Goal: Task Accomplishment & Management: Manage account settings

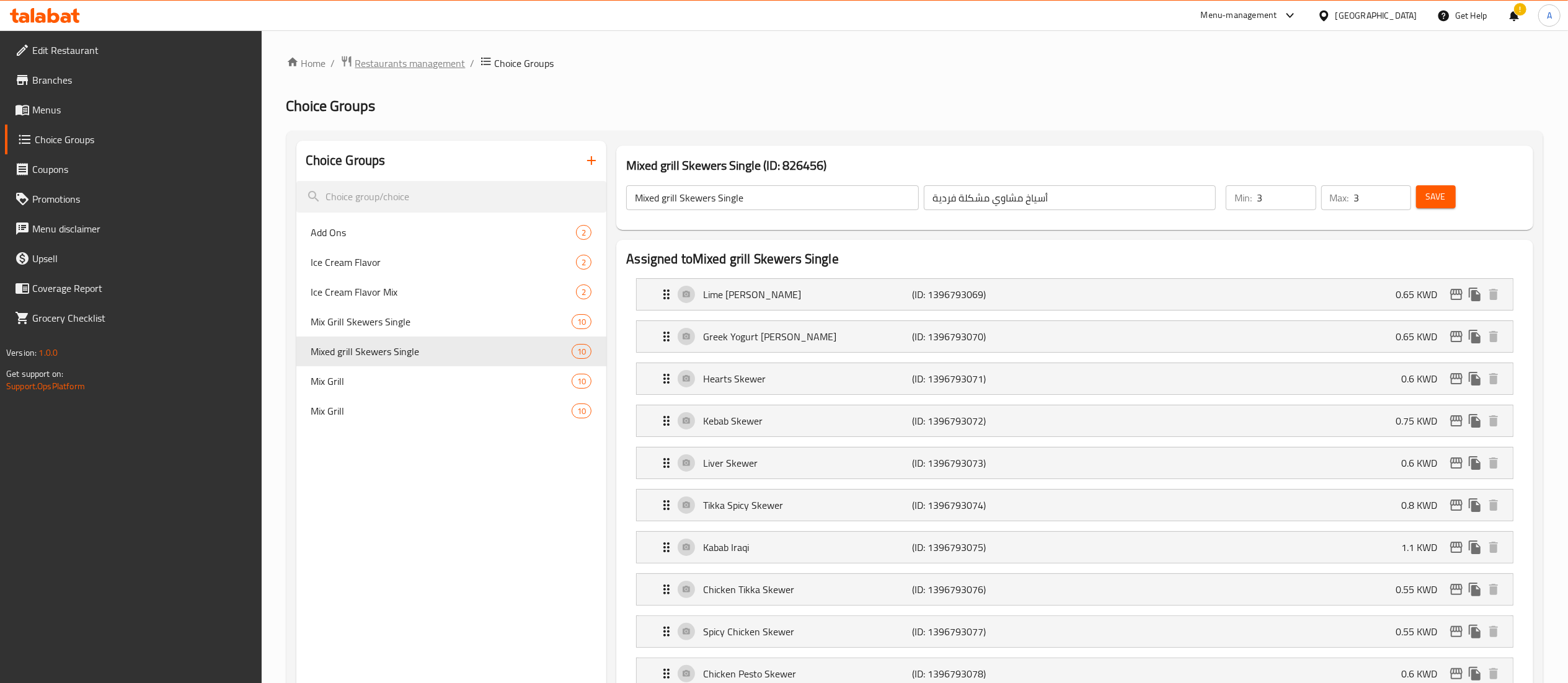
drag, startPoint x: 473, startPoint y: 52, endPoint x: 445, endPoint y: 56, distance: 28.3
click at [472, 52] on div "Home / Restaurants management / Choice Groups Choice Groups Choice Groups Add O…" at bounding box center [915, 685] width 1306 height 1310
click at [445, 56] on span "Restaurants management" at bounding box center [410, 63] width 110 height 15
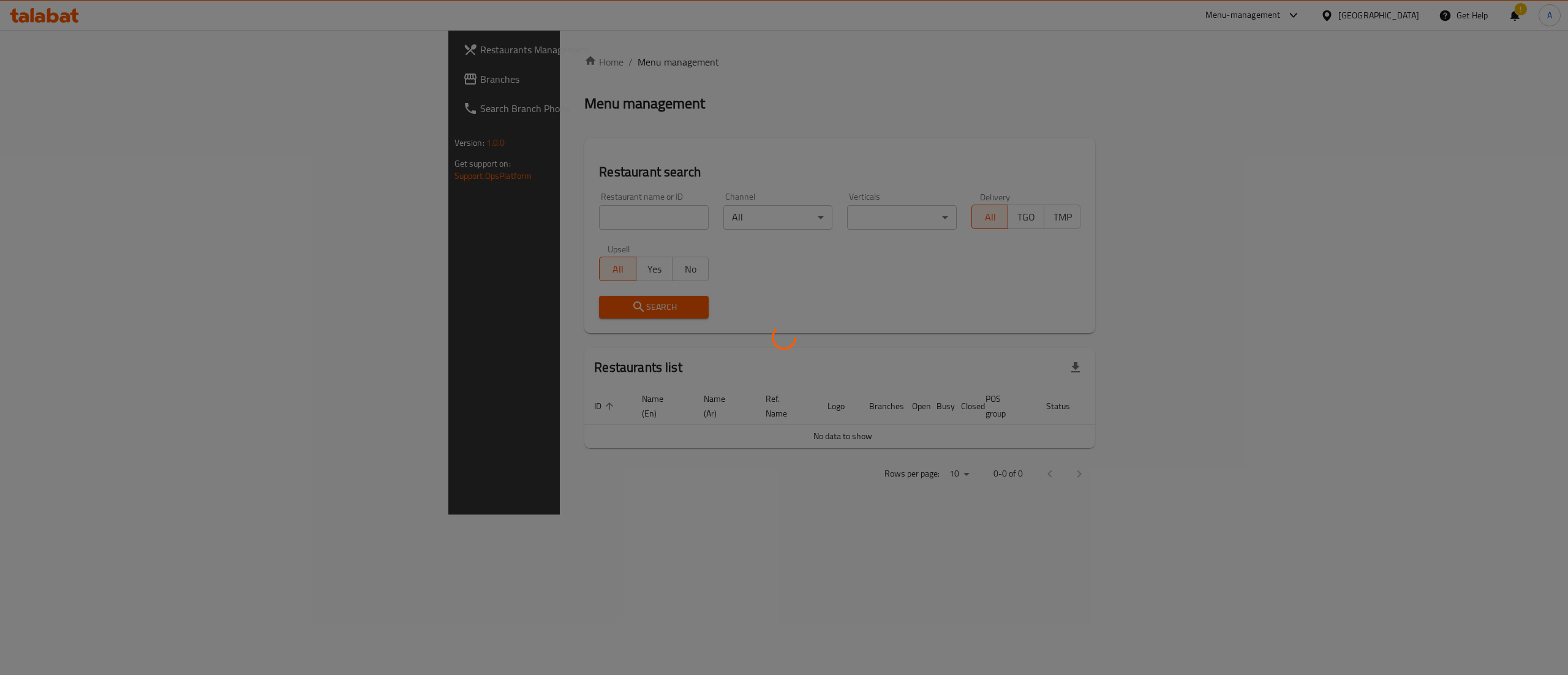
click at [528, 217] on div at bounding box center [784, 337] width 1568 height 675
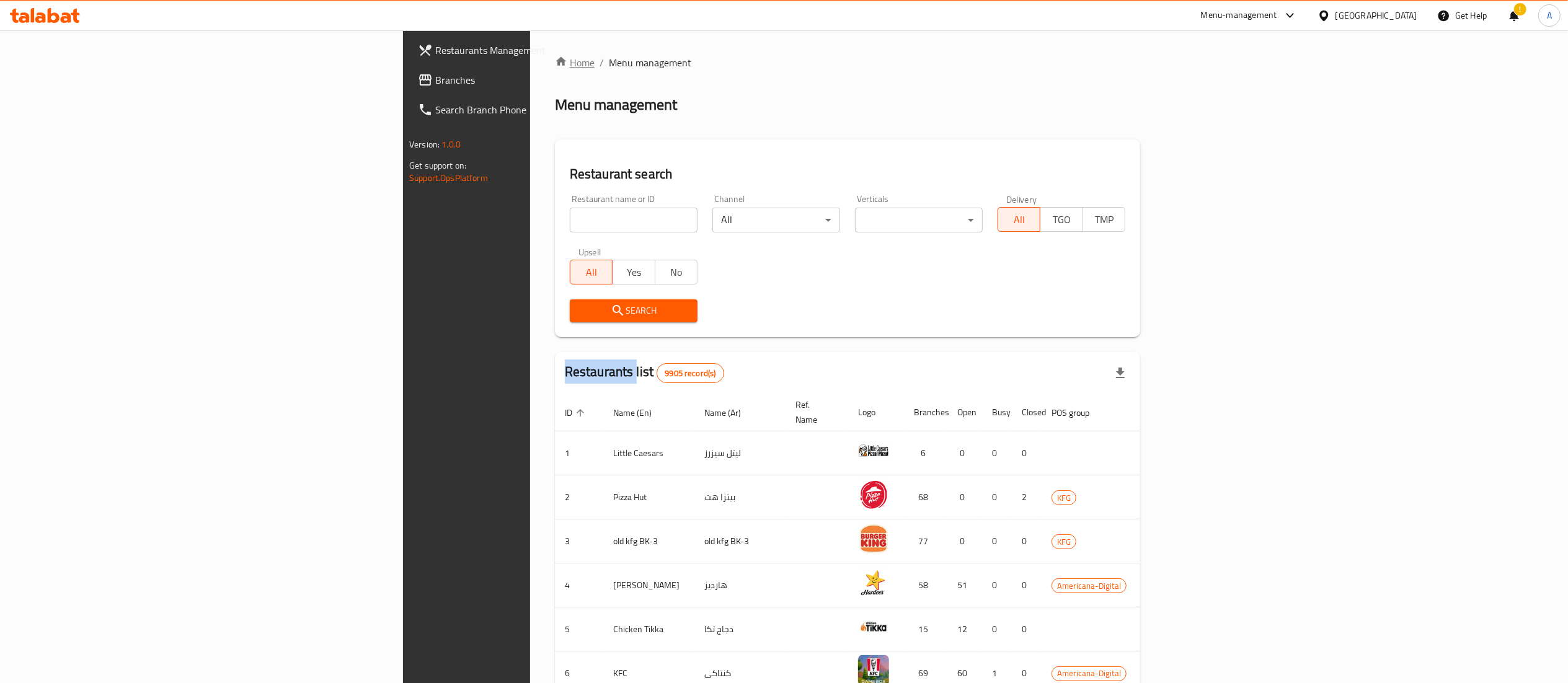
click at [555, 66] on link "Home" at bounding box center [575, 63] width 40 height 15
click at [570, 228] on input "search" at bounding box center [633, 220] width 128 height 25
paste input "معاج [PERSON_NAME] صاحب مطعم"
type input "معاج [PERSON_NAME] صاحب مطعم"
click button "Search" at bounding box center [633, 311] width 128 height 23
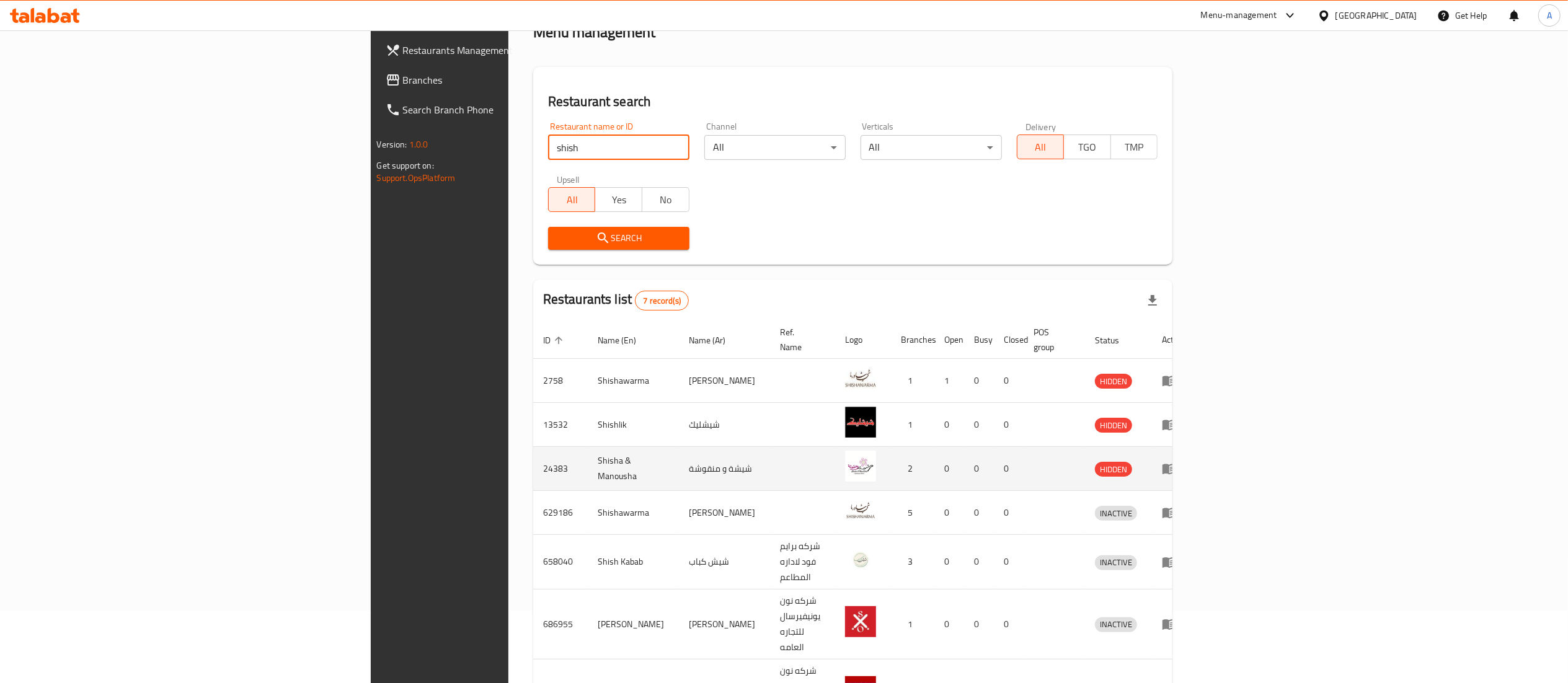
scroll to position [110, 0]
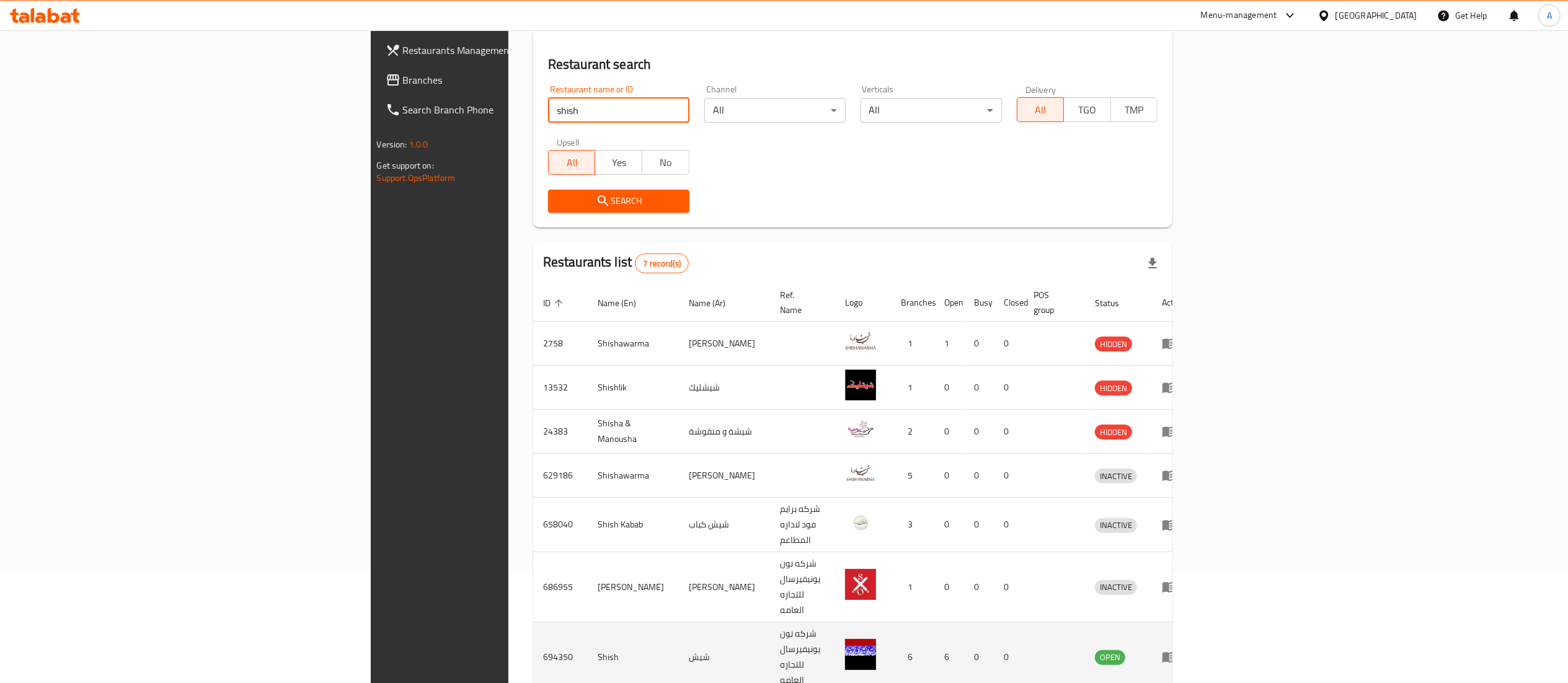
click at [533, 622] on td "694350" at bounding box center [561, 657] width 55 height 70
copy td "694350"
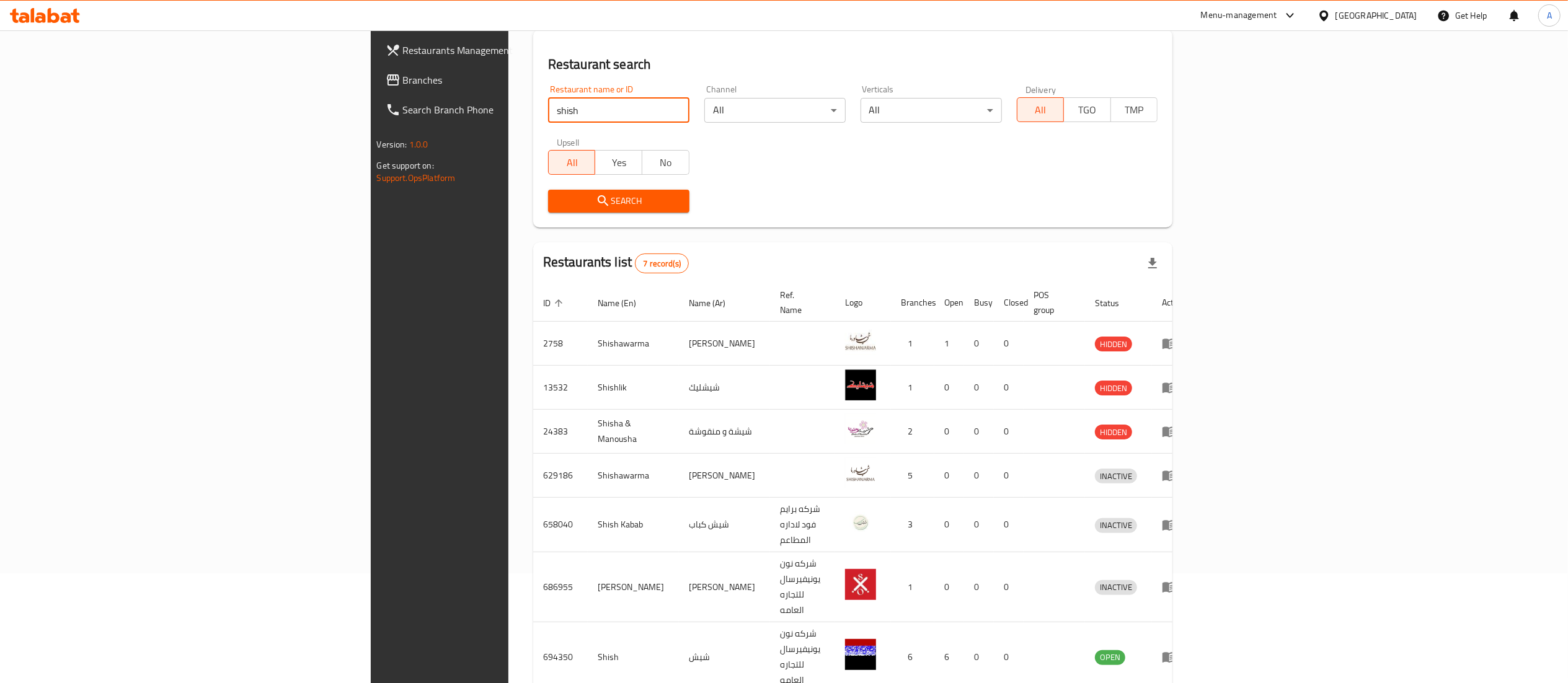
drag, startPoint x: 440, startPoint y: 104, endPoint x: 0, endPoint y: 55, distance: 442.7
click at [371, 109] on div "Restaurants Management Branches Search Branch Phone Version: 1.0.0 Get support …" at bounding box center [784, 340] width 827 height 838
click button "Search" at bounding box center [619, 201] width 141 height 23
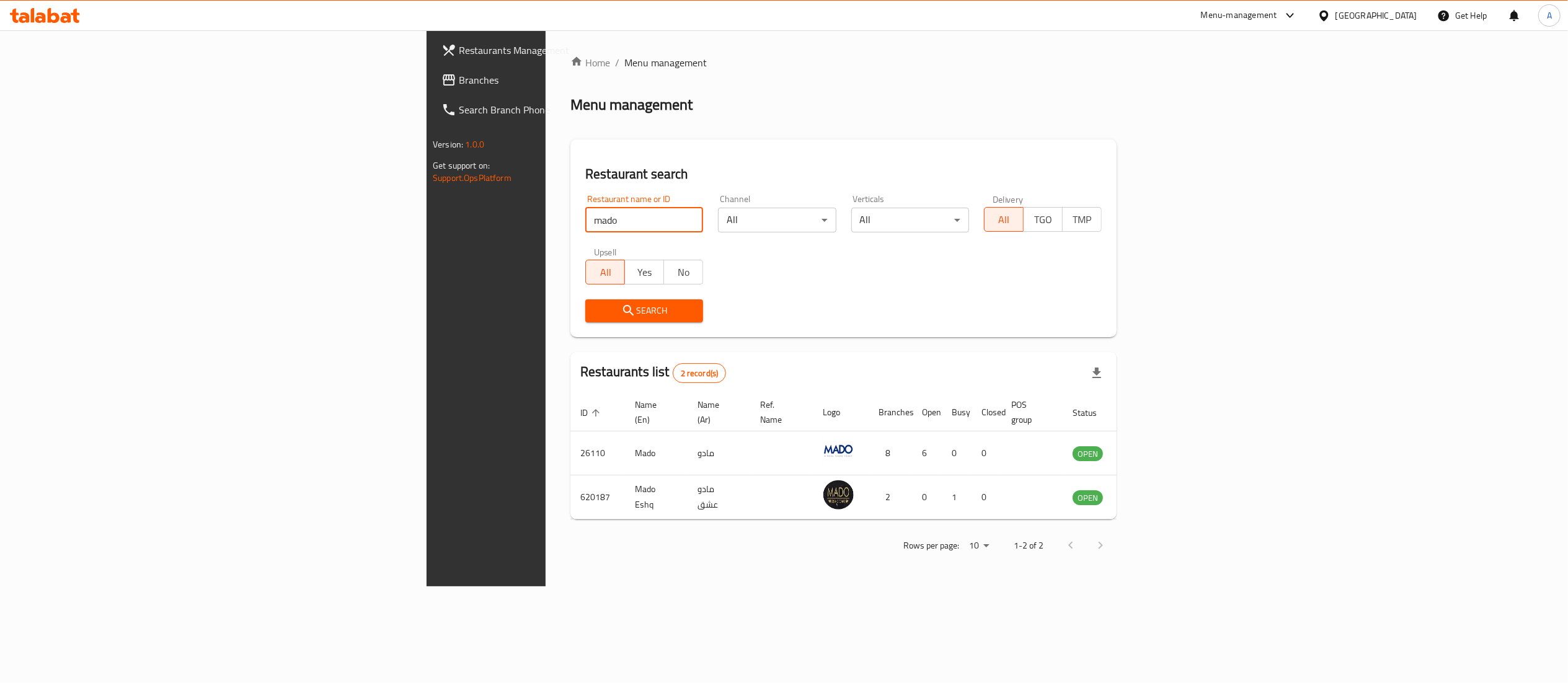
scroll to position [0, 0]
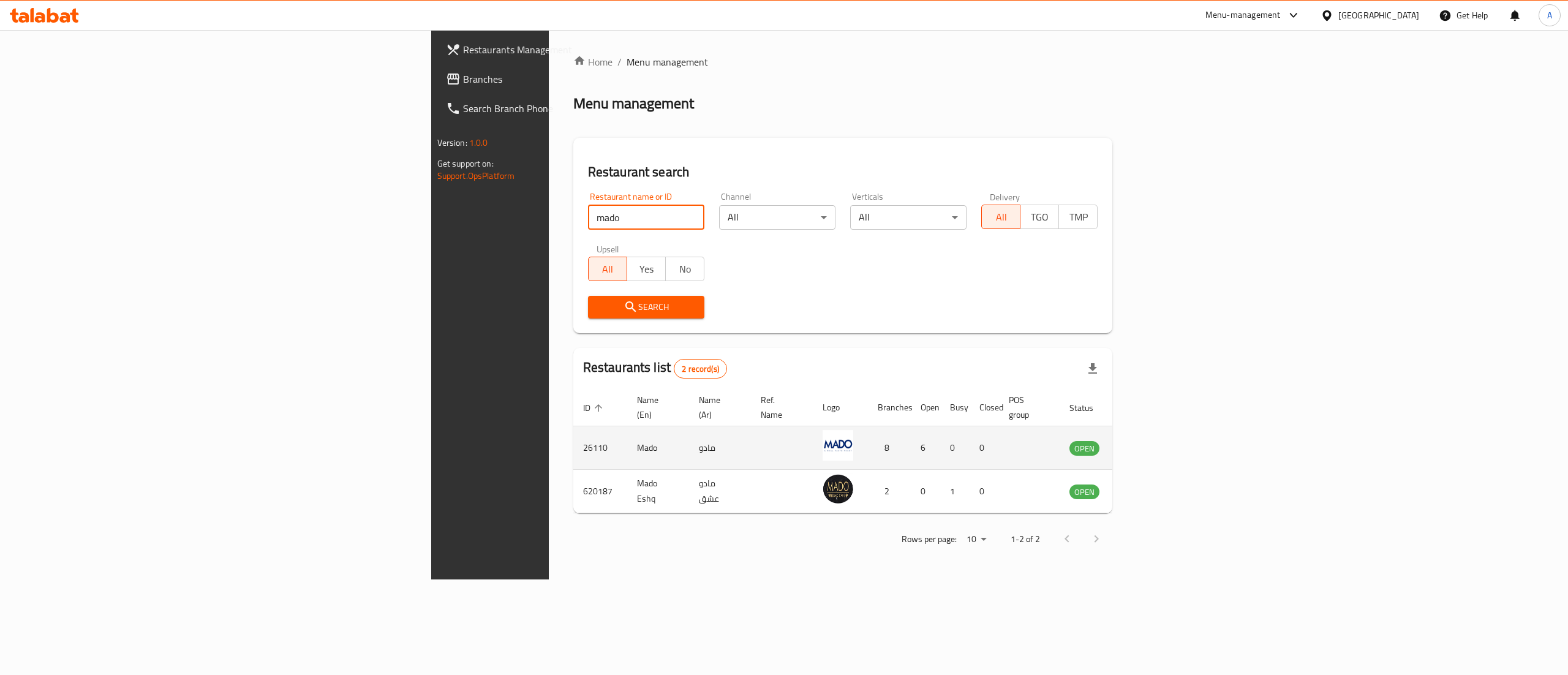
click at [573, 428] on td "26110" at bounding box center [600, 448] width 54 height 43
copy td "26110"
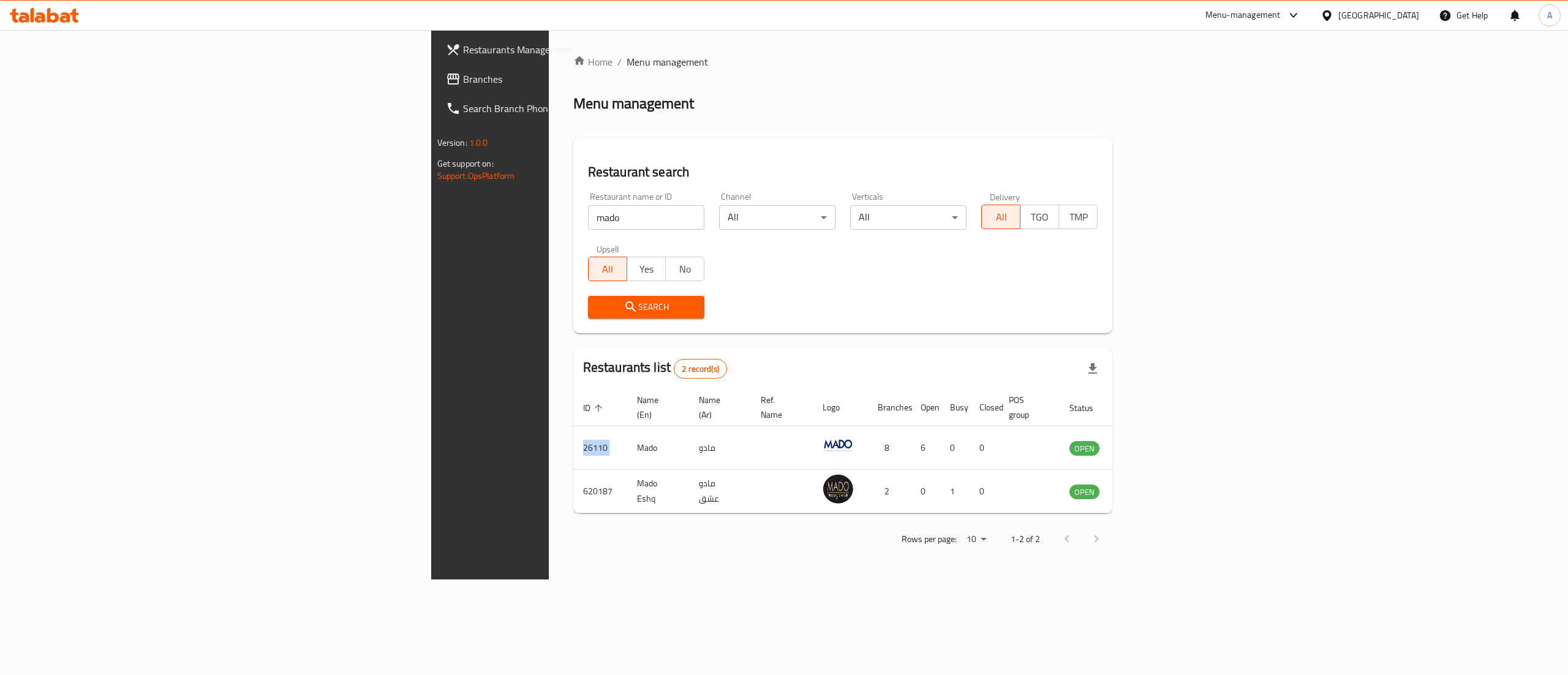
click at [588, 223] on input "mado" at bounding box center [646, 217] width 117 height 24
type input "BigT"
click button "Search" at bounding box center [646, 307] width 117 height 23
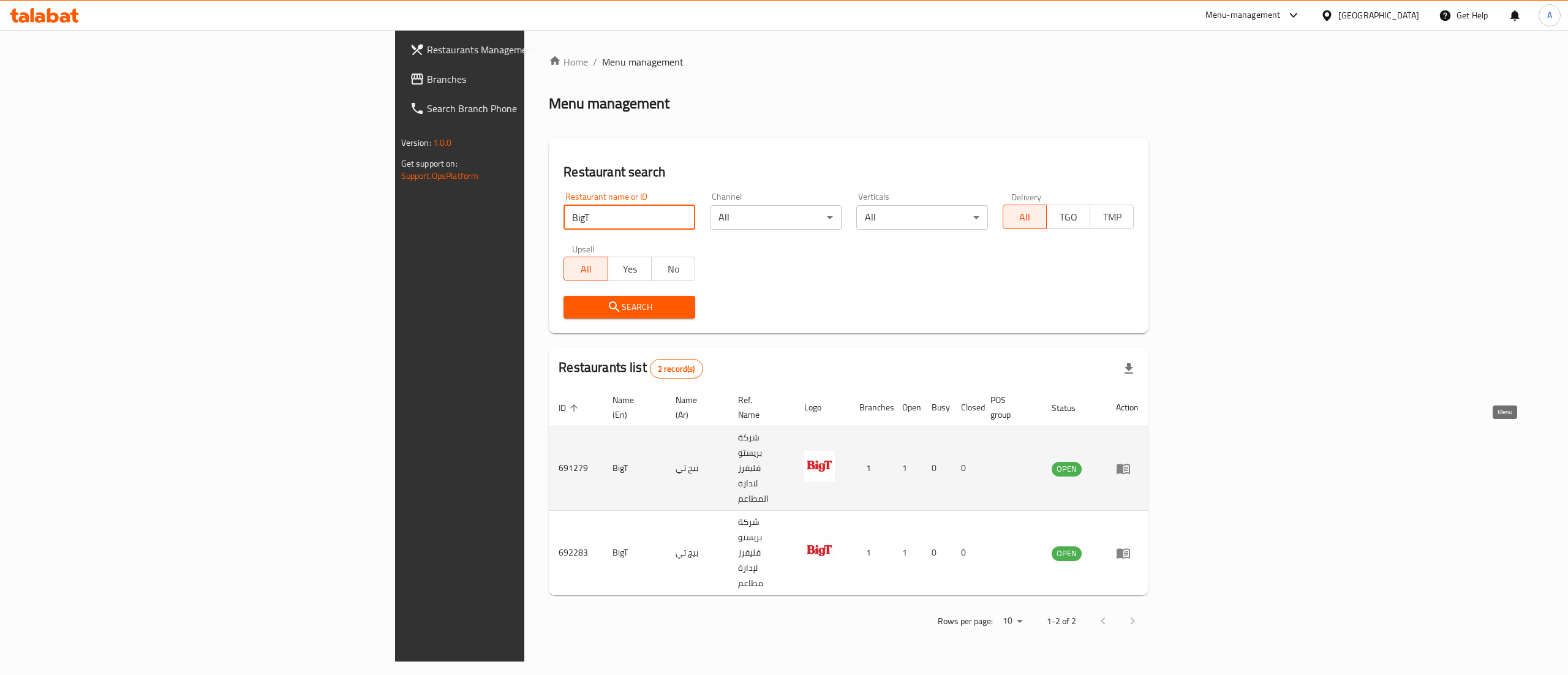
click at [1130, 464] on icon "enhanced table" at bounding box center [1123, 469] width 13 height 10
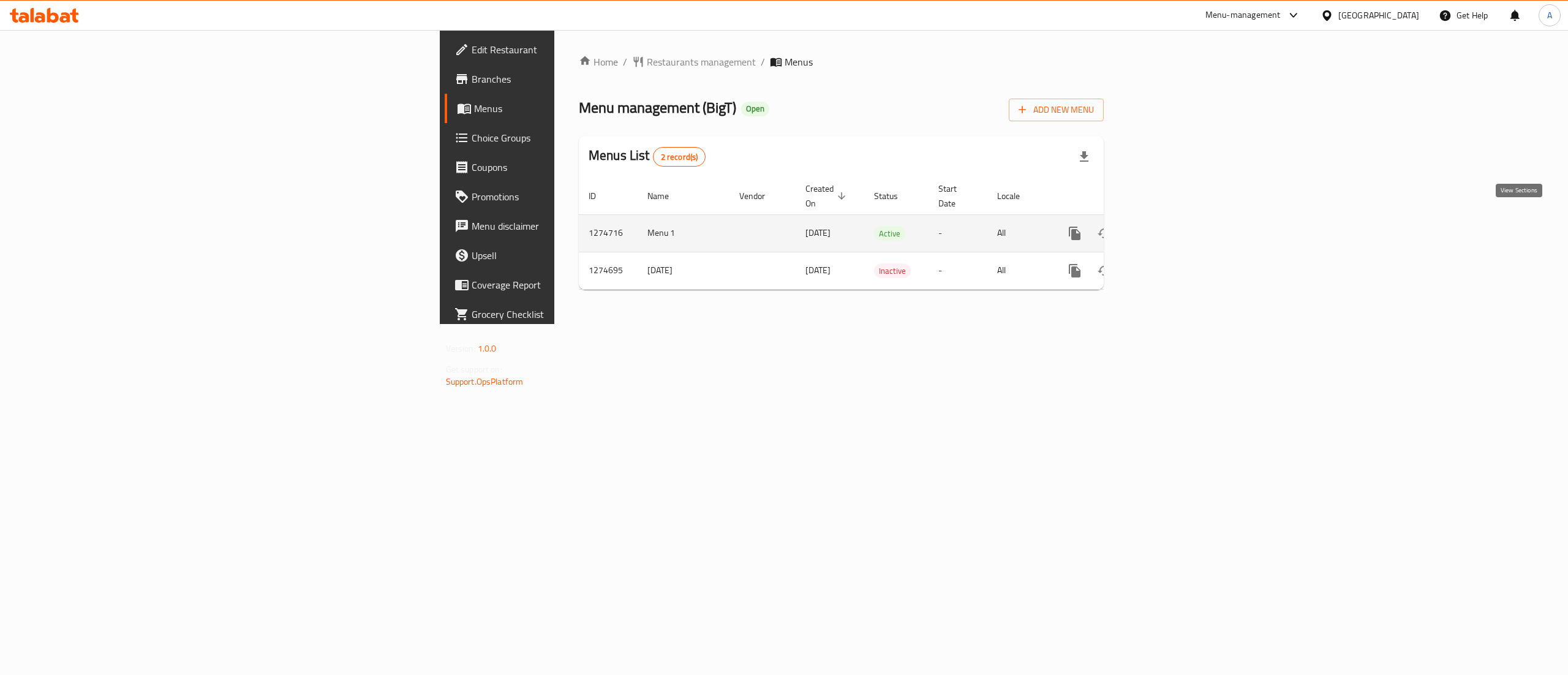
click at [1170, 226] on icon "enhanced table" at bounding box center [1163, 233] width 15 height 15
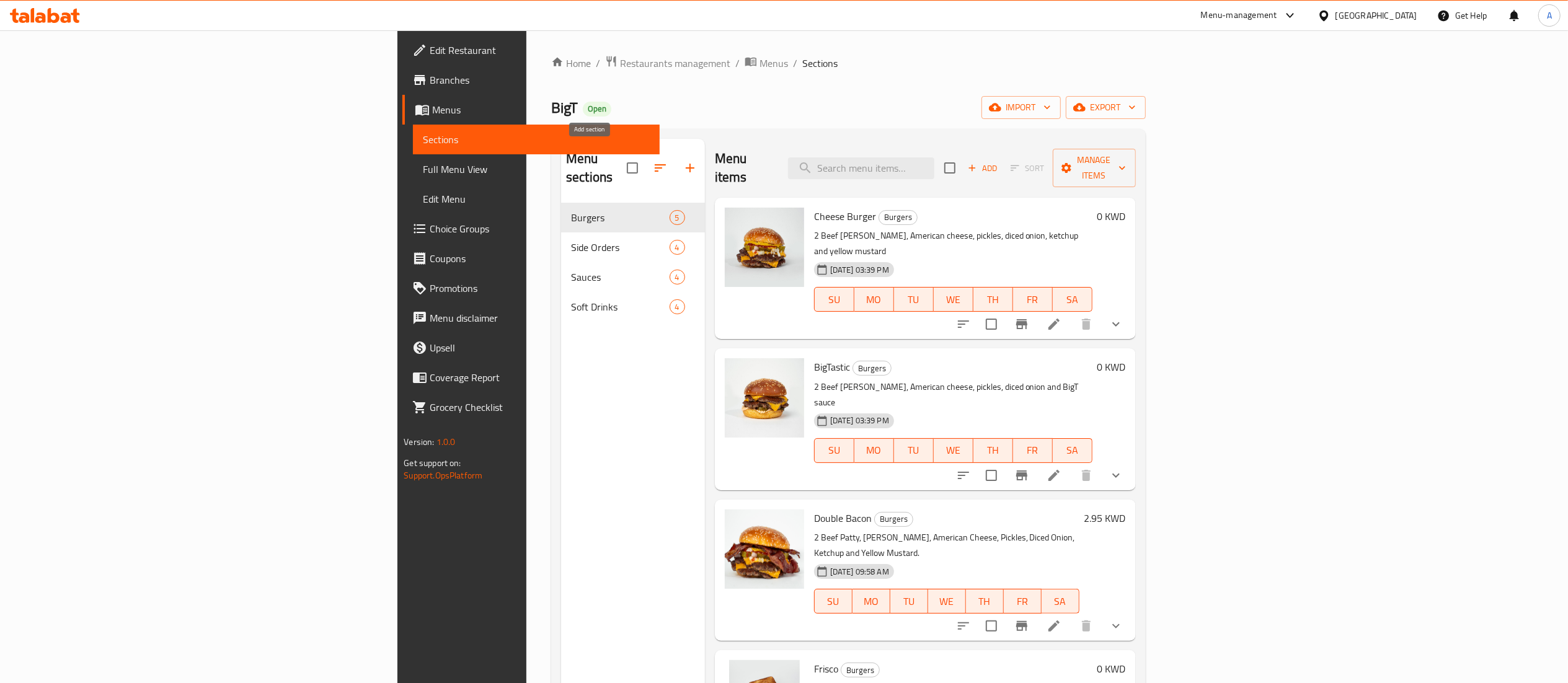
click at [682, 161] on icon "button" at bounding box center [690, 168] width 15 height 15
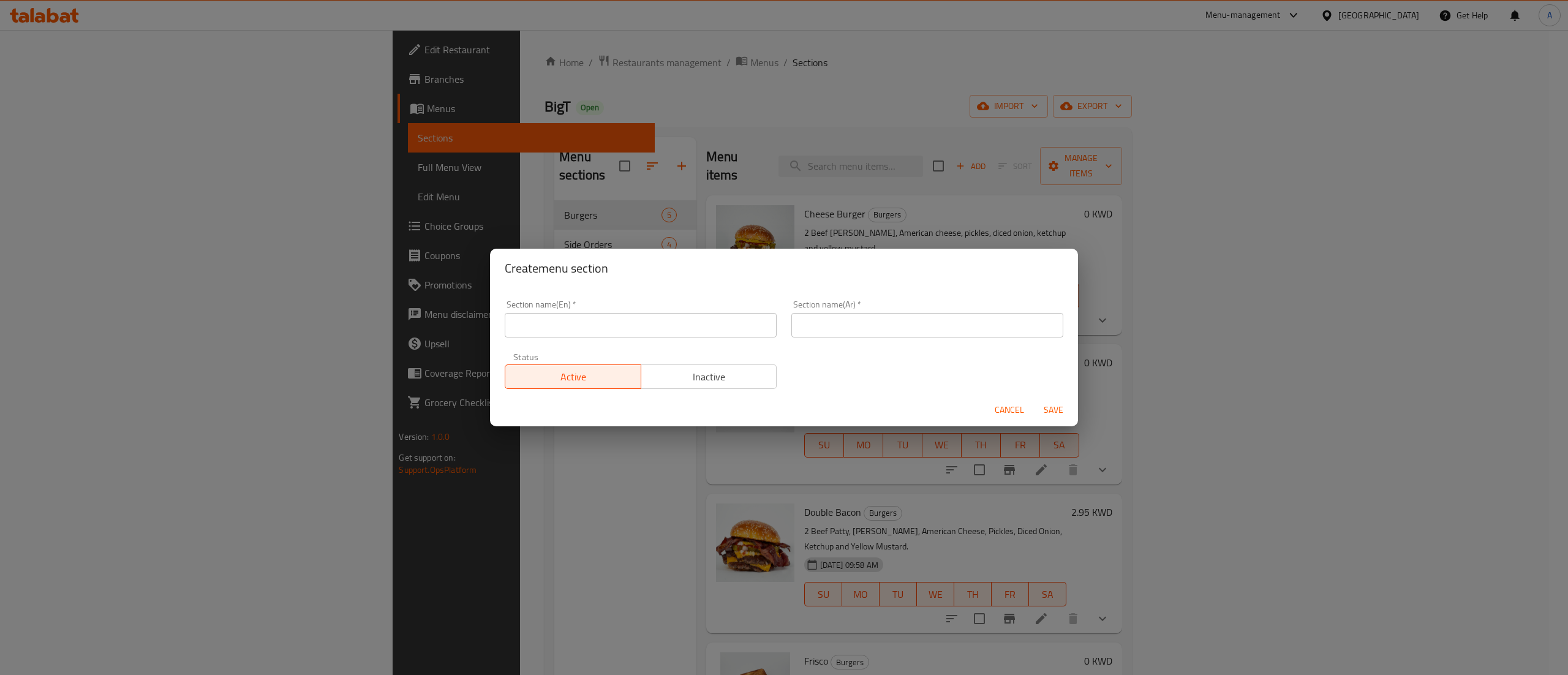
drag, startPoint x: 586, startPoint y: 314, endPoint x: 586, endPoint y: 321, distance: 7.0
click at [586, 314] on input "text" at bounding box center [640, 325] width 272 height 24
type input "2KD"
click at [867, 352] on div "Section name(En)   * 2KD Section name(En) * Section name(Ar)   * Section name(A…" at bounding box center [784, 344] width 573 height 103
click at [870, 330] on input "text" at bounding box center [927, 325] width 272 height 24
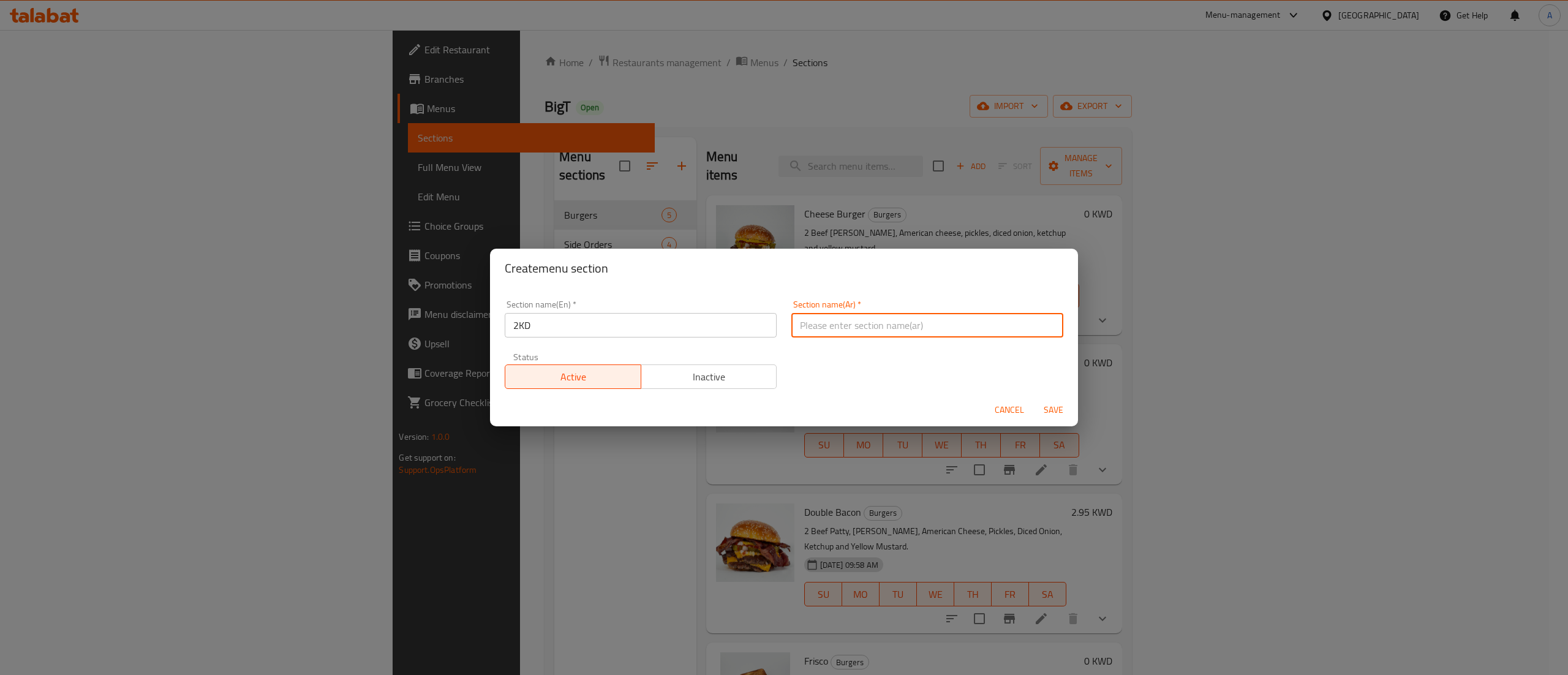
click at [865, 320] on input "text" at bounding box center [927, 325] width 272 height 24
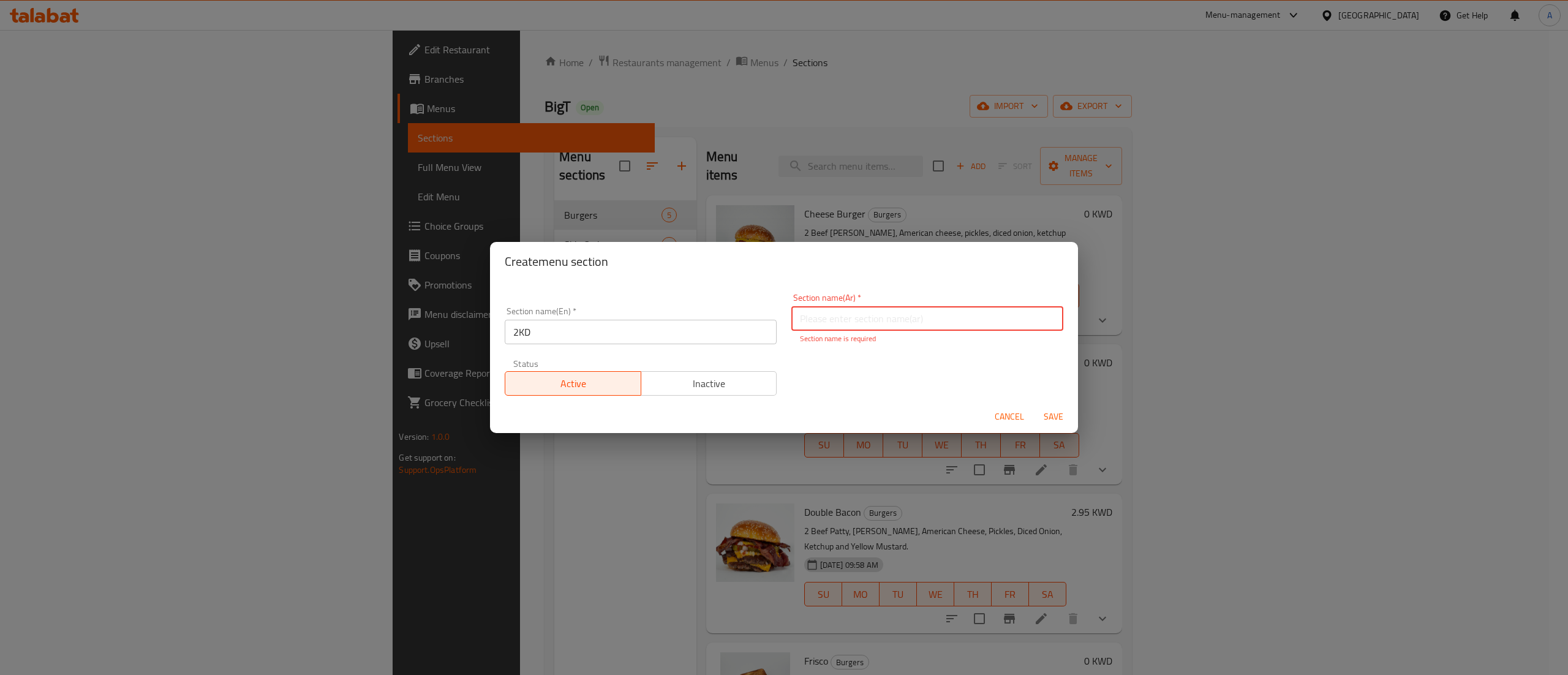
paste input "٢ د.ك"
type input "٢ د.ك"
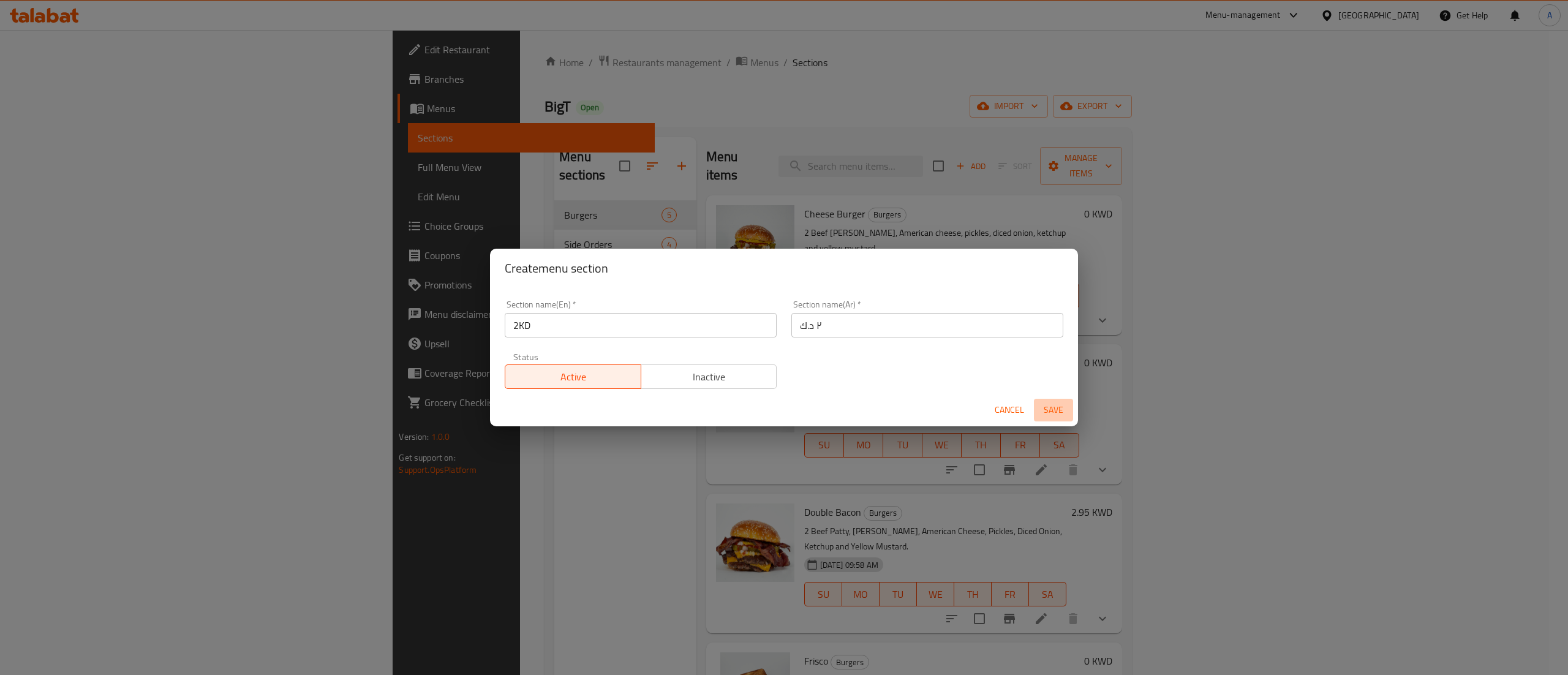
click at [1070, 413] on button "Save" at bounding box center [1053, 410] width 40 height 23
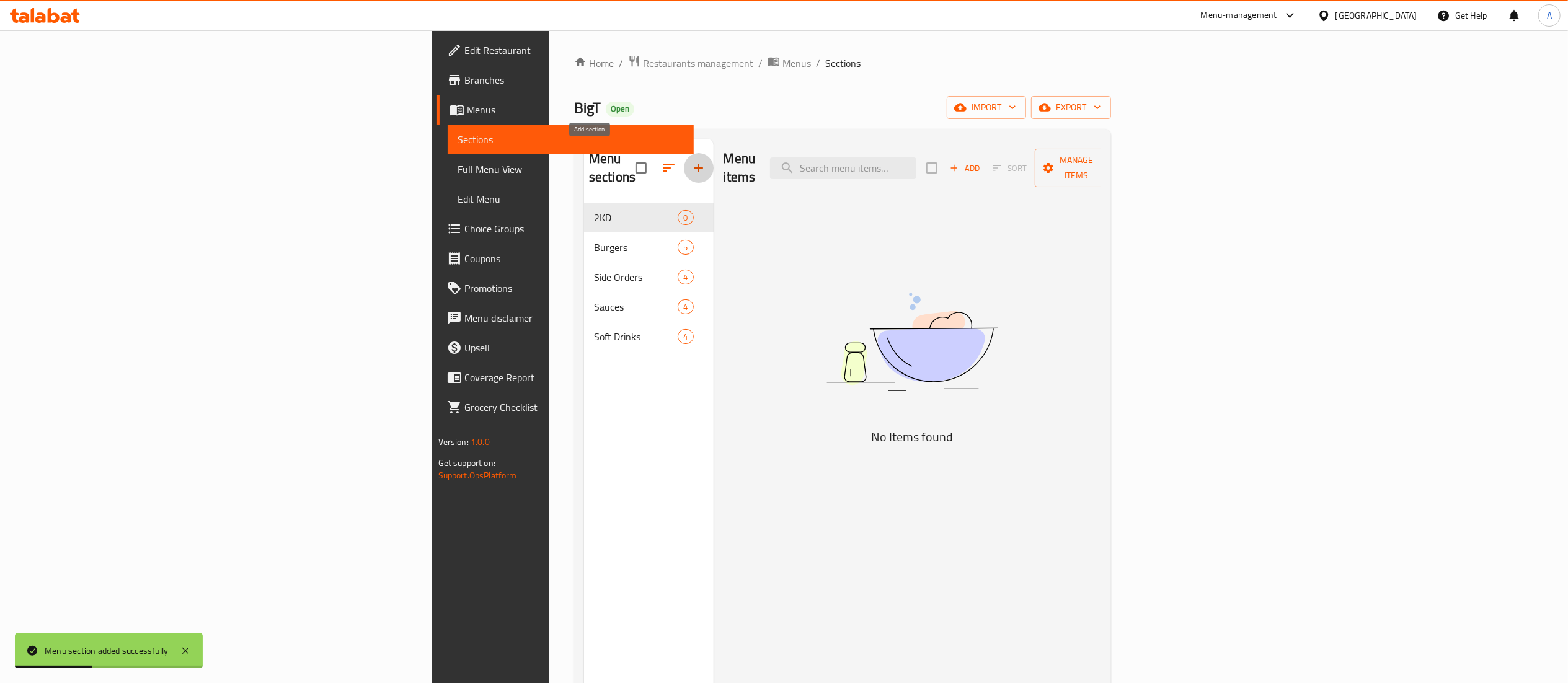
click at [691, 161] on icon "button" at bounding box center [699, 168] width 15 height 15
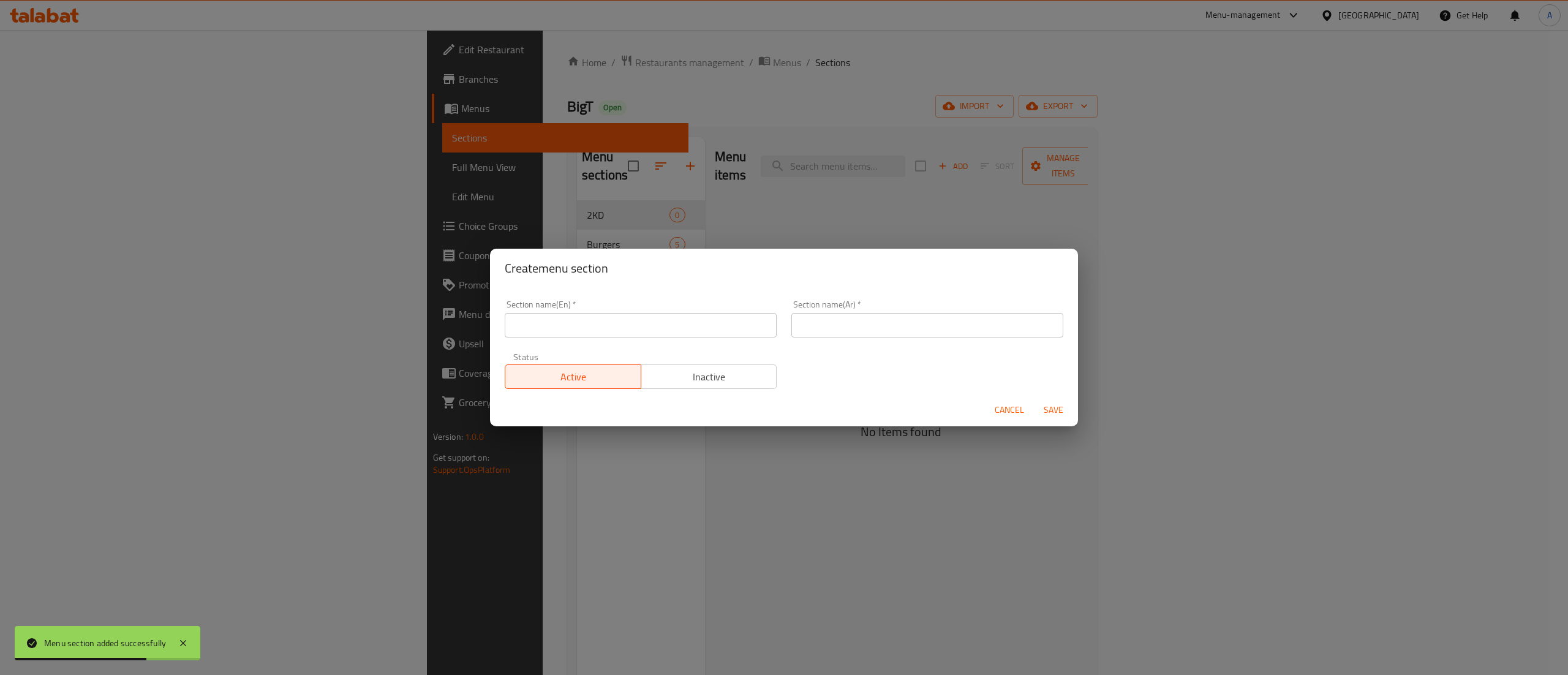
click at [1262, 388] on div "Create menu section Section name(En)   * Section name(En) * Section name(Ar)   …" at bounding box center [784, 337] width 1568 height 675
click at [1029, 407] on div "Cancel Save" at bounding box center [784, 410] width 588 height 33
click at [1018, 407] on span "Cancel" at bounding box center [1009, 410] width 29 height 15
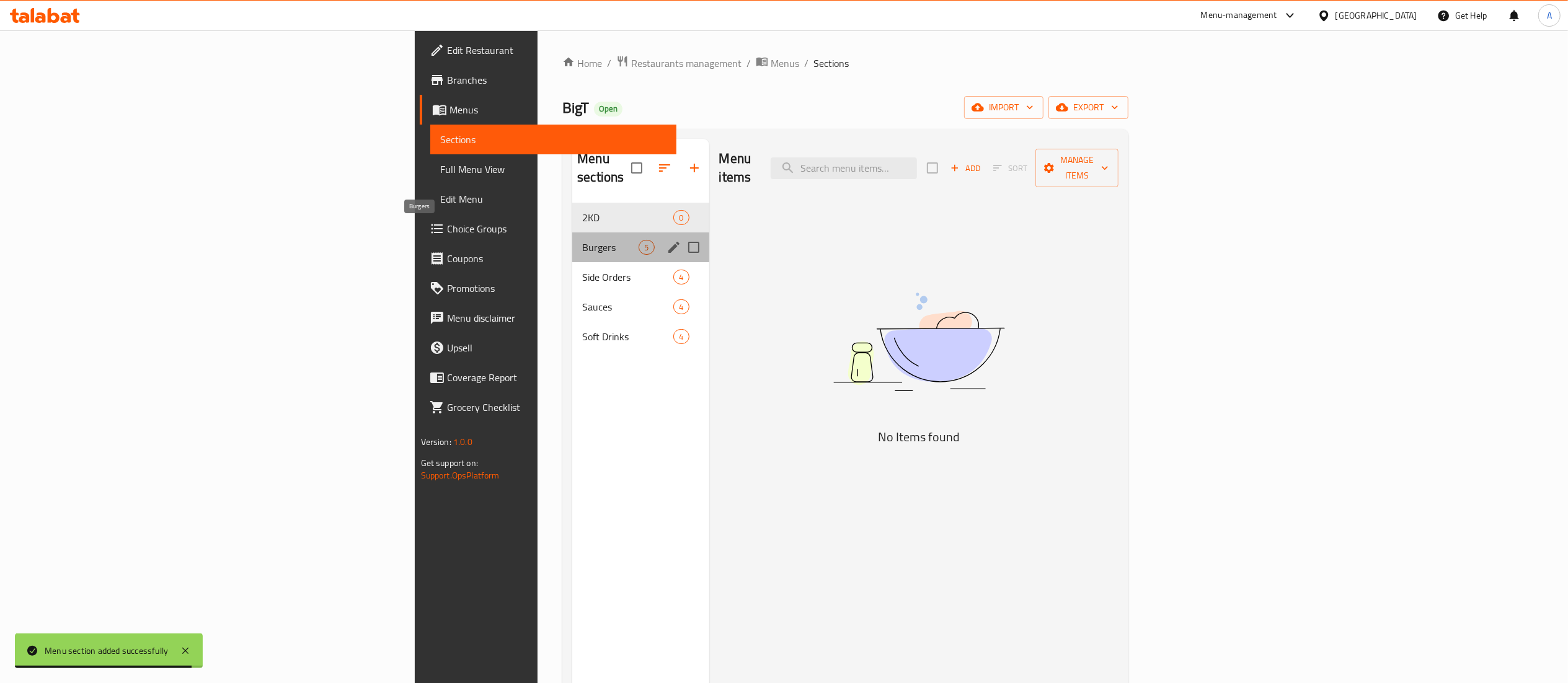
click at [582, 240] on span "Burgers" at bounding box center [610, 247] width 56 height 15
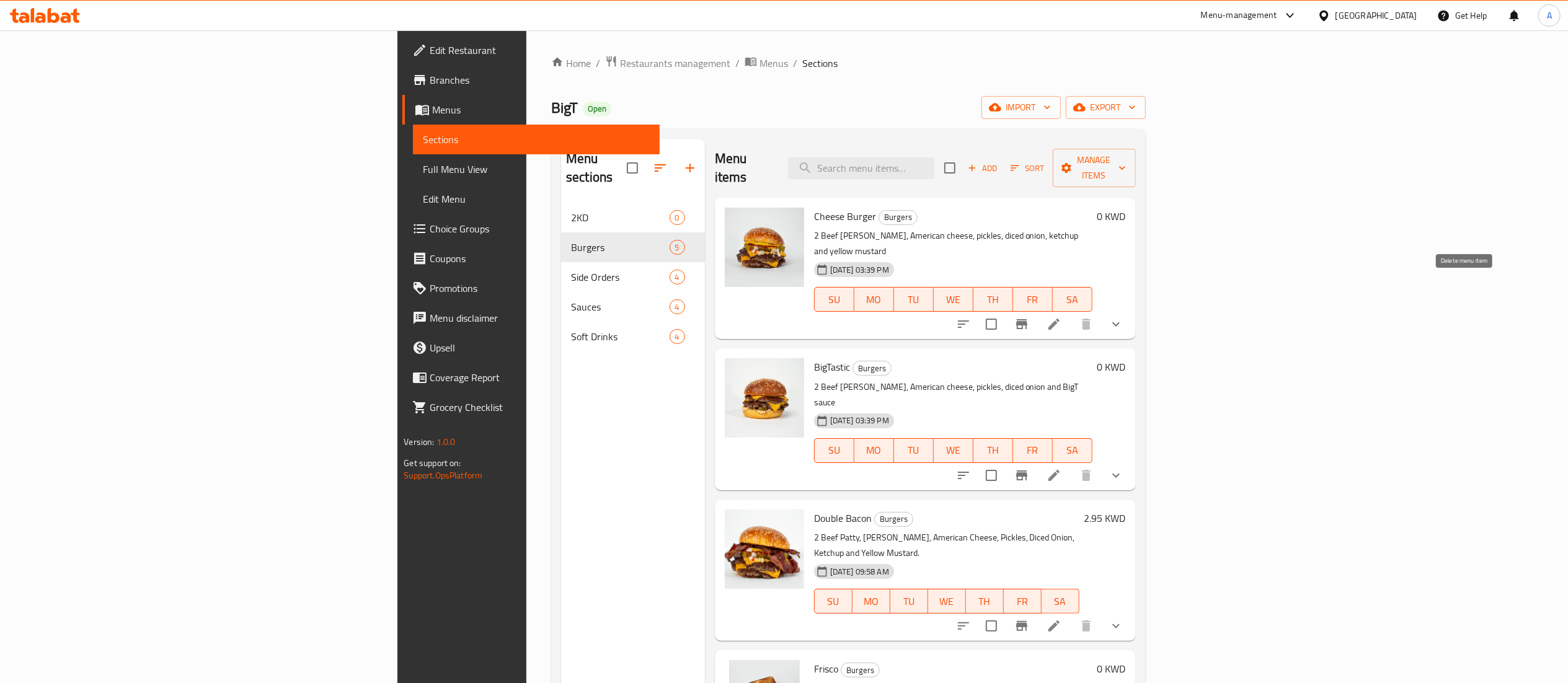
click at [1131, 310] on div at bounding box center [1040, 324] width 183 height 30
click at [1071, 313] on li at bounding box center [1054, 324] width 35 height 23
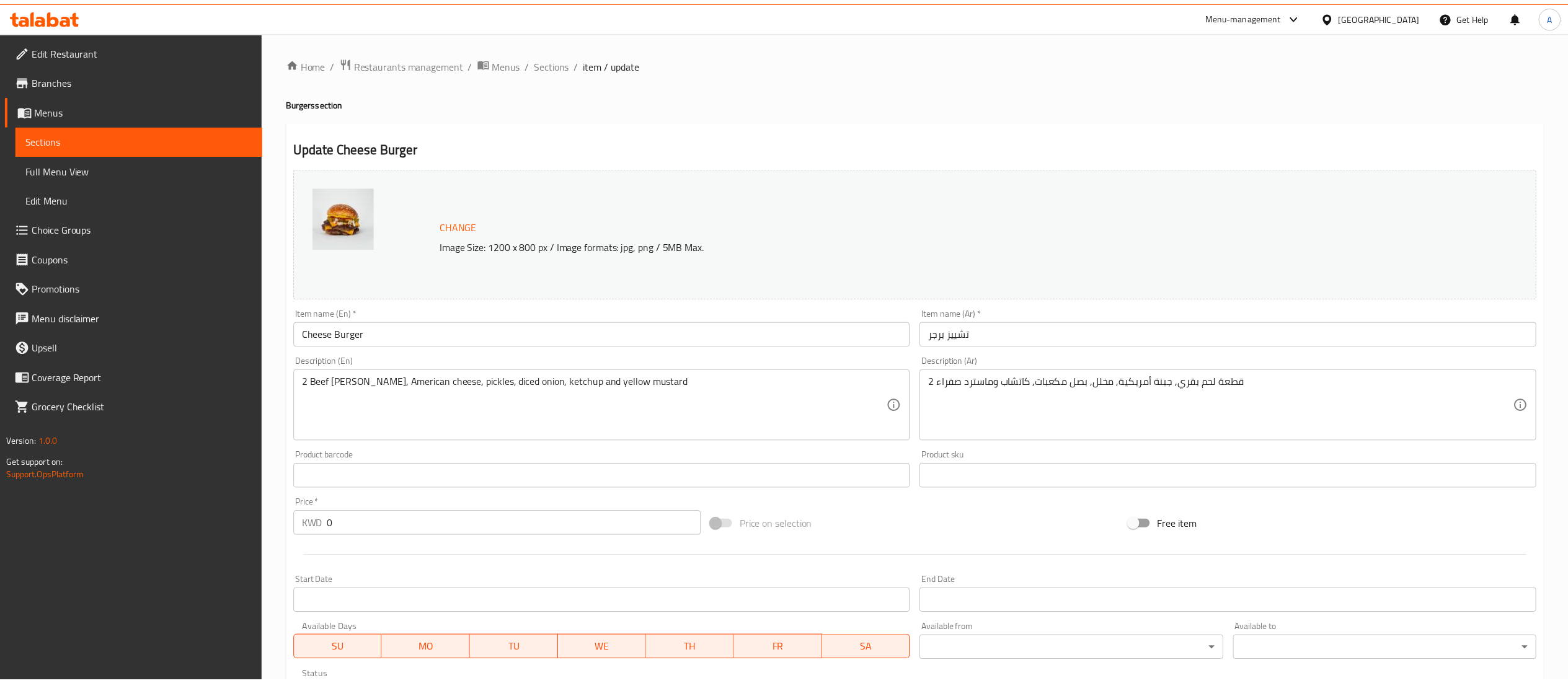
scroll to position [326, 0]
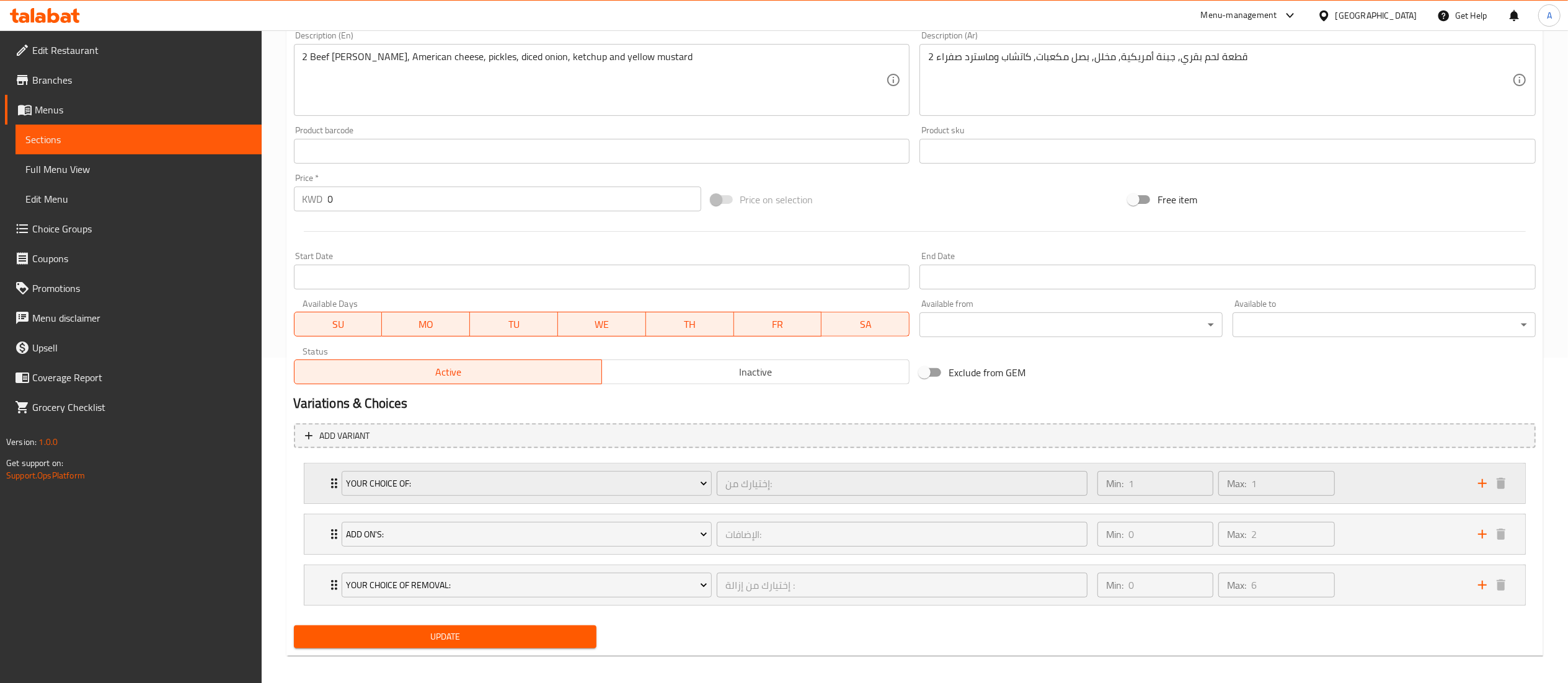
click at [1358, 486] on div "Min: 1 ​ Max: 1 ​" at bounding box center [1280, 484] width 381 height 40
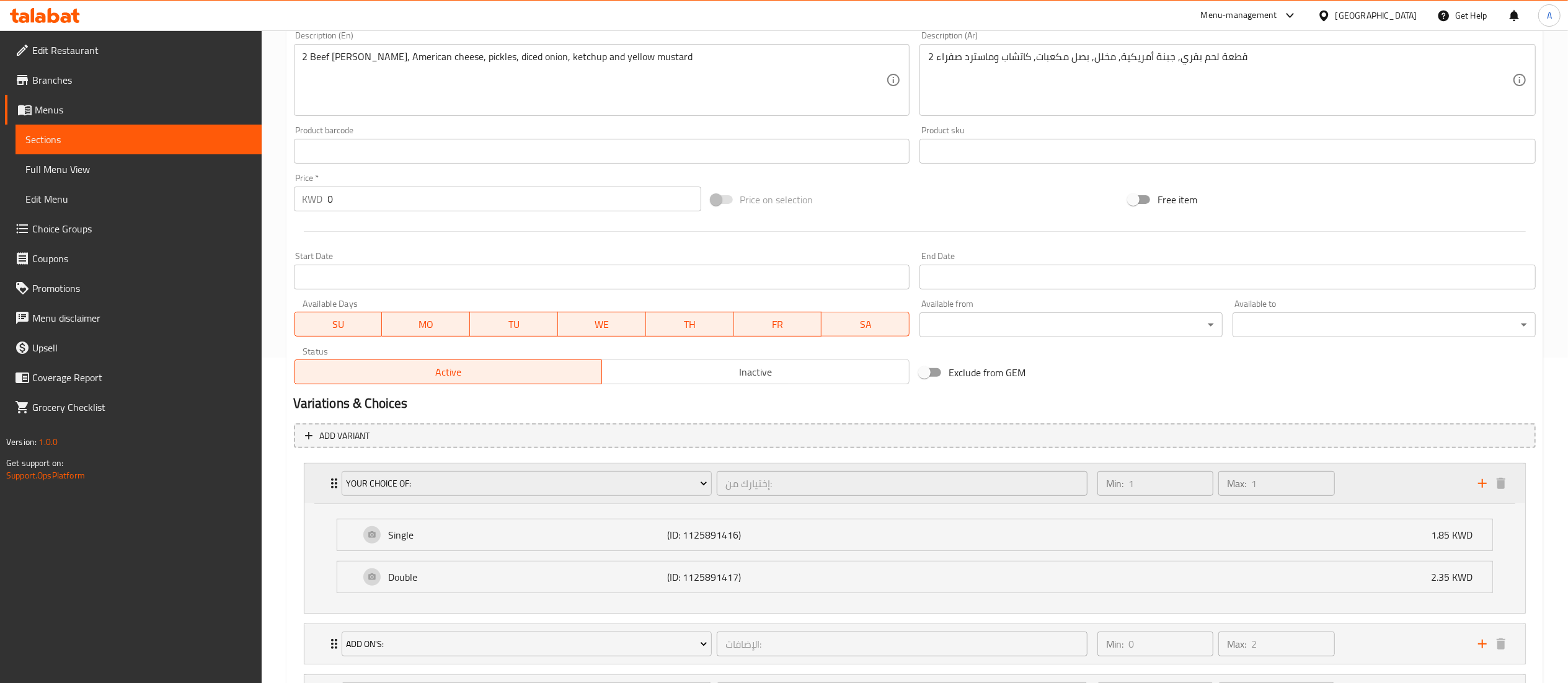
click at [1357, 486] on div "Min: 1 ​ Max: 1 ​" at bounding box center [1280, 484] width 381 height 40
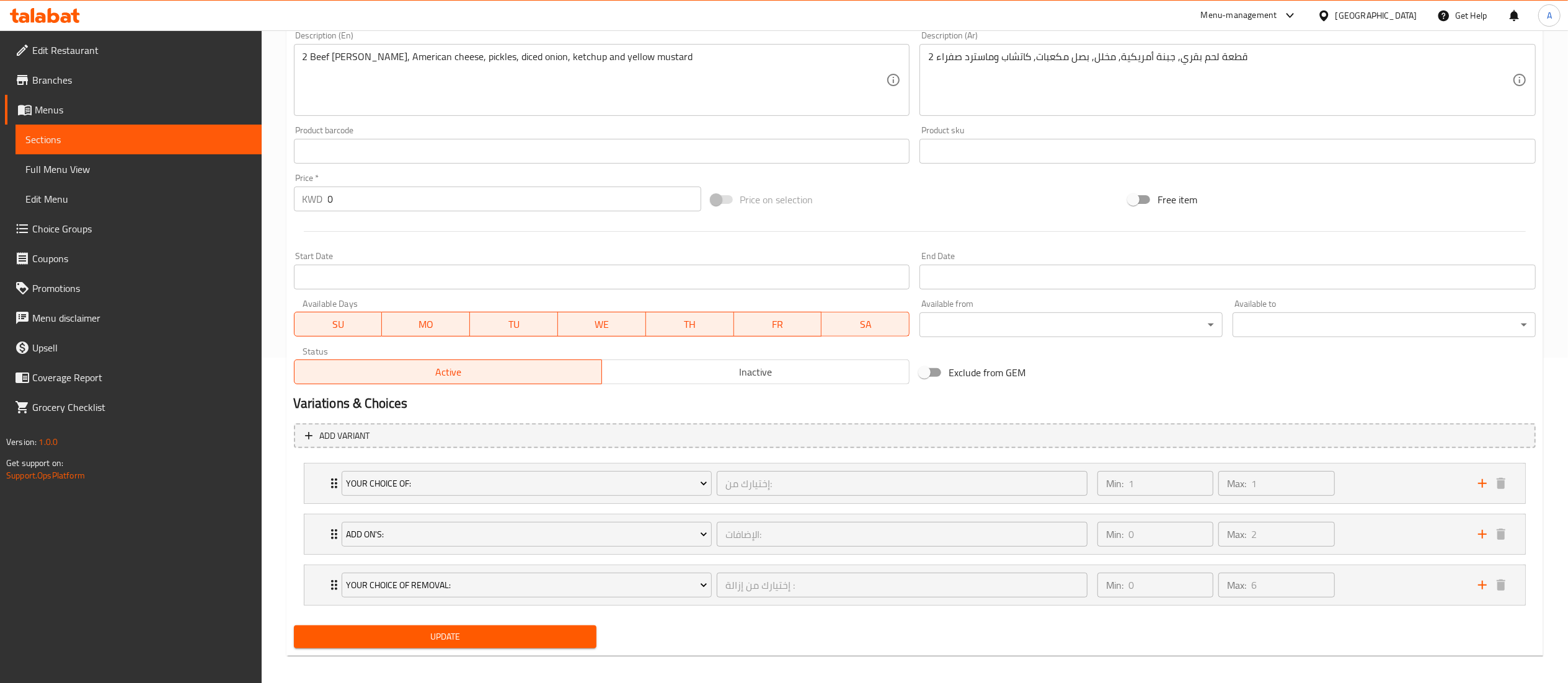
scroll to position [0, 0]
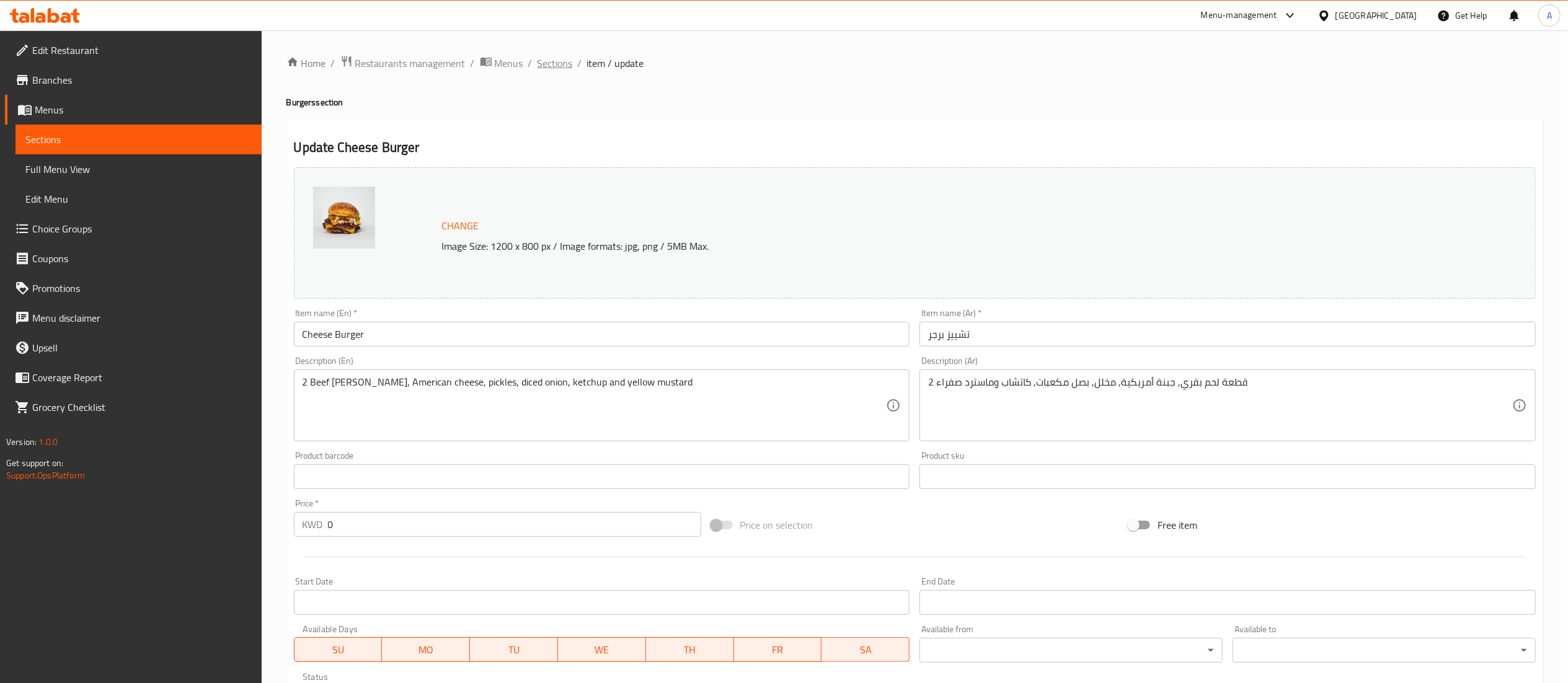
click at [554, 68] on span "Sections" at bounding box center [555, 63] width 35 height 15
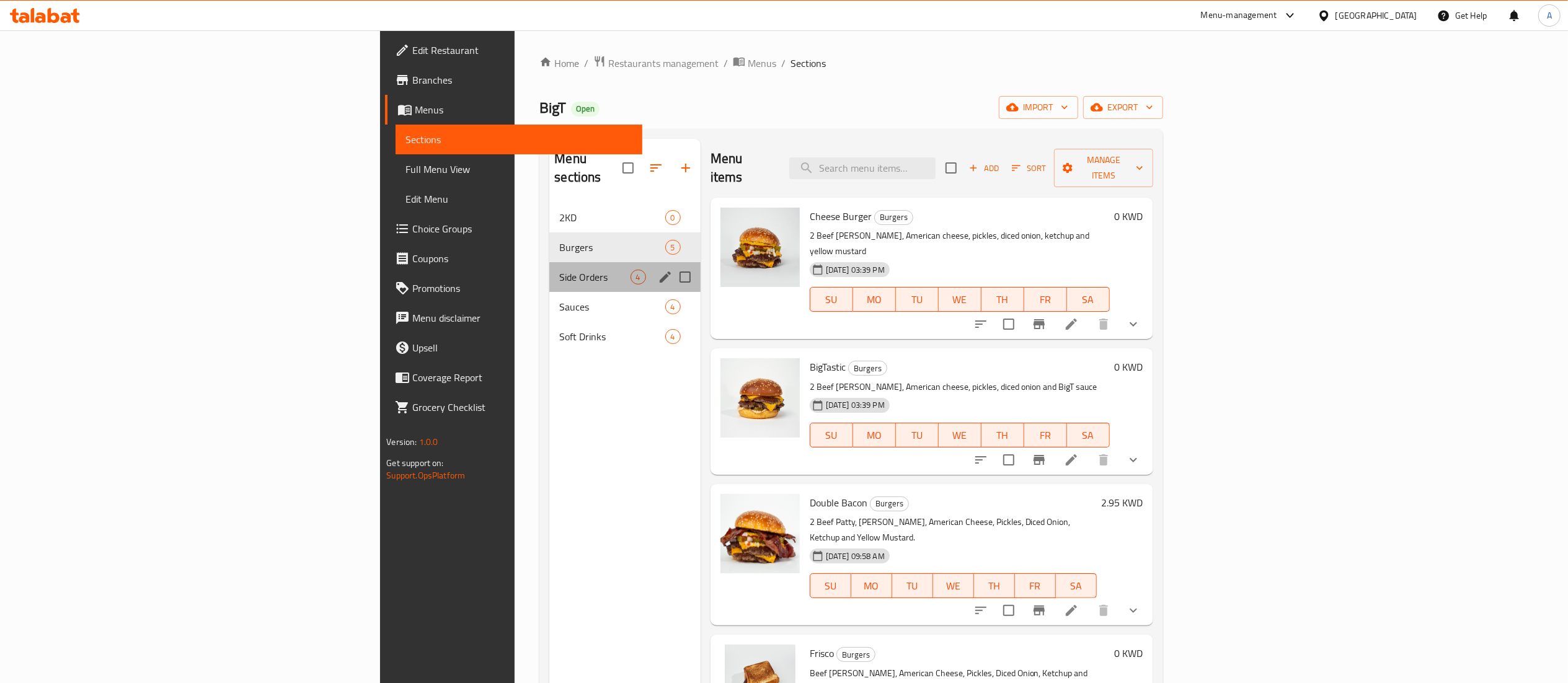
click at [550, 273] on div "Side Orders 4" at bounding box center [625, 277] width 151 height 30
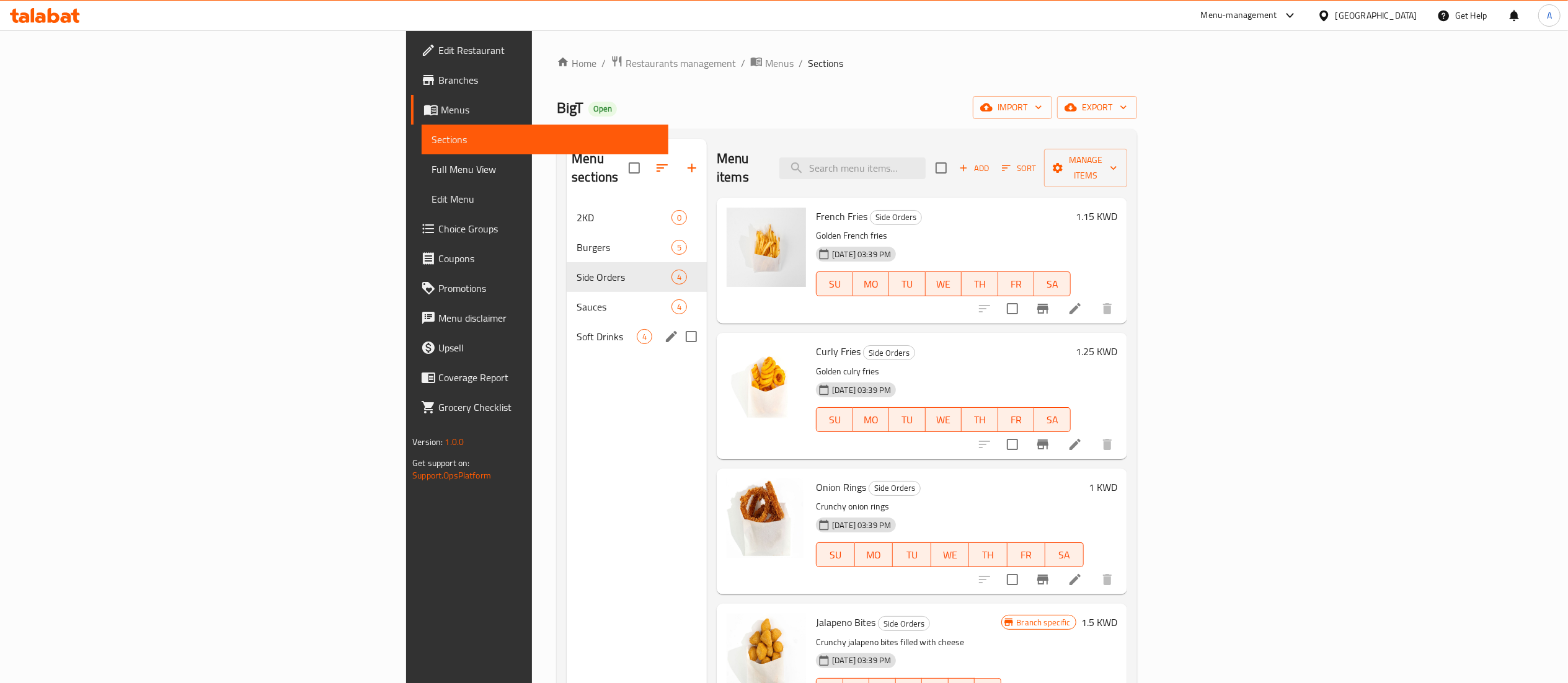
click at [567, 322] on div "Soft Drinks 4" at bounding box center [637, 337] width 140 height 30
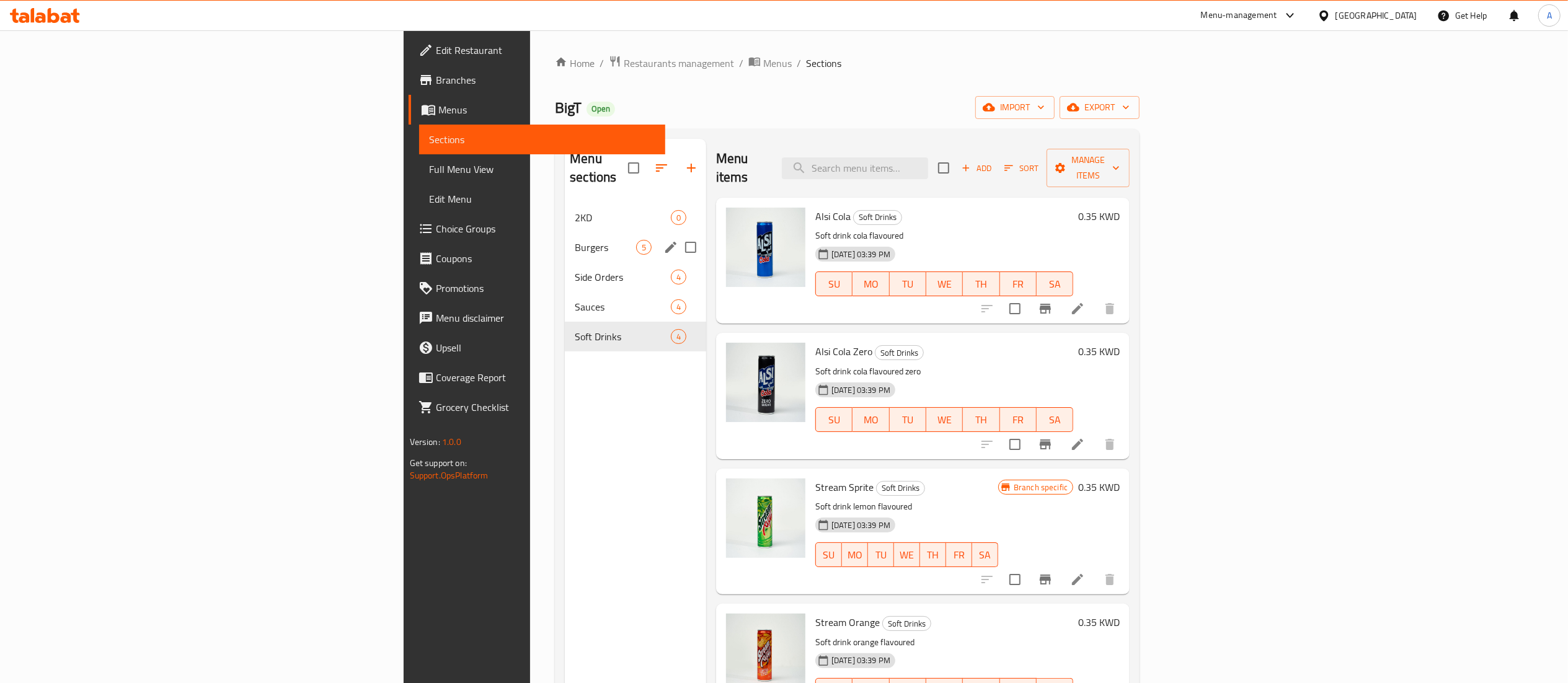
click at [575, 210] on span "2KD" at bounding box center [622, 217] width 96 height 15
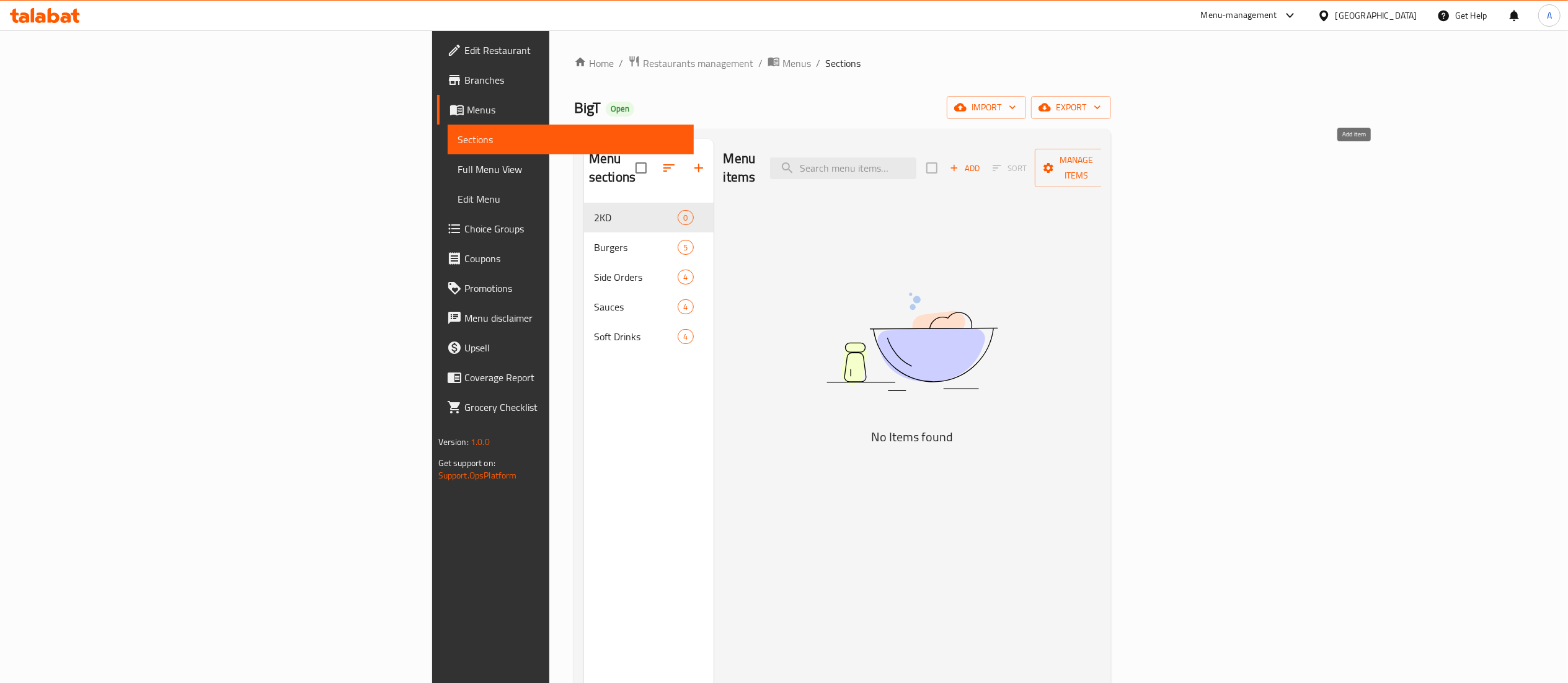
click at [982, 161] on span "Add" at bounding box center [965, 168] width 34 height 14
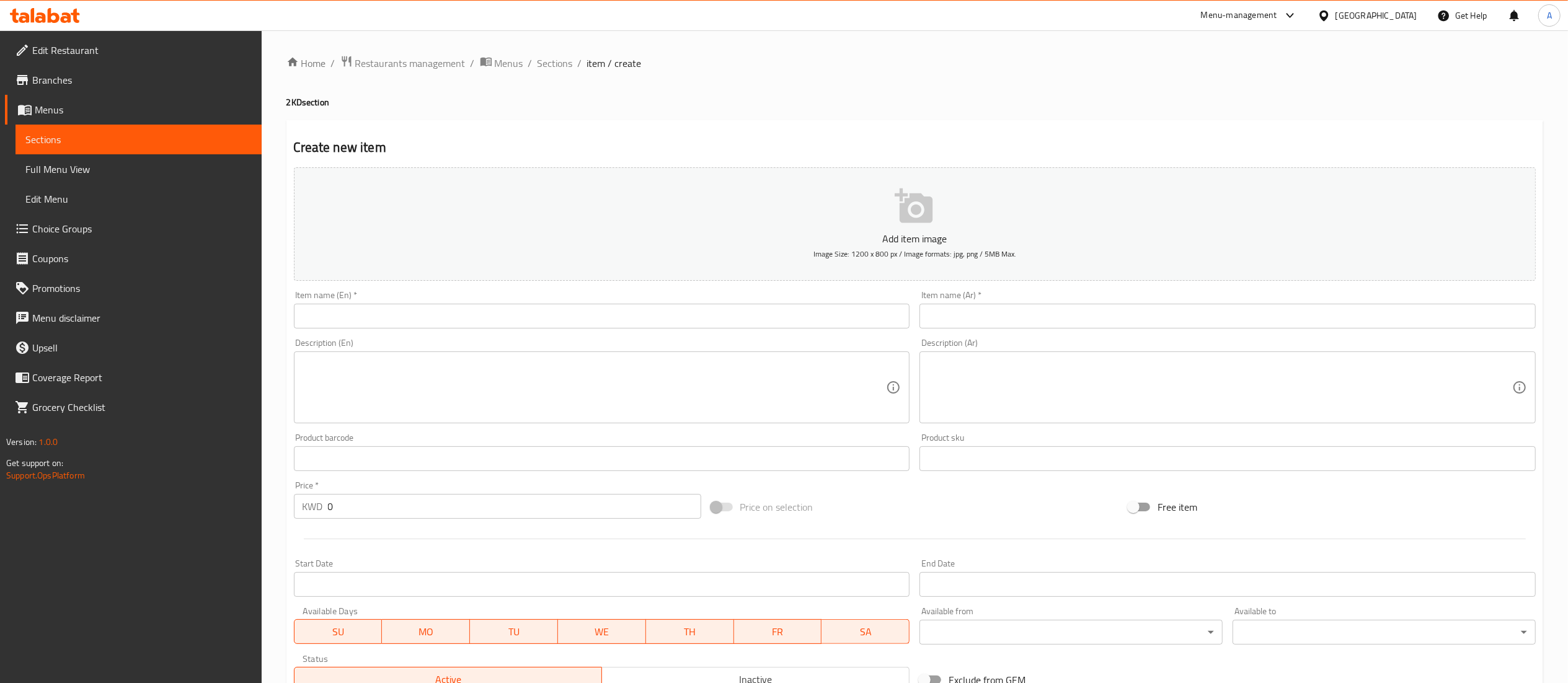
click at [755, 332] on div "Item name (En)   * Item name (En) *" at bounding box center [602, 310] width 626 height 48
click at [759, 304] on input "text" at bounding box center [602, 316] width 616 height 25
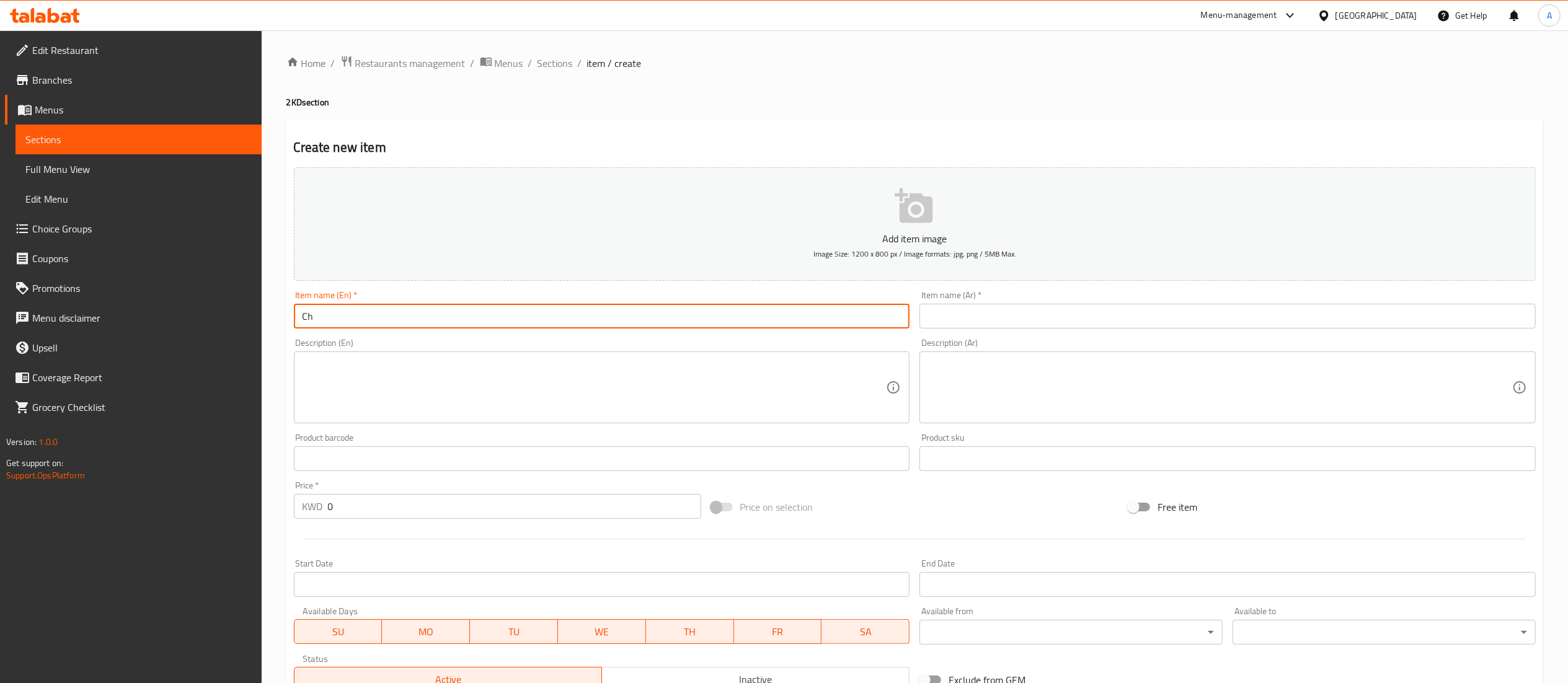
type input "C"
type input "2"
click at [759, 304] on input "Cheese Burger Meal" at bounding box center [602, 316] width 616 height 25
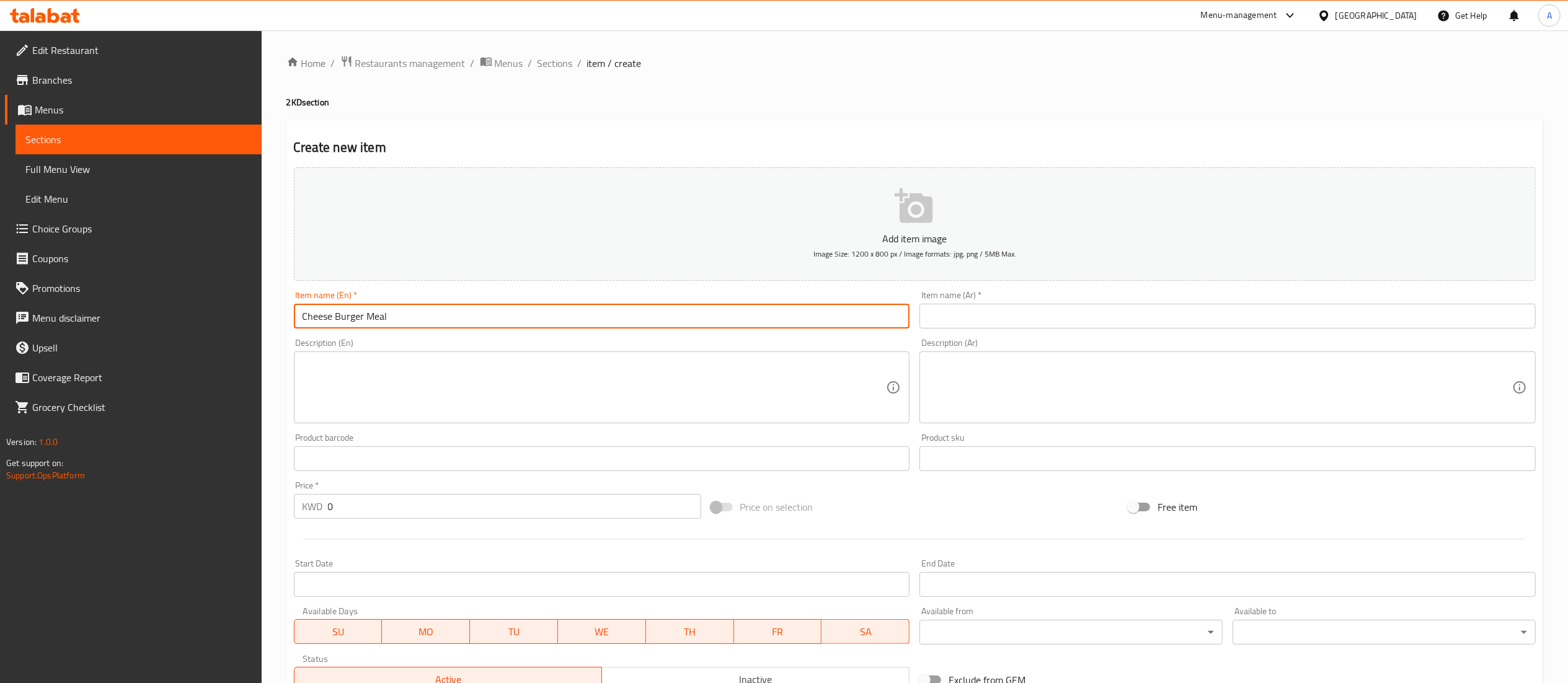
click at [759, 304] on input "Cheese Burger Meal" at bounding box center [602, 316] width 616 height 25
type input "Cheese Burger Meal"
click at [996, 328] on input "text" at bounding box center [1227, 316] width 616 height 25
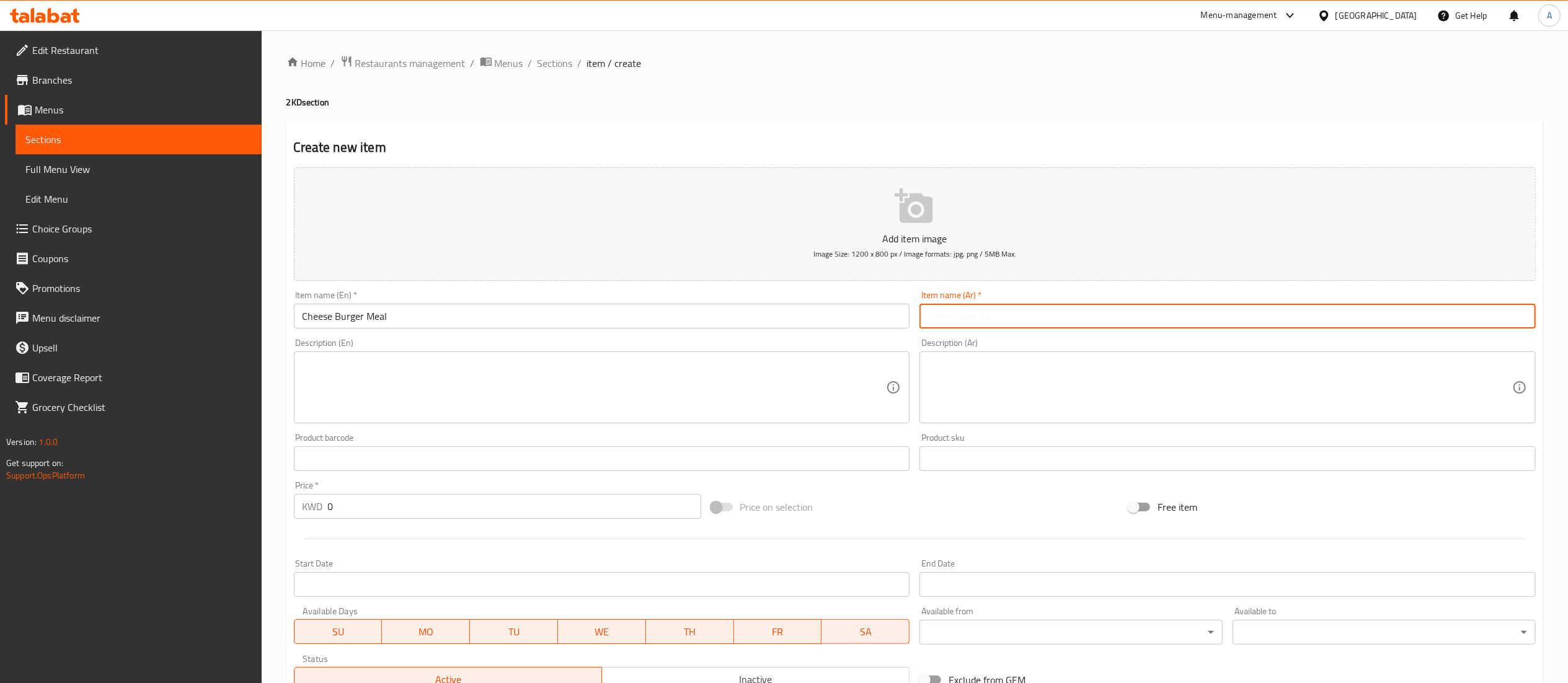
paste input "وجبة تشيز برجر"
type input "وجبة تشيز برجر"
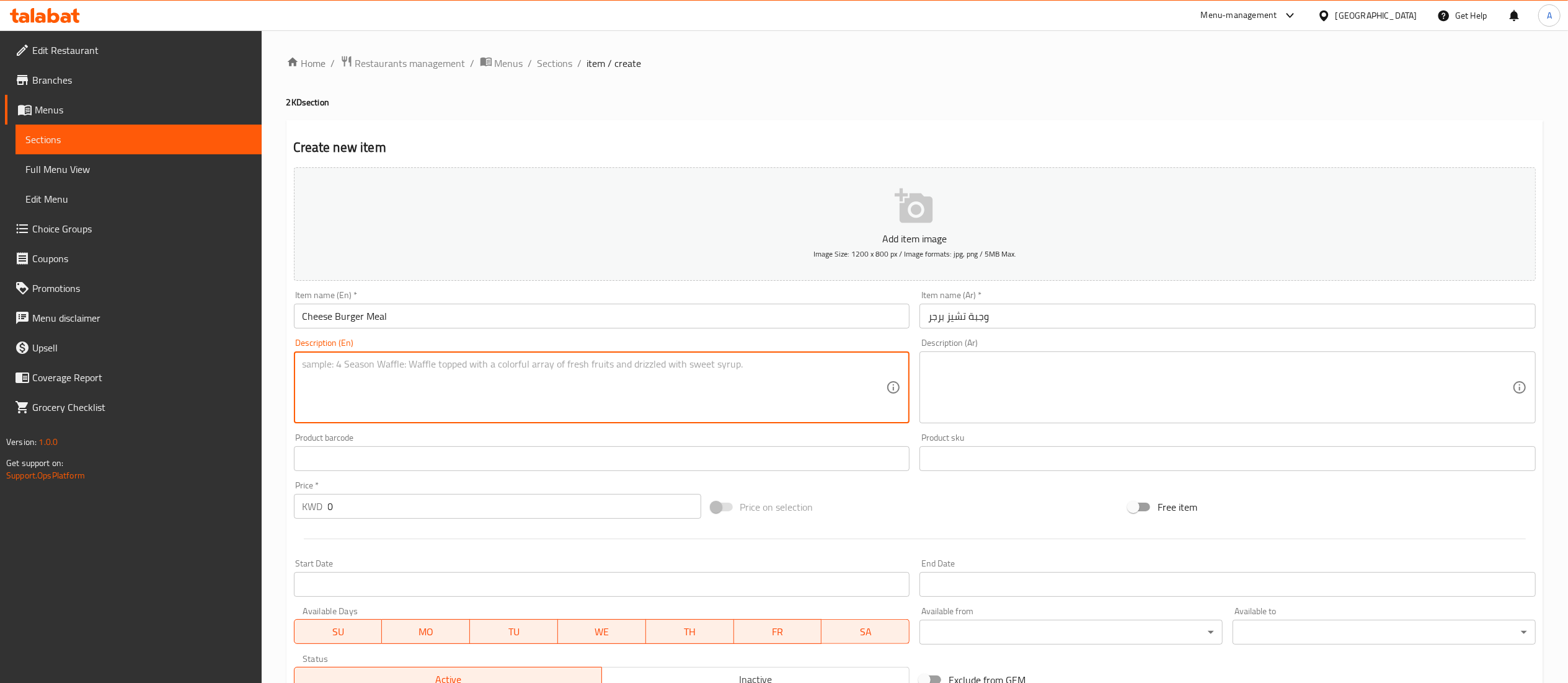
click at [806, 383] on textarea at bounding box center [594, 388] width 584 height 59
type textarea "Cheese burger + Fries + Drink"
drag, startPoint x: 450, startPoint y: 513, endPoint x: 21, endPoint y: 483, distance: 430.0
click at [33, 486] on div "Edit Restaurant Branches Menus Sections Full Menu View Edit Menu Choice Groups …" at bounding box center [784, 453] width 1568 height 846
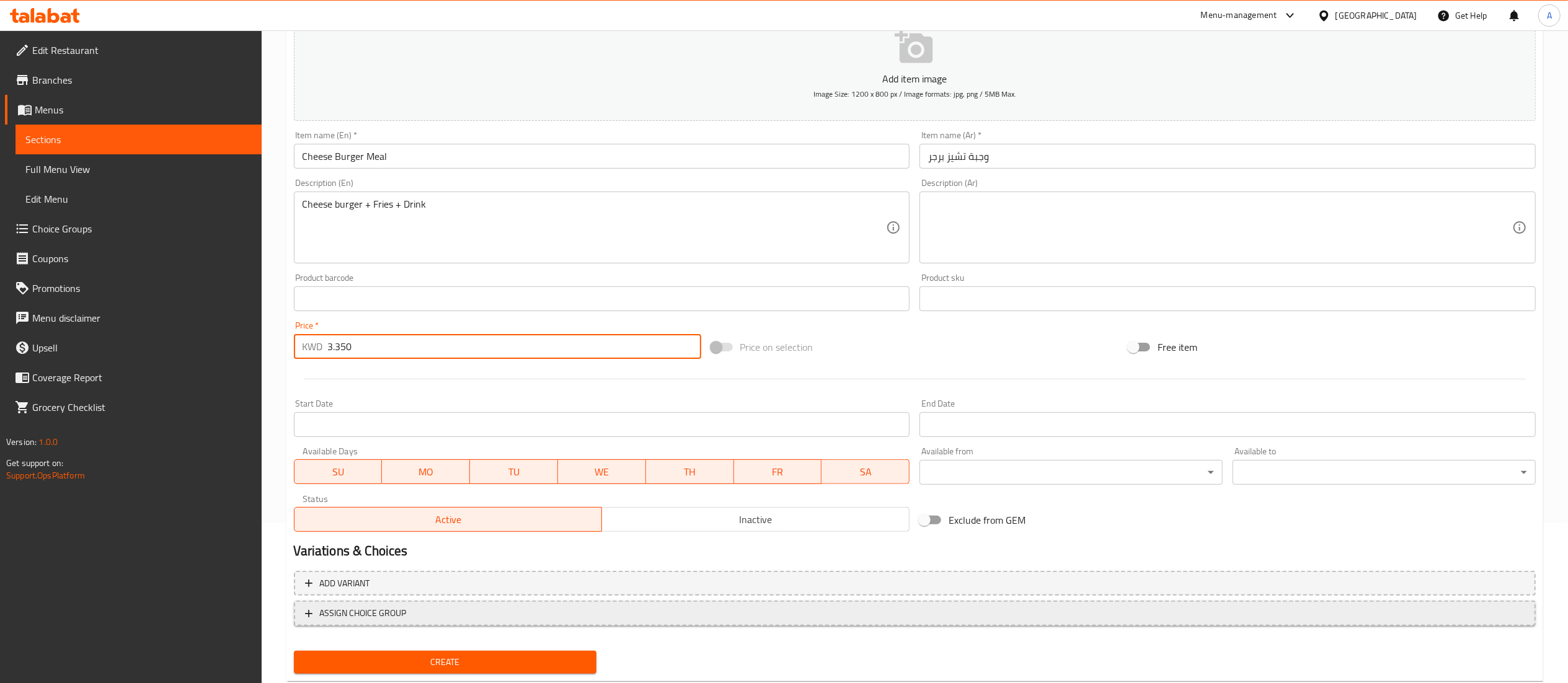
scroll to position [192, 0]
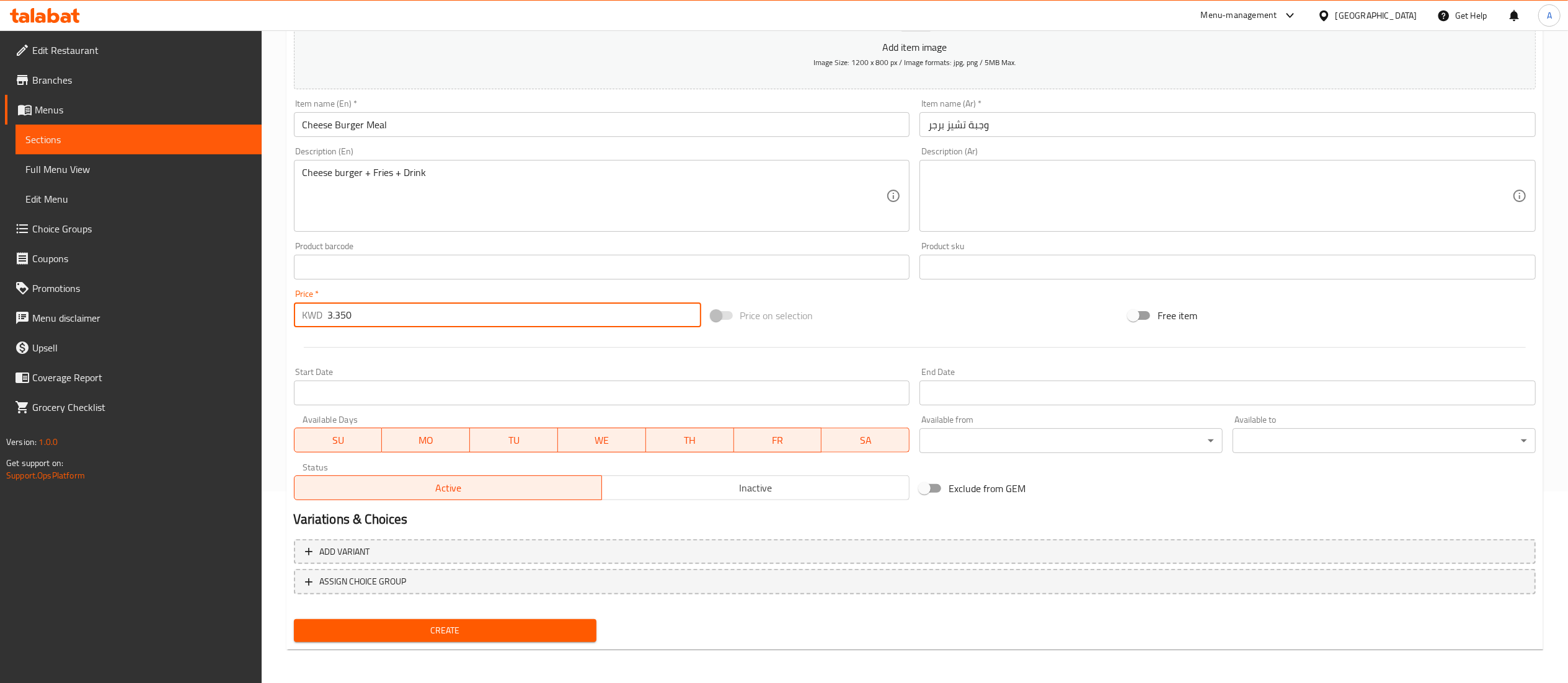
type input "3.350"
click at [466, 621] on button "Create" at bounding box center [446, 631] width 303 height 23
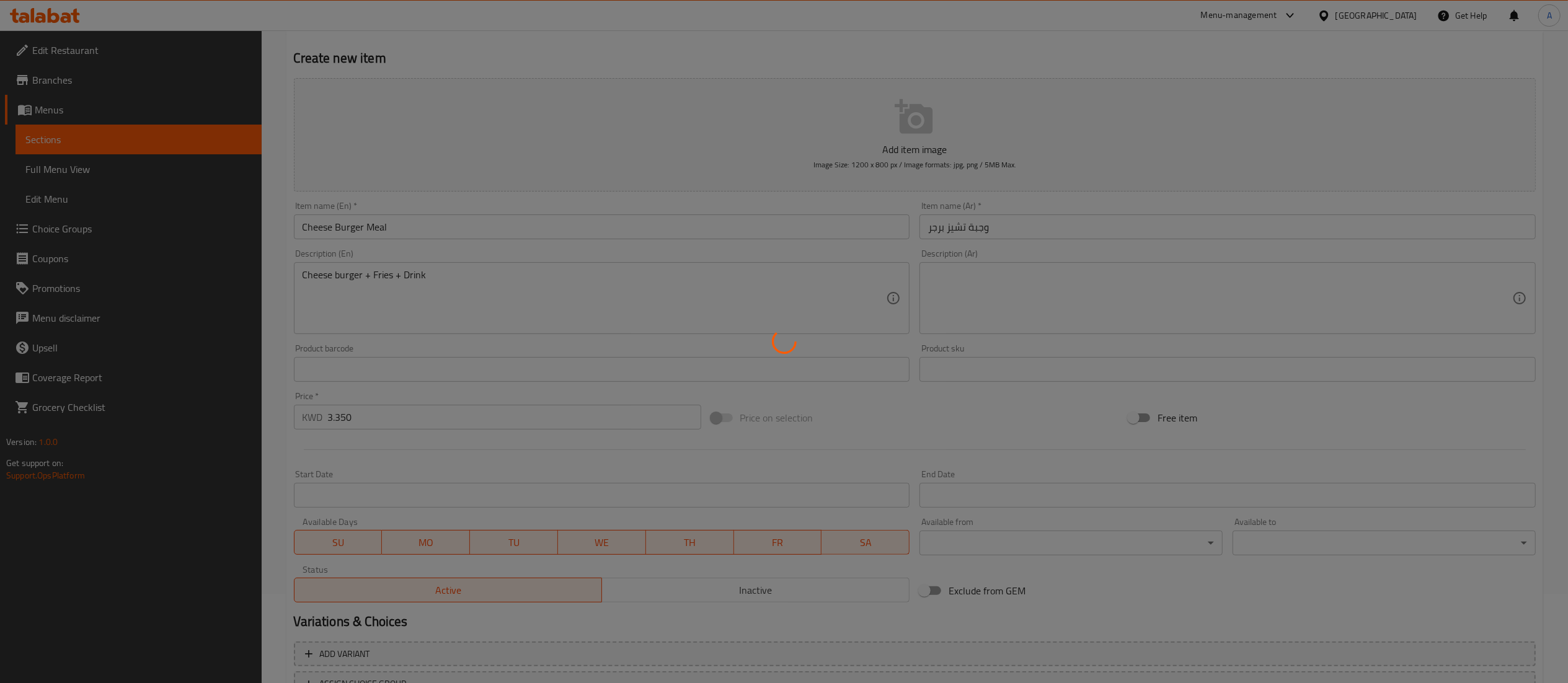
scroll to position [0, 0]
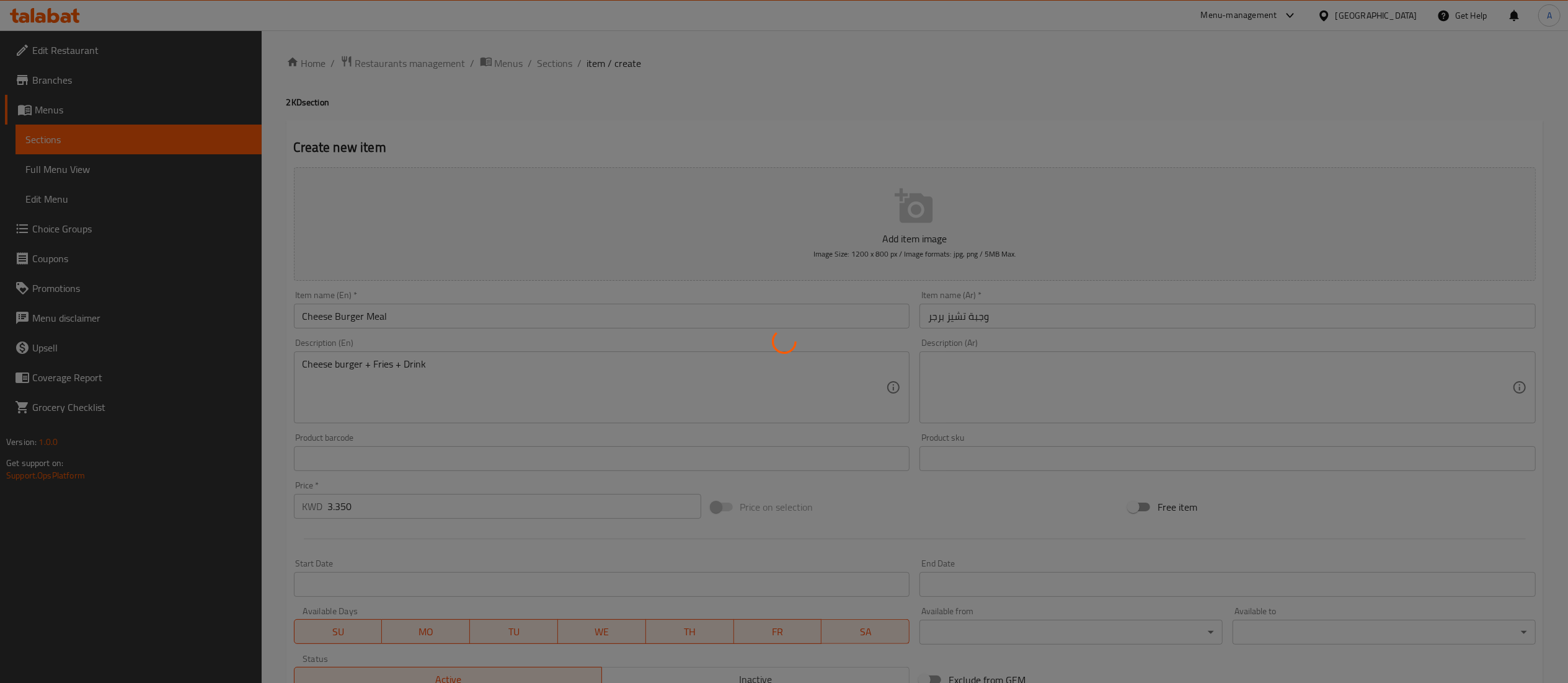
type input "0"
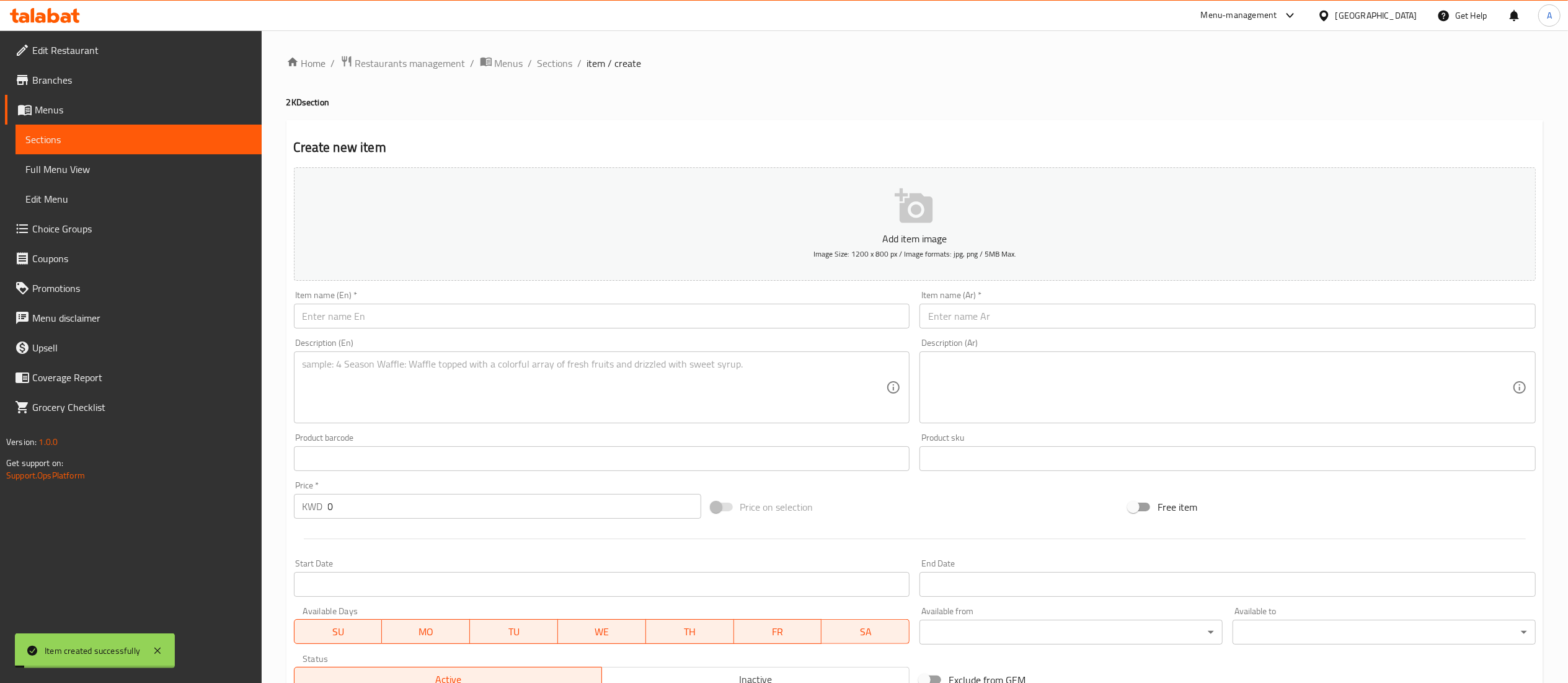
click at [556, 58] on span "Sections" at bounding box center [555, 63] width 35 height 15
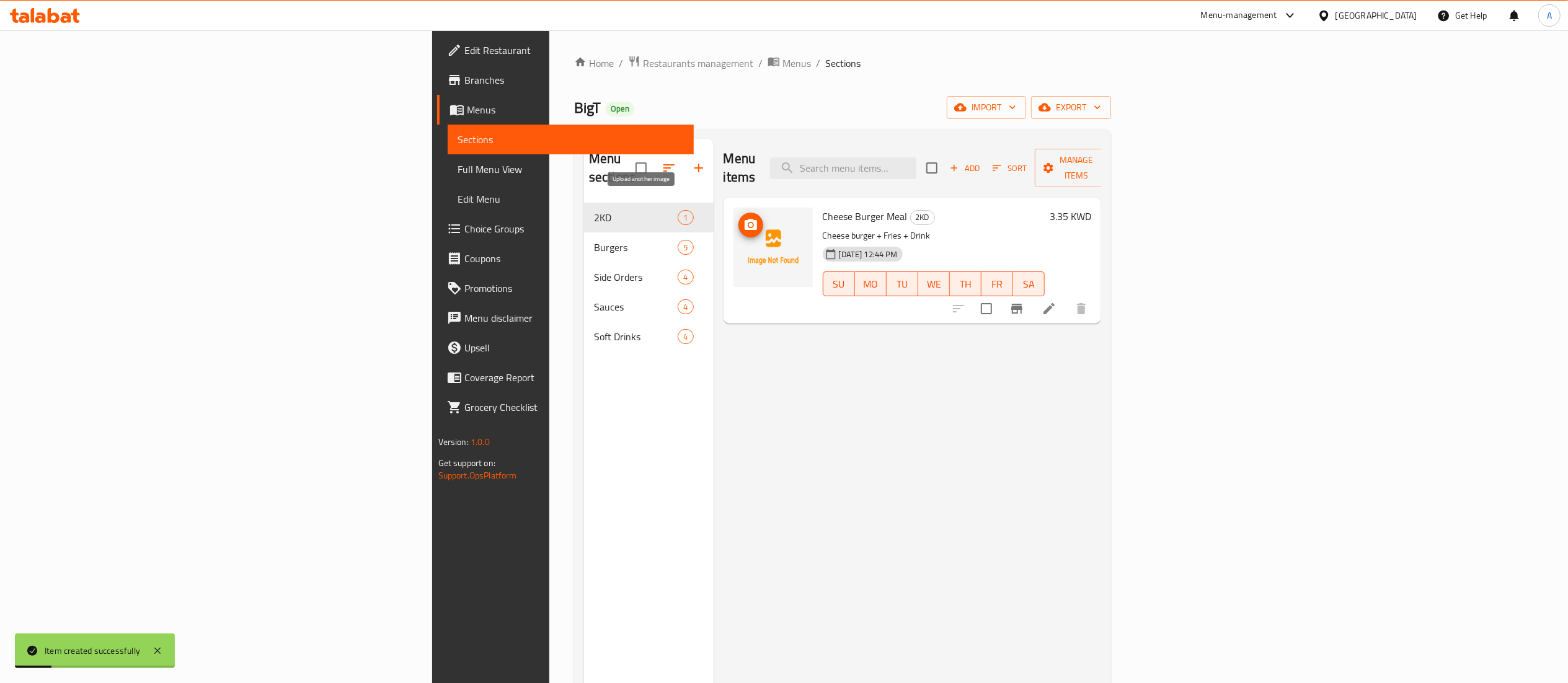
click at [739, 217] on span "upload picture" at bounding box center [751, 224] width 25 height 15
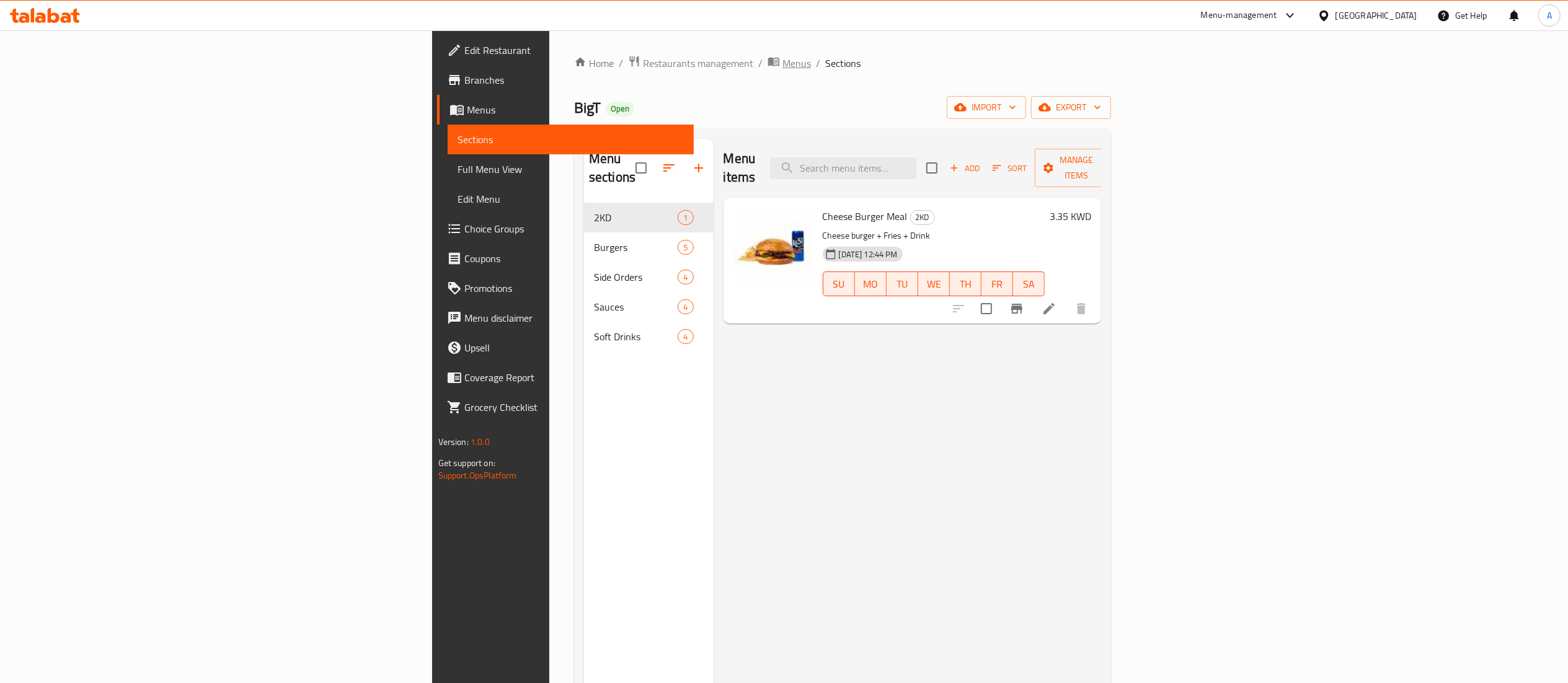
click at [782, 62] on span "Menus" at bounding box center [797, 63] width 28 height 15
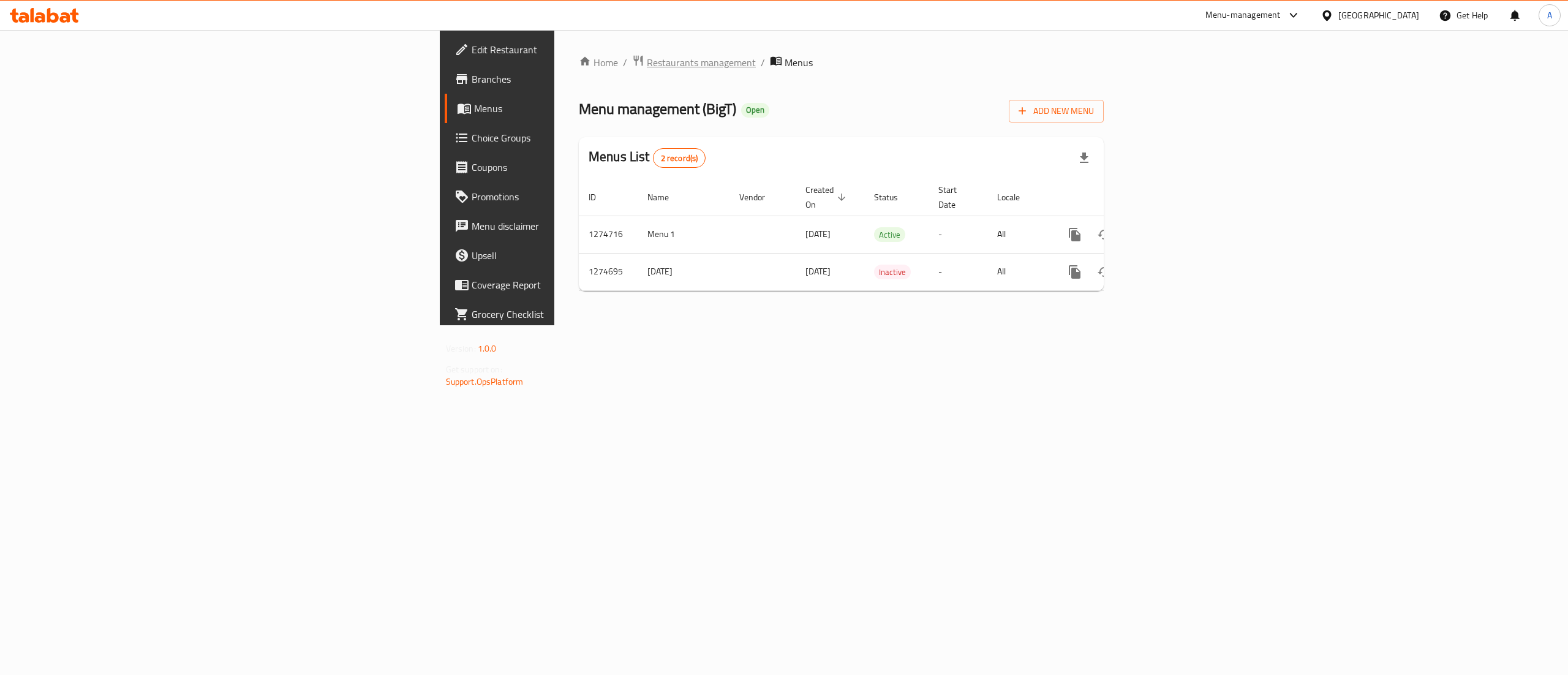
click at [647, 60] on span "Restaurants management" at bounding box center [701, 62] width 109 height 15
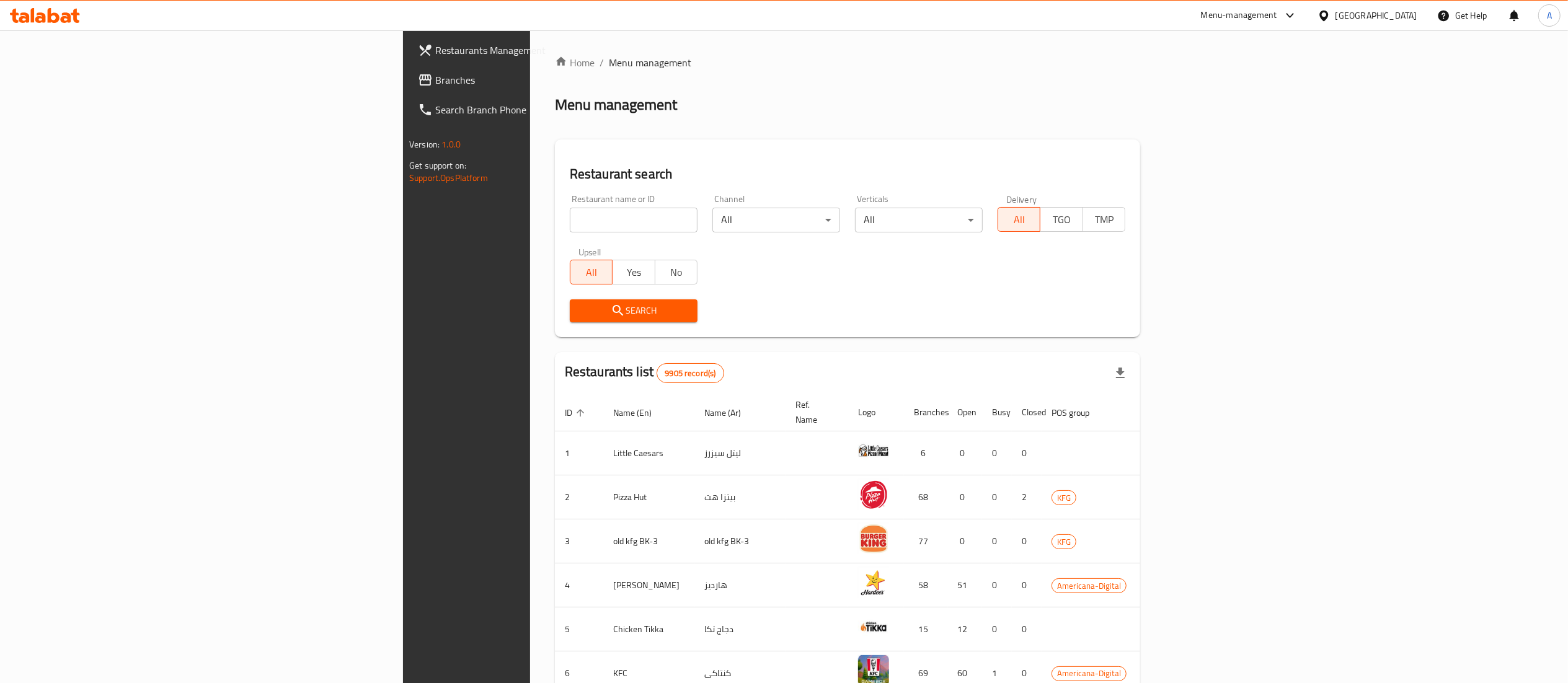
click at [570, 218] on input "search" at bounding box center [633, 220] width 128 height 25
type input "bigT"
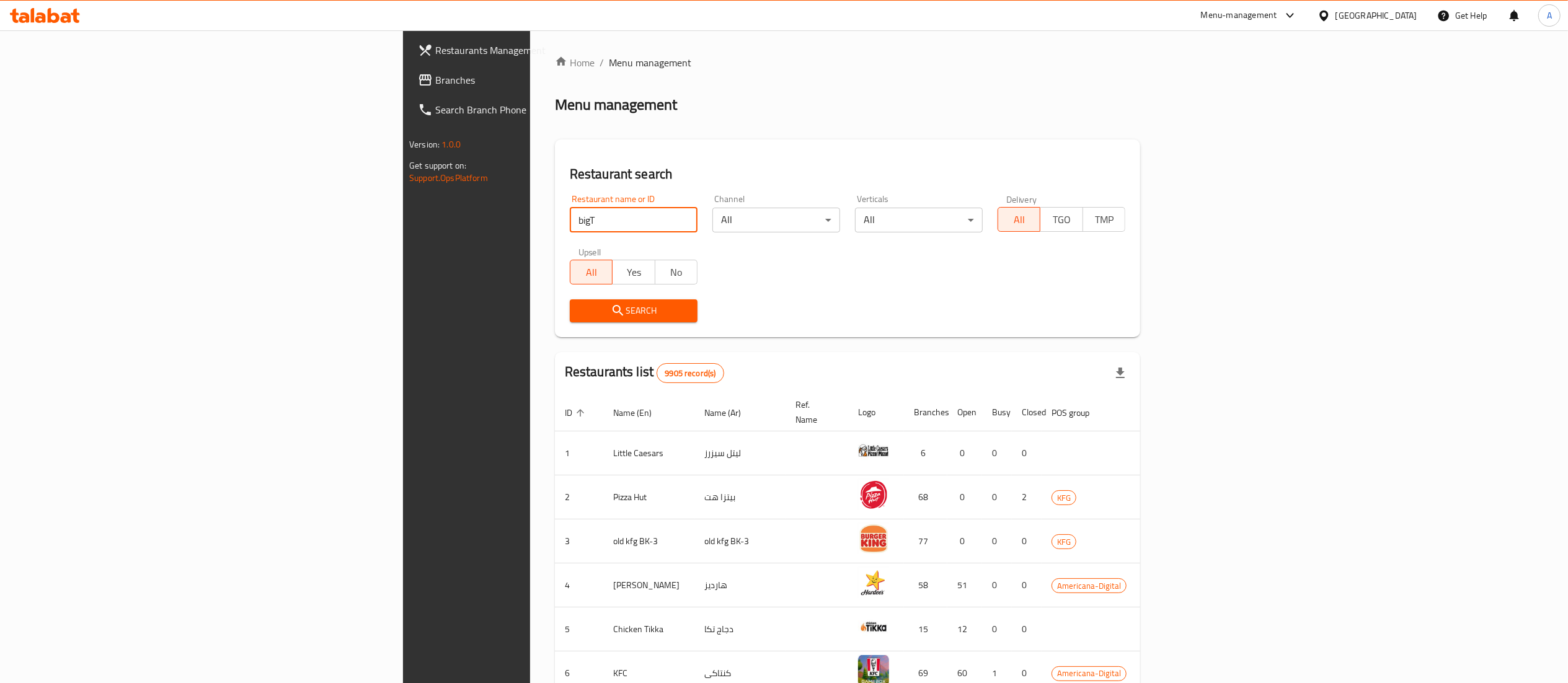
click button "Search" at bounding box center [633, 311] width 128 height 23
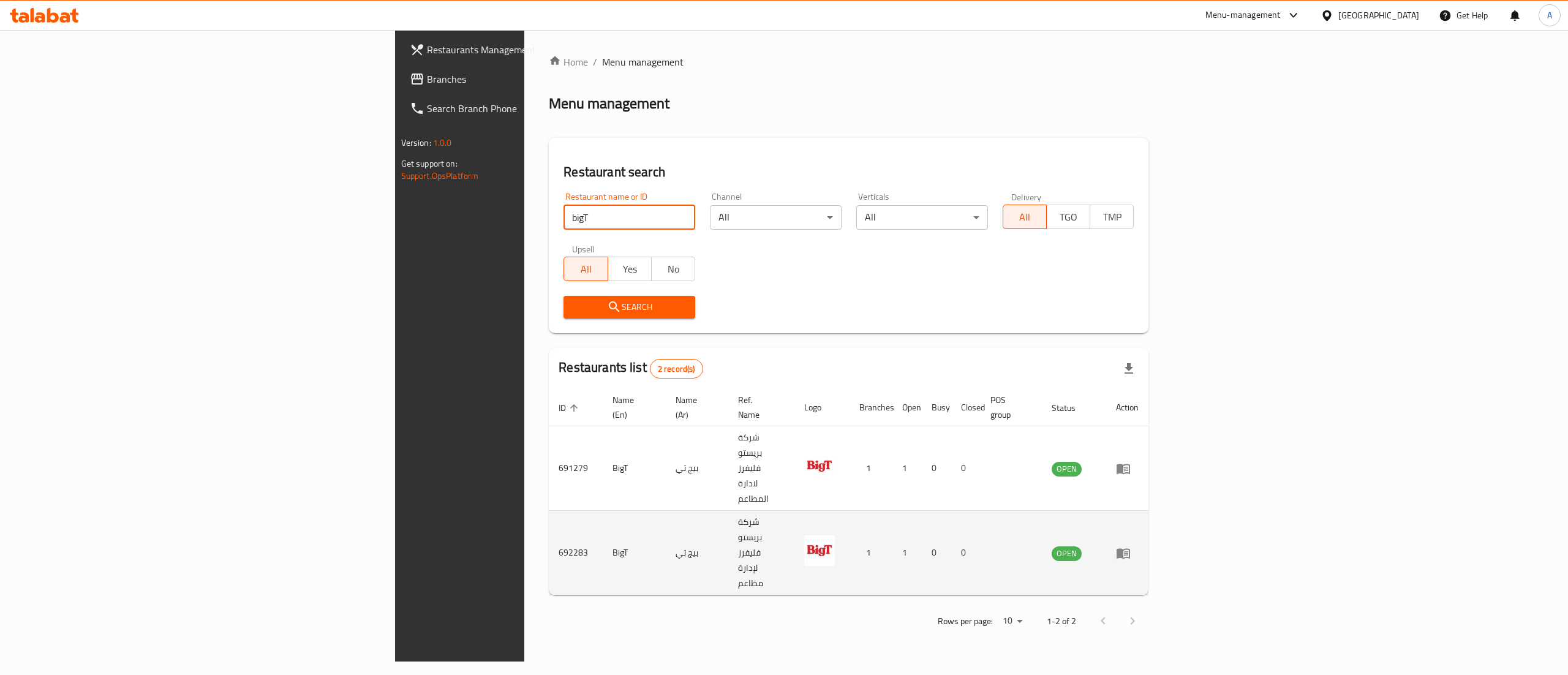
click at [1139, 546] on link "enhanced table" at bounding box center [1127, 553] width 23 height 15
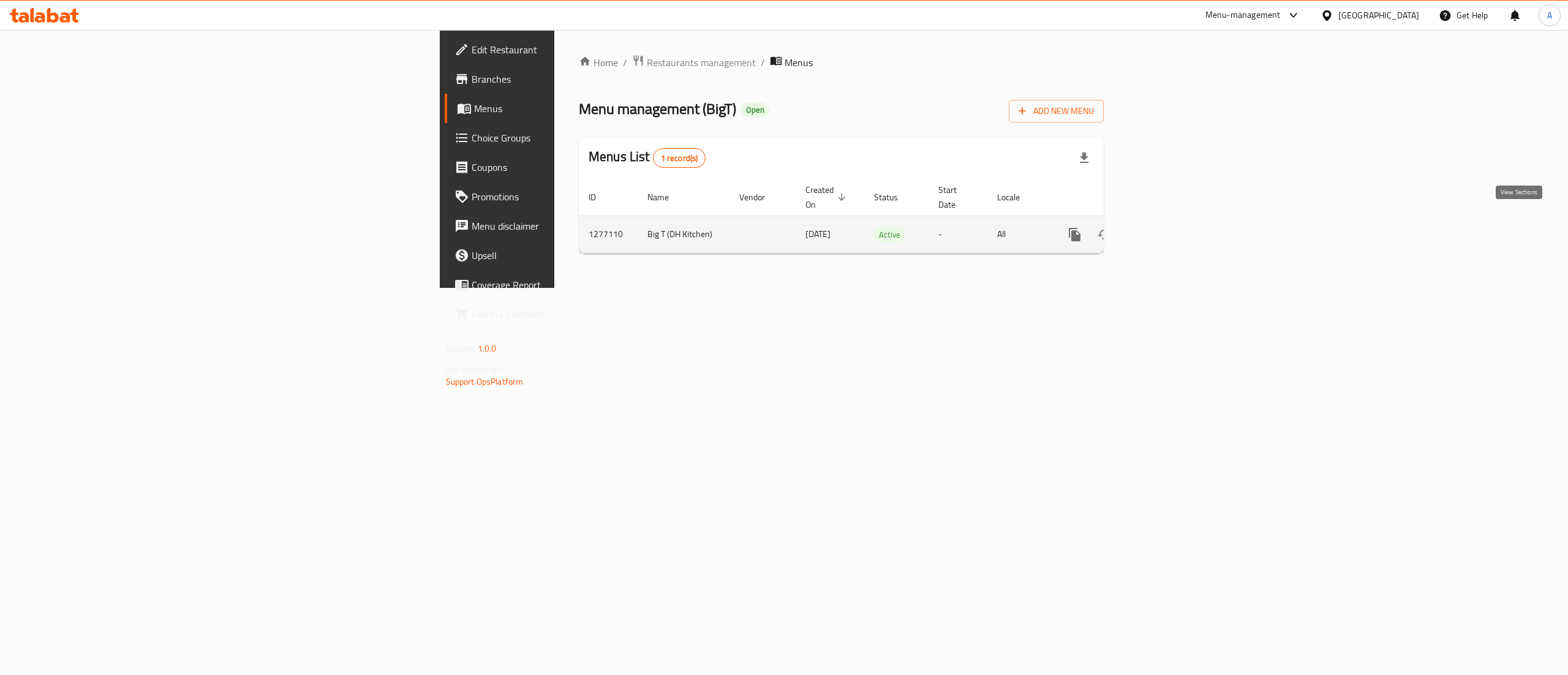
click at [1177, 222] on link "enhanced table" at bounding box center [1163, 235] width 29 height 29
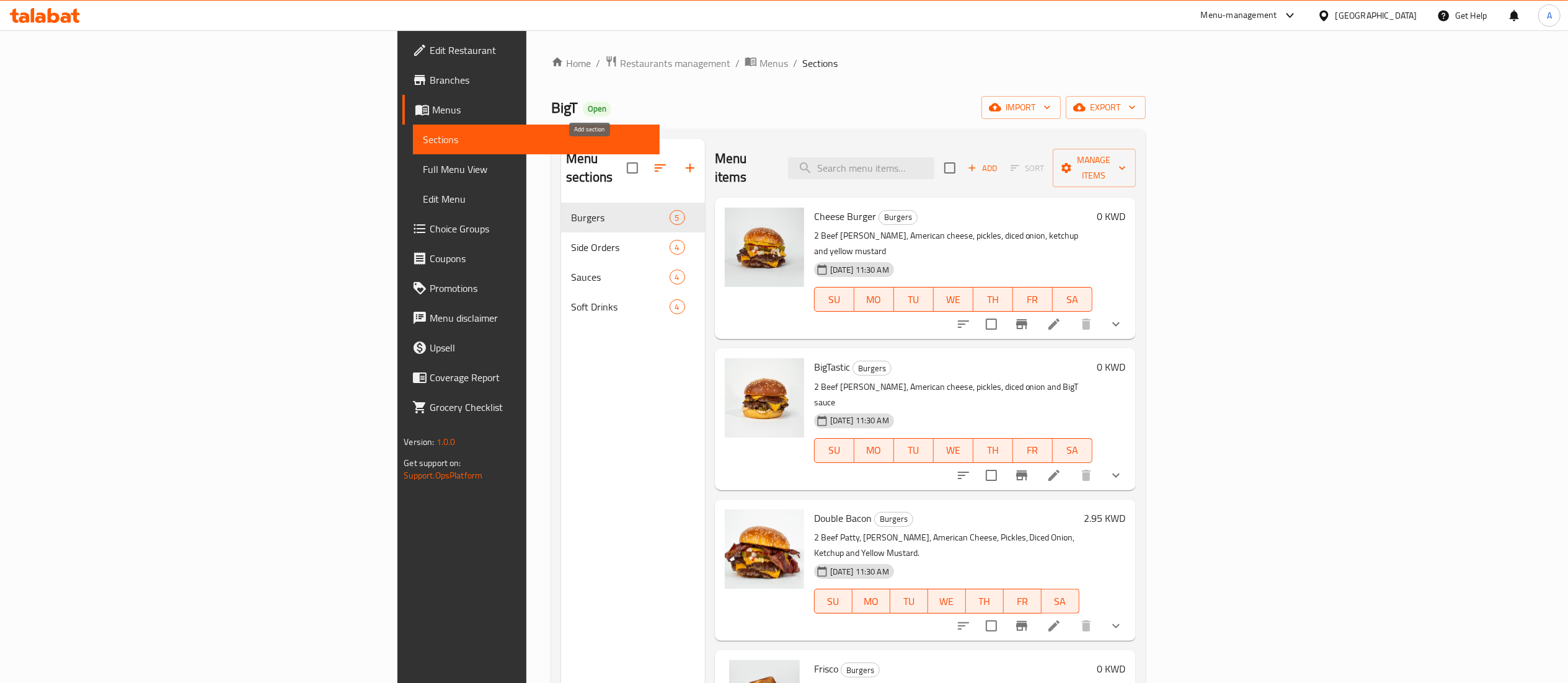
click at [686, 164] on icon "button" at bounding box center [690, 168] width 8 height 8
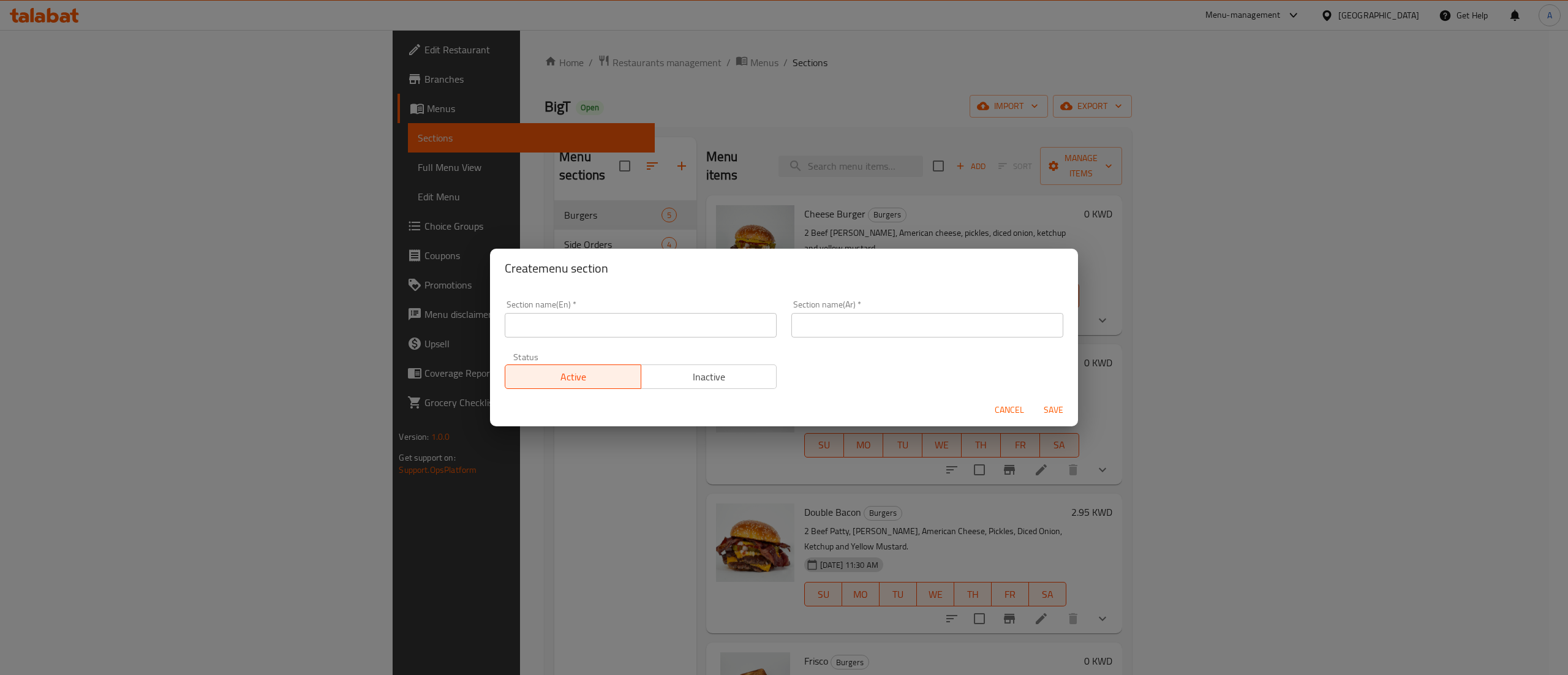
click at [623, 327] on input "text" at bounding box center [640, 325] width 272 height 24
type input "2KD"
drag, startPoint x: 882, startPoint y: 323, endPoint x: 900, endPoint y: 336, distance: 22.2
click at [882, 323] on input "text" at bounding box center [927, 325] width 272 height 24
paste input "٢ د.ك"
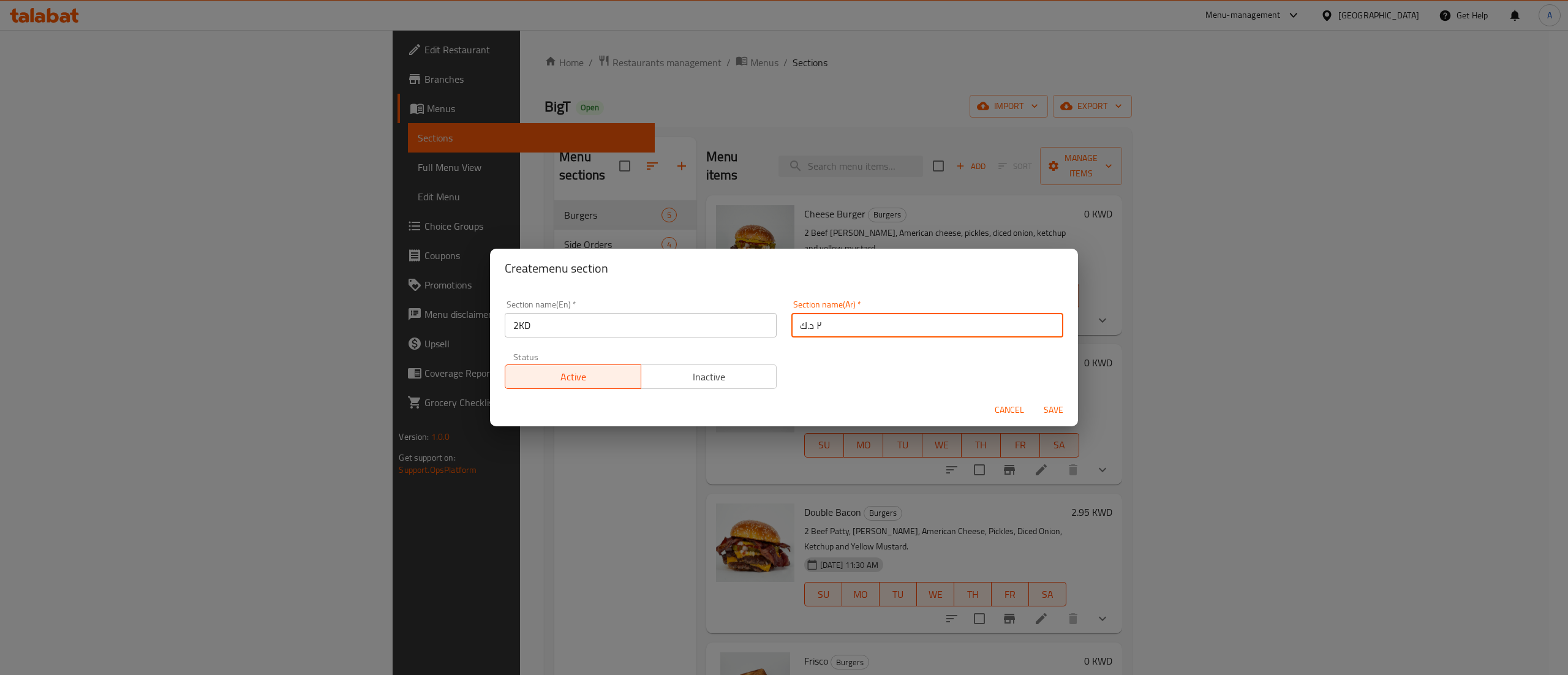
type input "٢ د.ك"
click at [1049, 409] on span "Save" at bounding box center [1053, 410] width 29 height 15
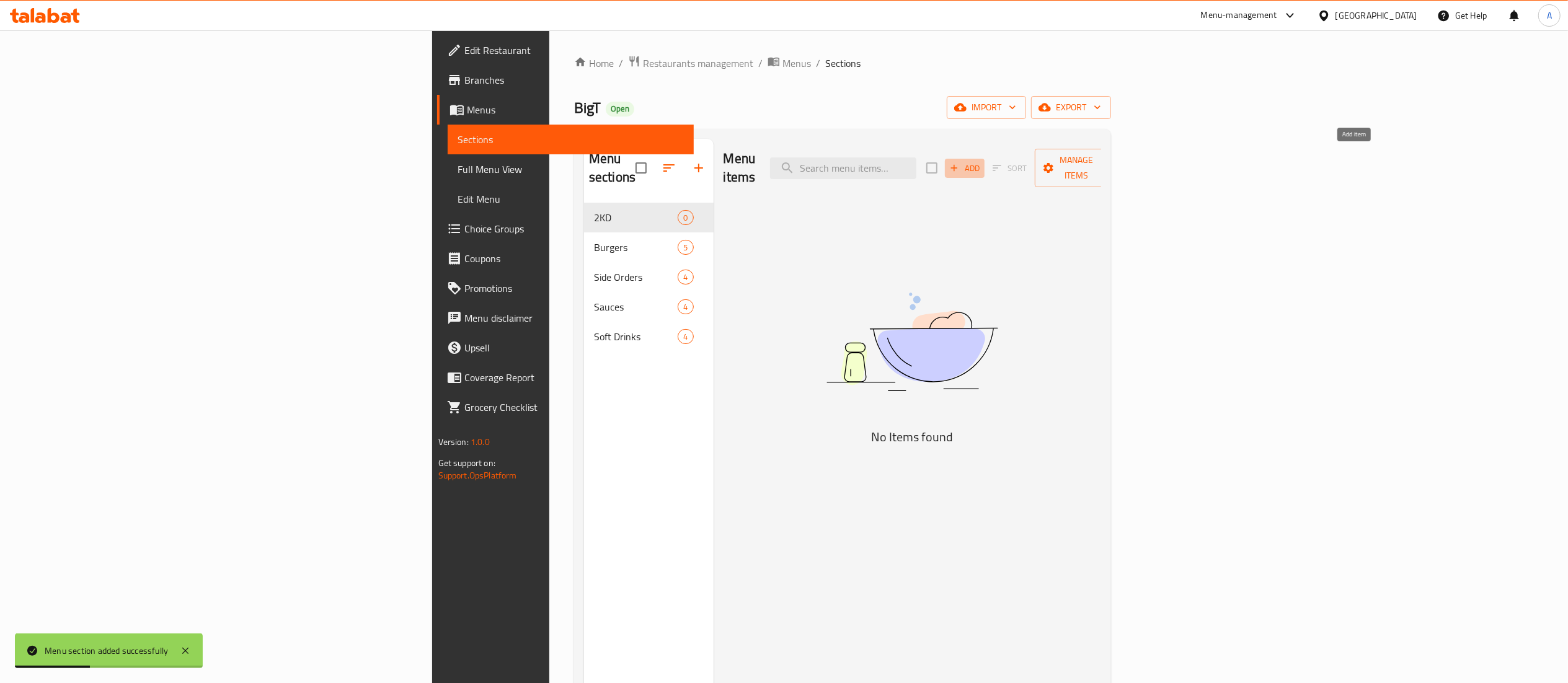
click at [982, 161] on span "Add" at bounding box center [965, 168] width 34 height 14
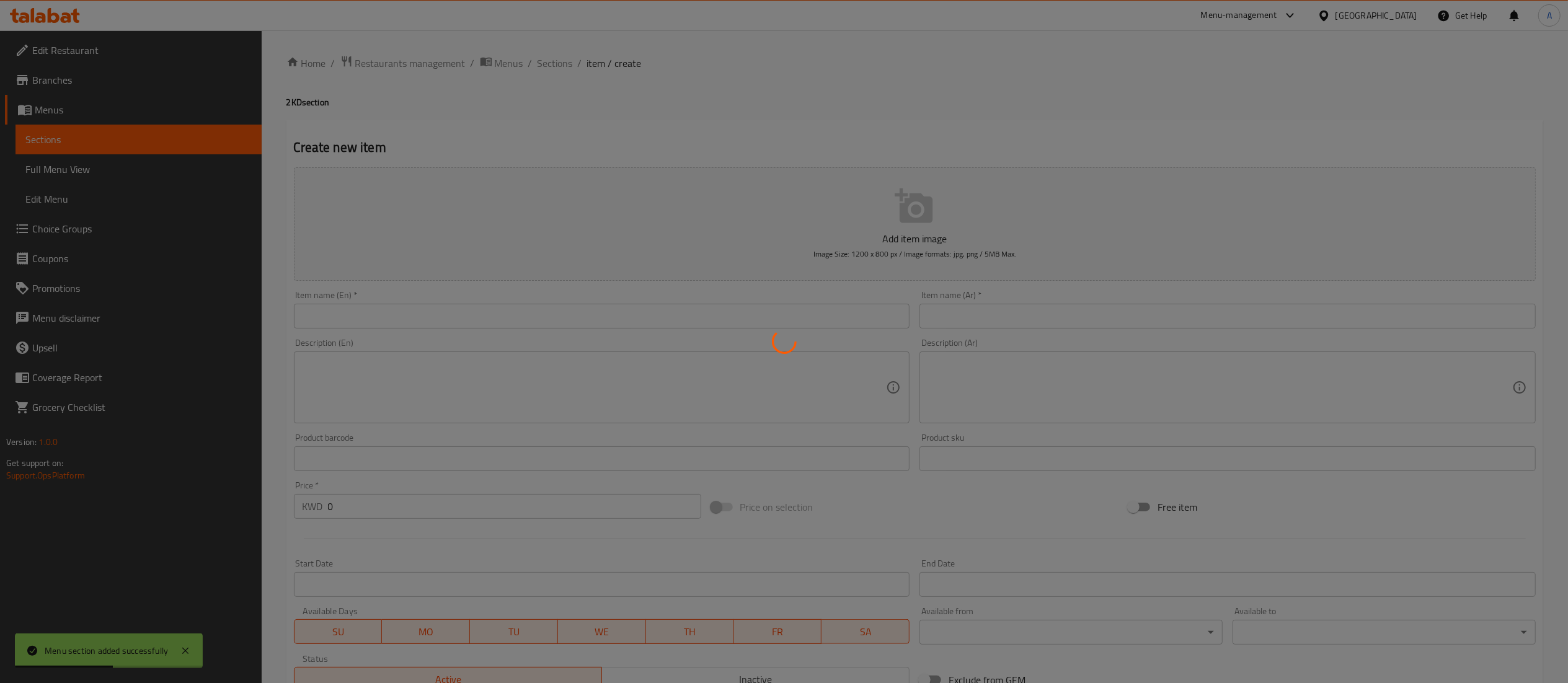
click at [705, 309] on div at bounding box center [784, 341] width 1568 height 683
click at [703, 317] on div at bounding box center [784, 341] width 1568 height 683
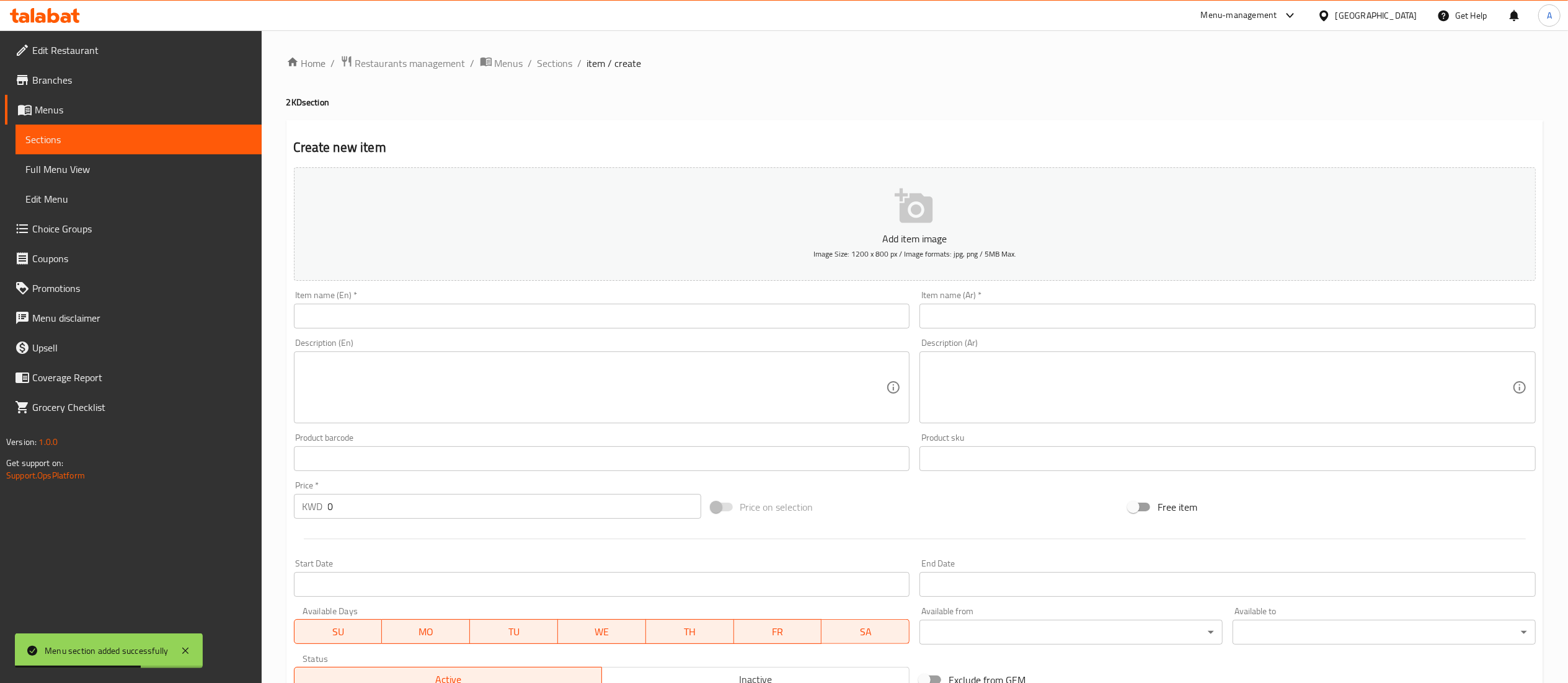
click at [703, 319] on input "text" at bounding box center [602, 316] width 616 height 25
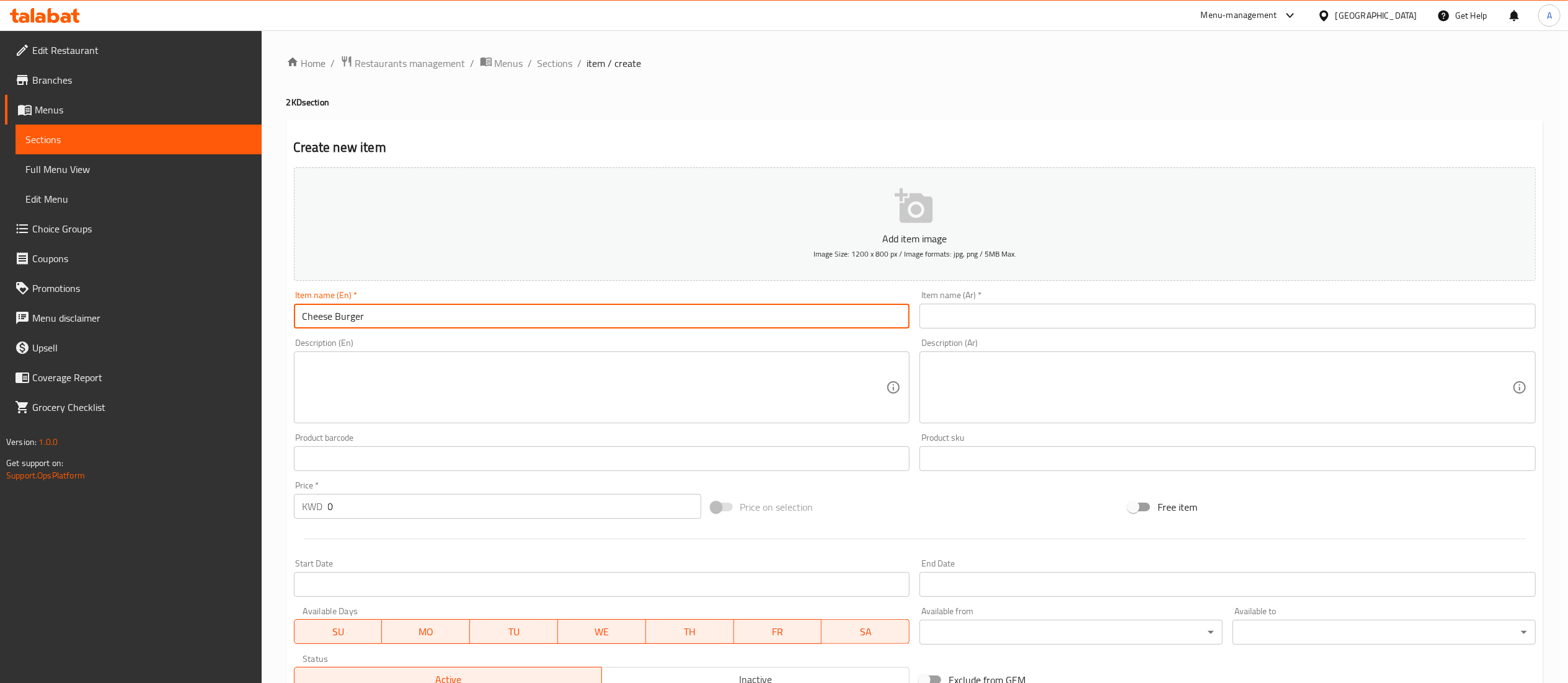
type input "Cheese Burger"
click at [943, 299] on div "Item name (Ar)   * Item name (Ar) *" at bounding box center [1227, 310] width 616 height 38
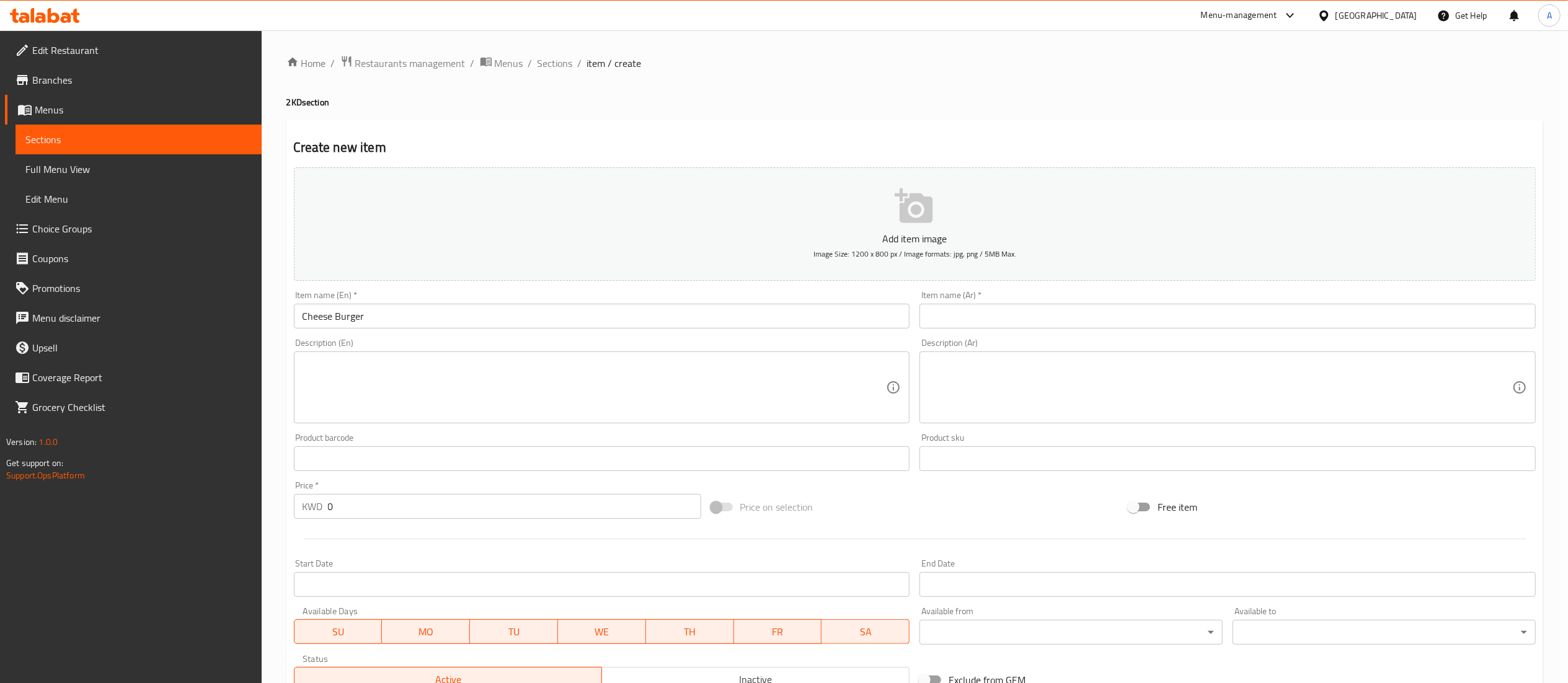
click at [949, 309] on input "text" at bounding box center [1227, 316] width 616 height 25
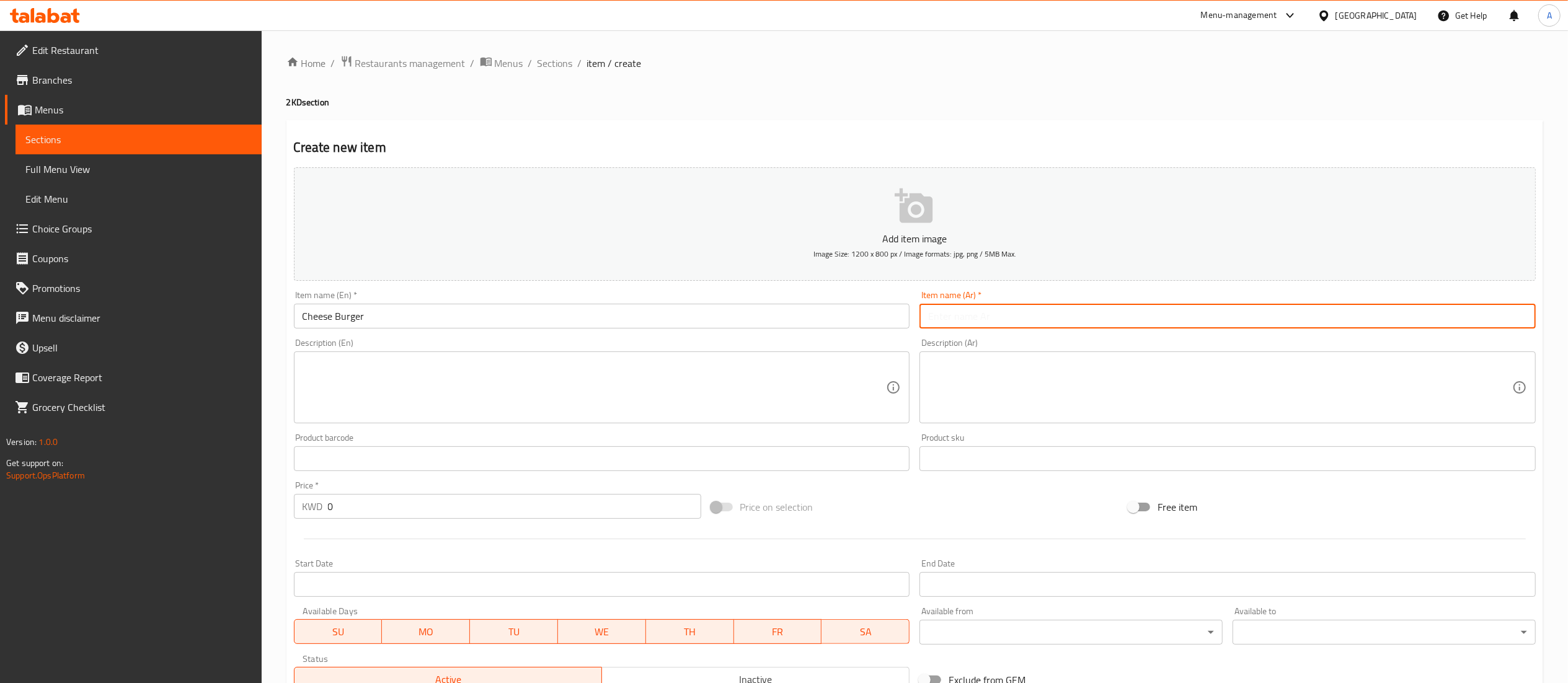
paste input "وجبة تشيز برجر"
type input "وجبة تشيز برجر"
click at [722, 366] on textarea at bounding box center [594, 388] width 584 height 59
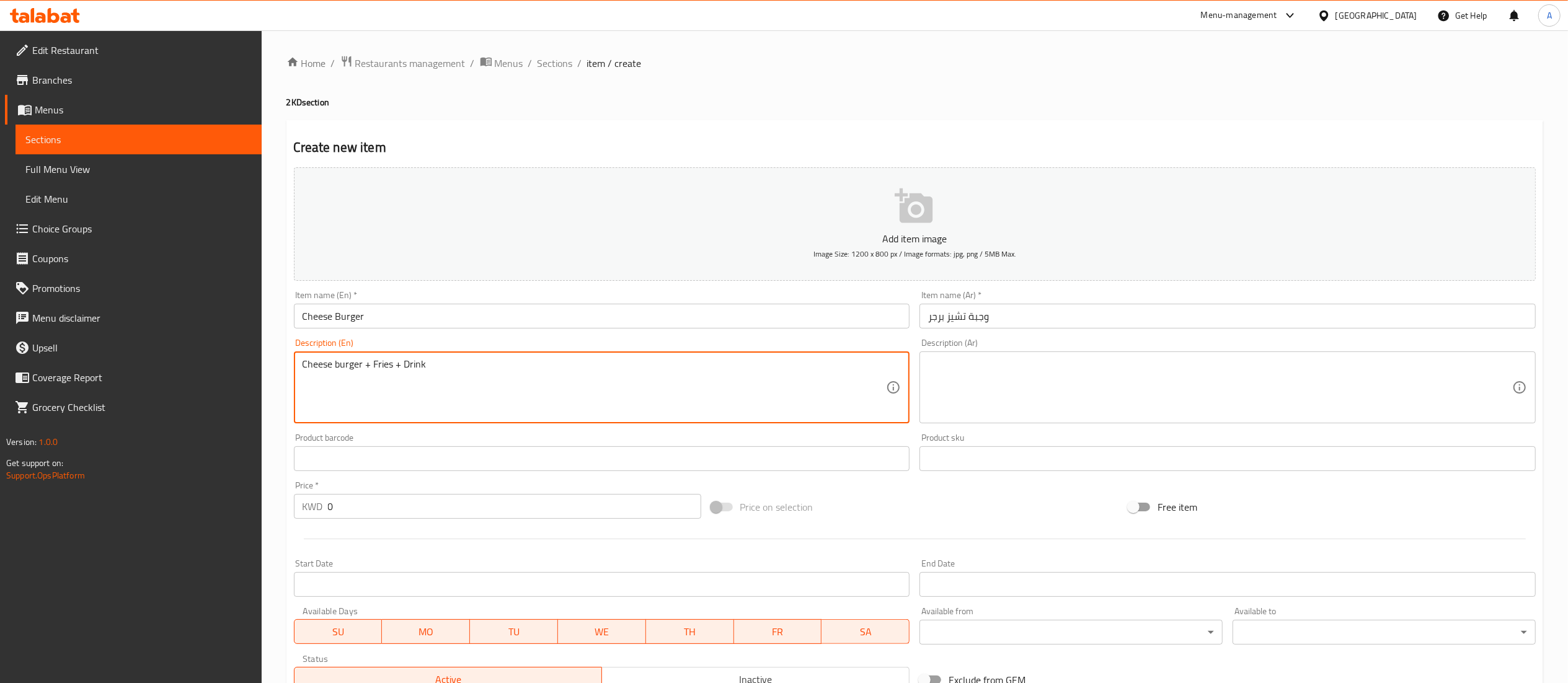
type textarea "Cheese burger + Fries + Drink"
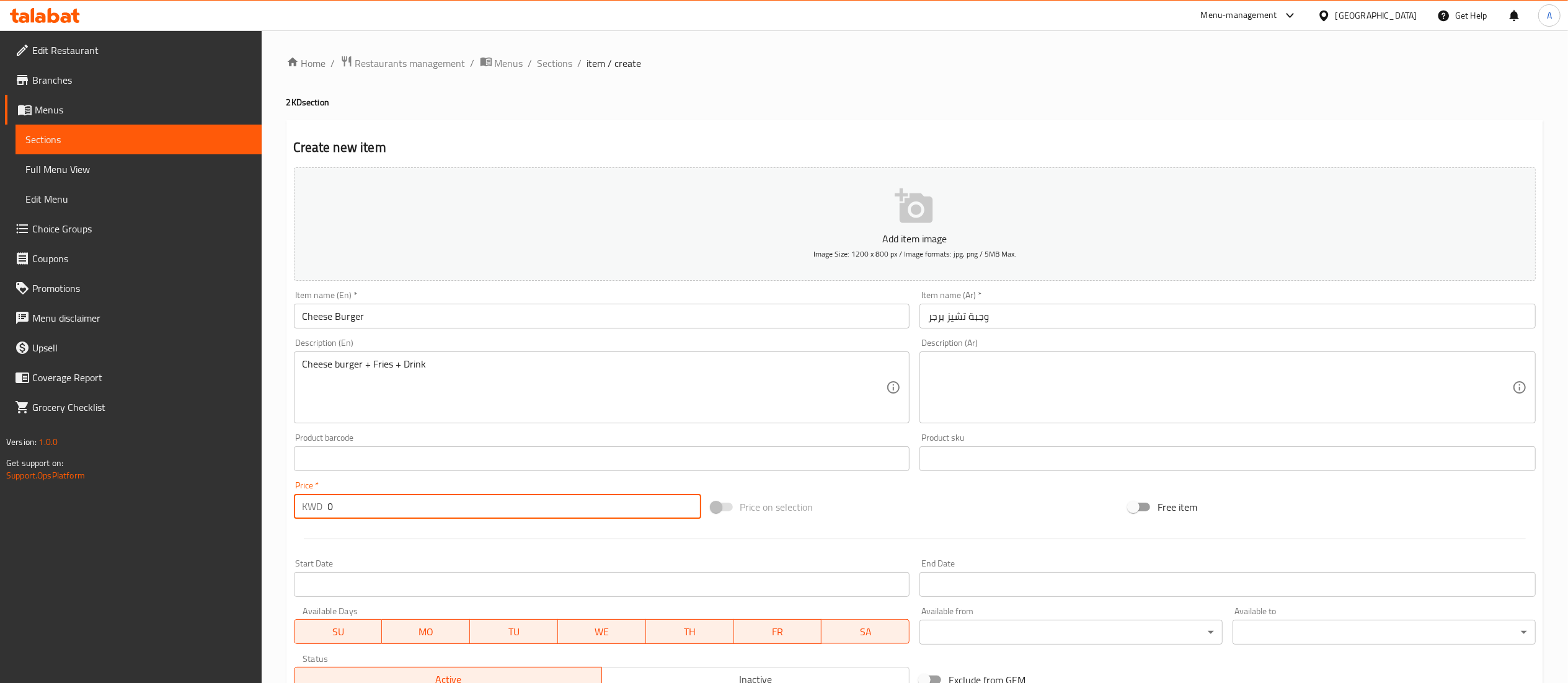
drag, startPoint x: 482, startPoint y: 511, endPoint x: 276, endPoint y: 515, distance: 206.0
click at [281, 516] on div "Home / Restaurants management / Menus / Sections / item / create 2KD section Cr…" at bounding box center [915, 453] width 1306 height 846
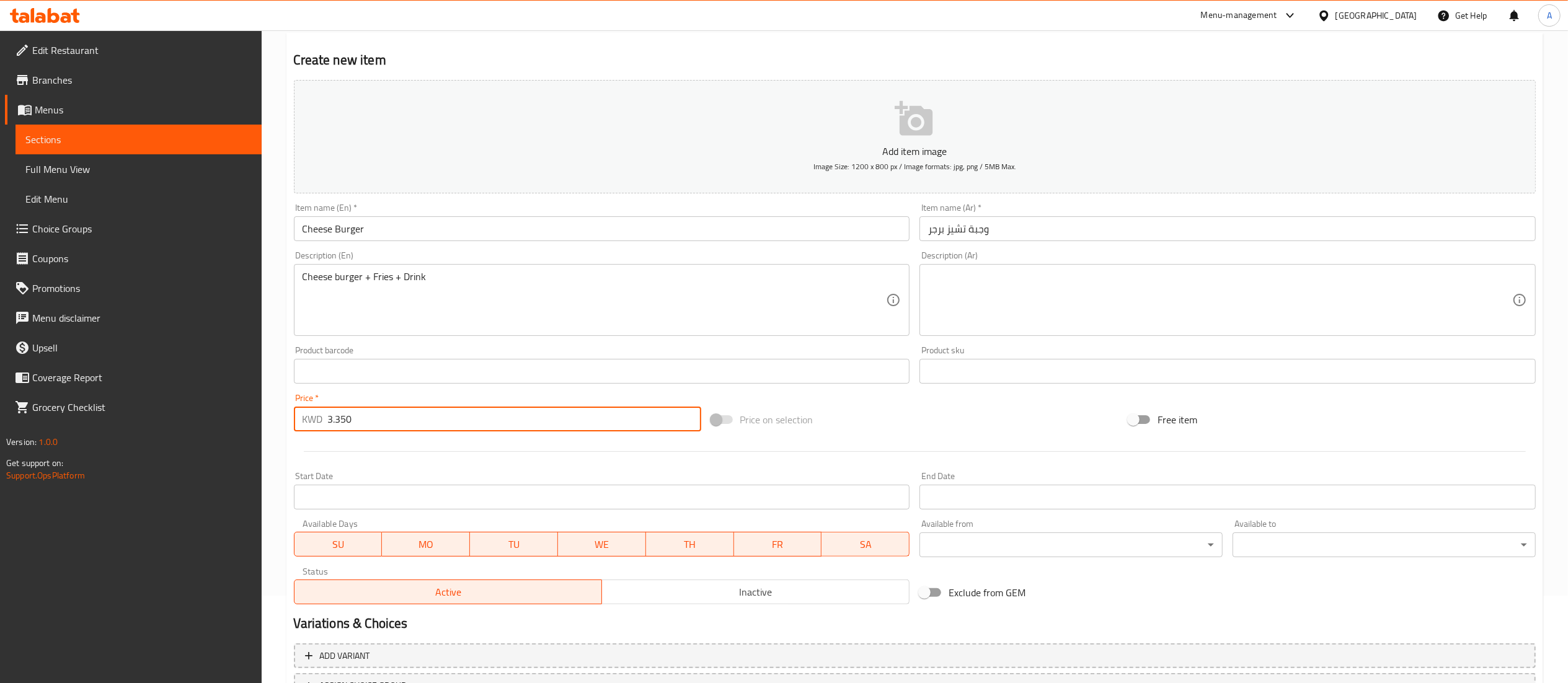
scroll to position [192, 0]
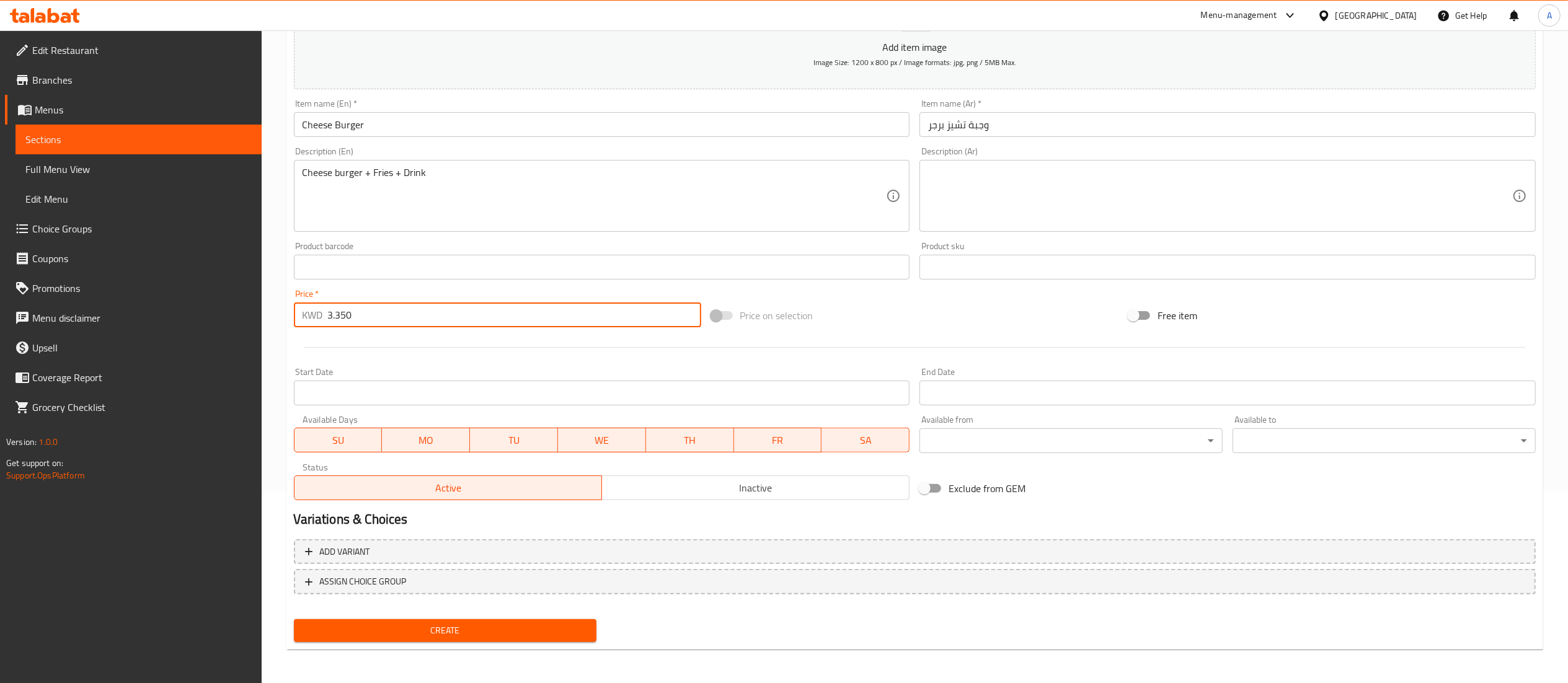
type input "3.350"
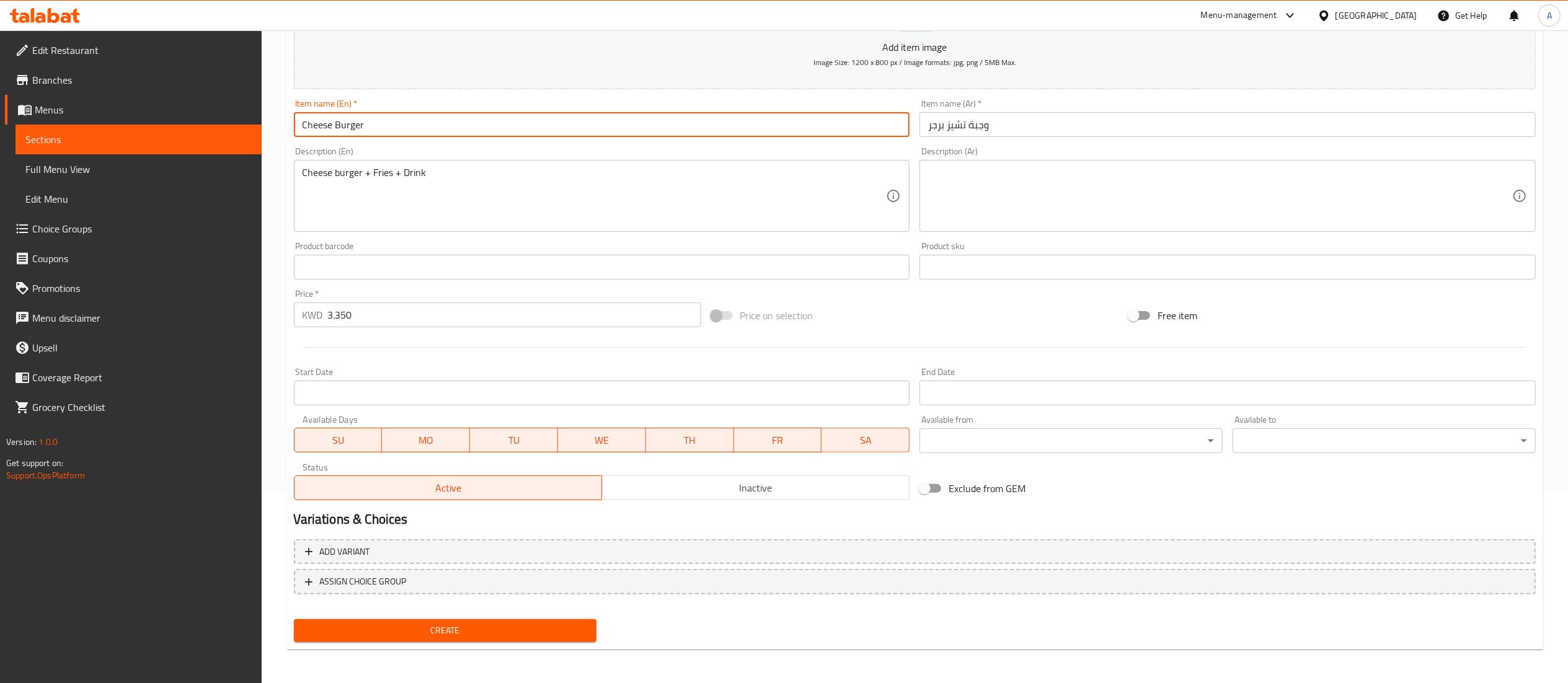
click at [439, 133] on input "Cheese Burger" at bounding box center [602, 124] width 616 height 25
type input "Cheese Burger Meal"
click at [444, 641] on button "Create" at bounding box center [446, 631] width 303 height 23
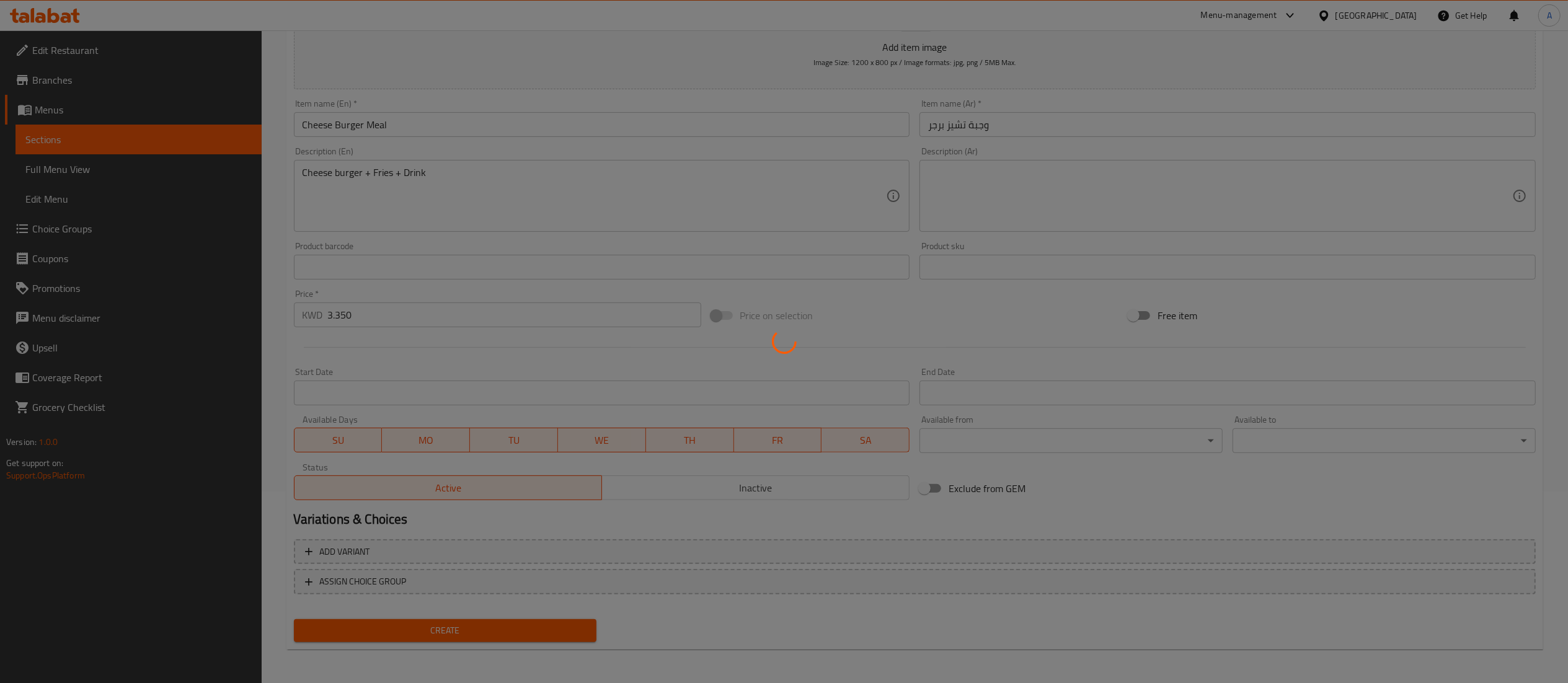
click at [449, 632] on div at bounding box center [784, 341] width 1568 height 683
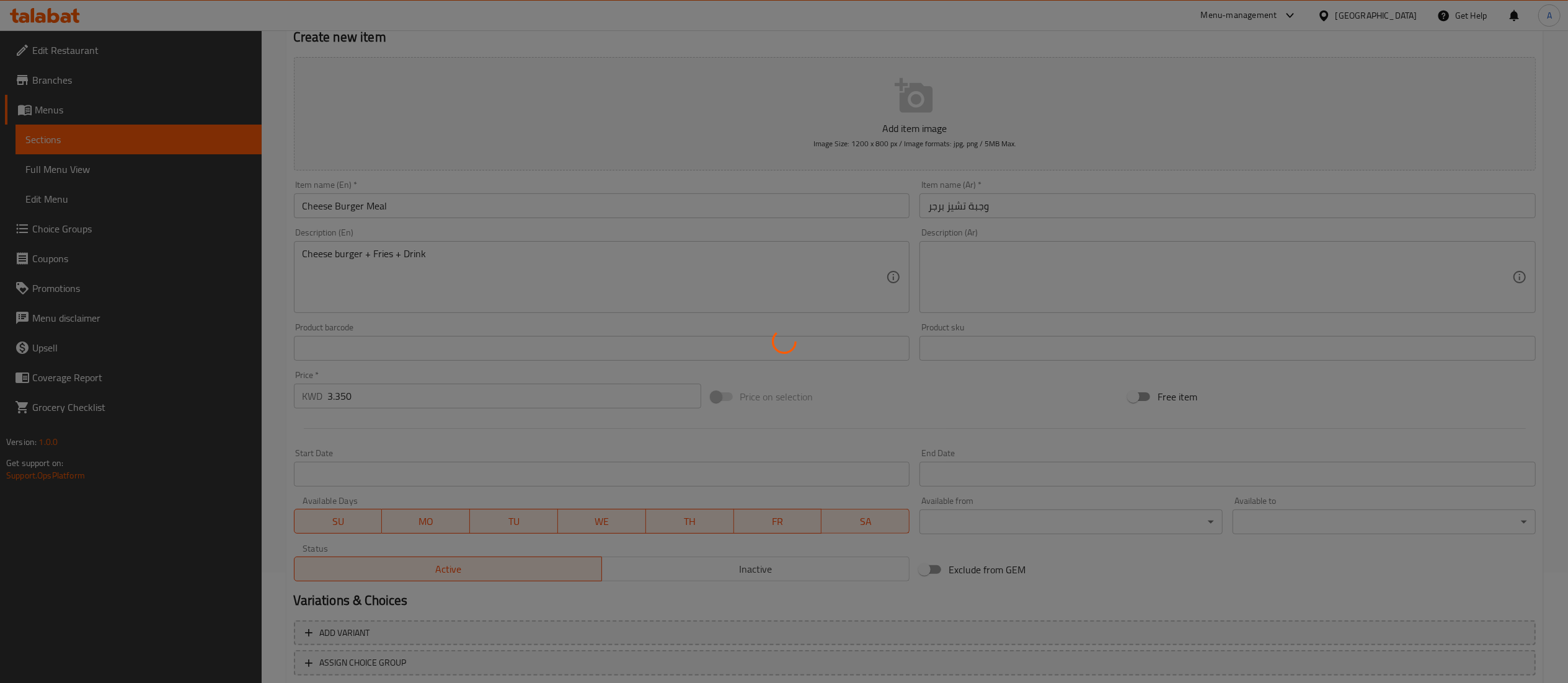
scroll to position [0, 0]
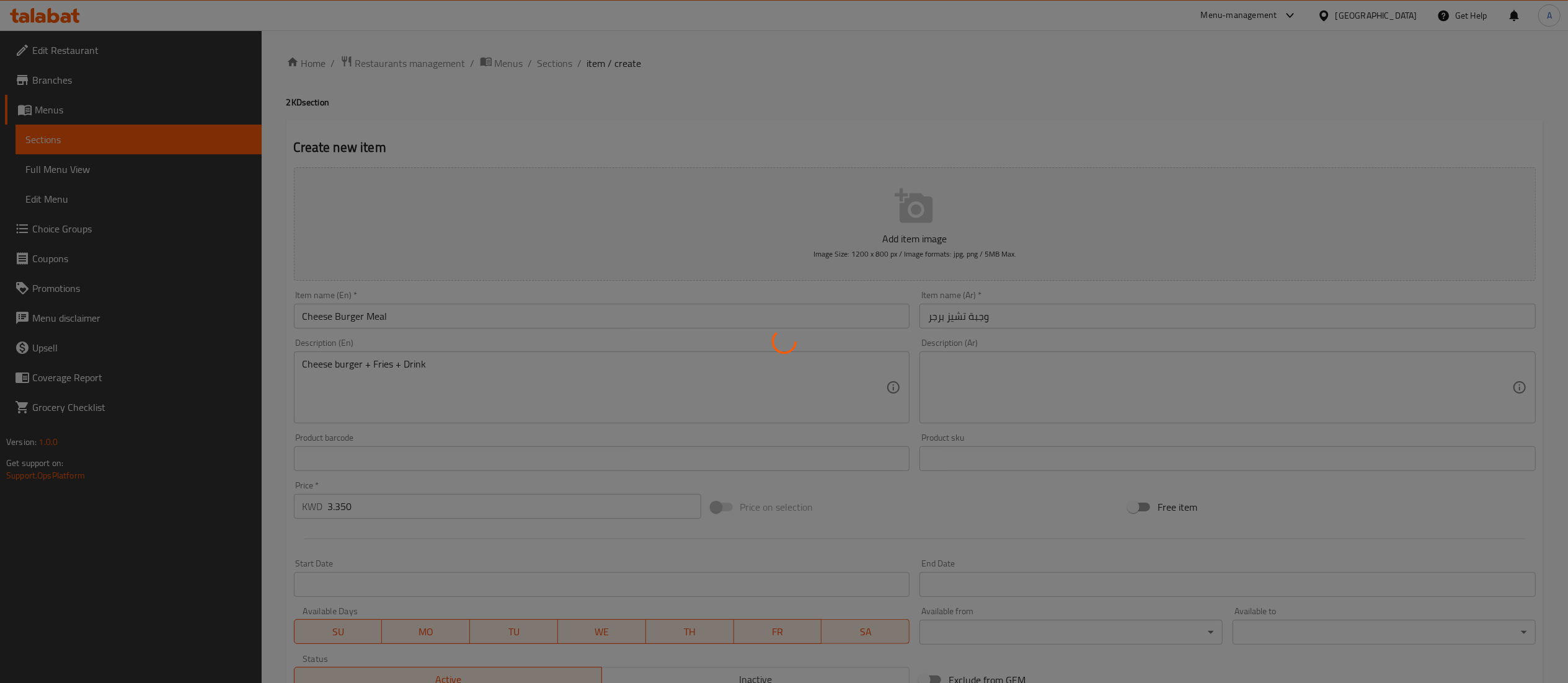
type input "0"
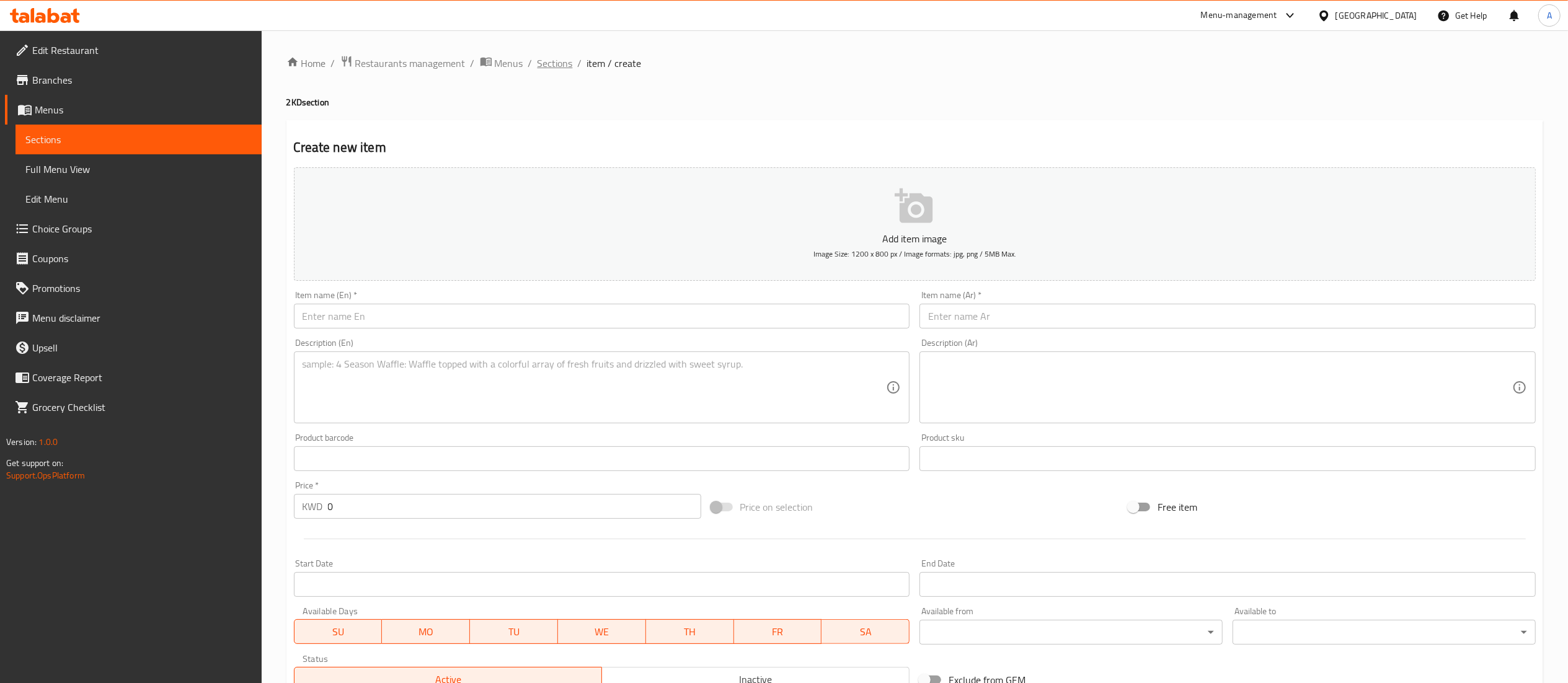
click at [562, 66] on span "Sections" at bounding box center [555, 63] width 35 height 15
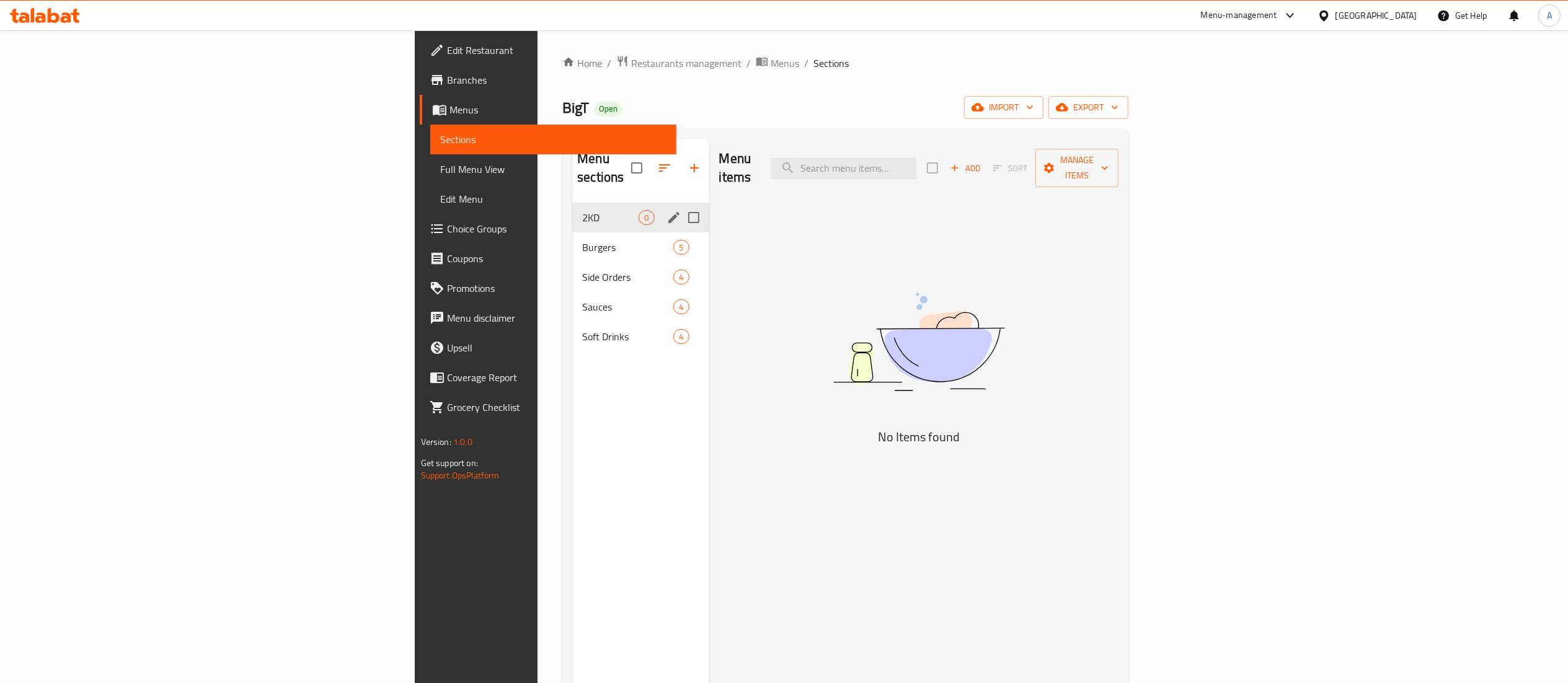
click at [572, 203] on div "2KD 0" at bounding box center [640, 217] width 136 height 30
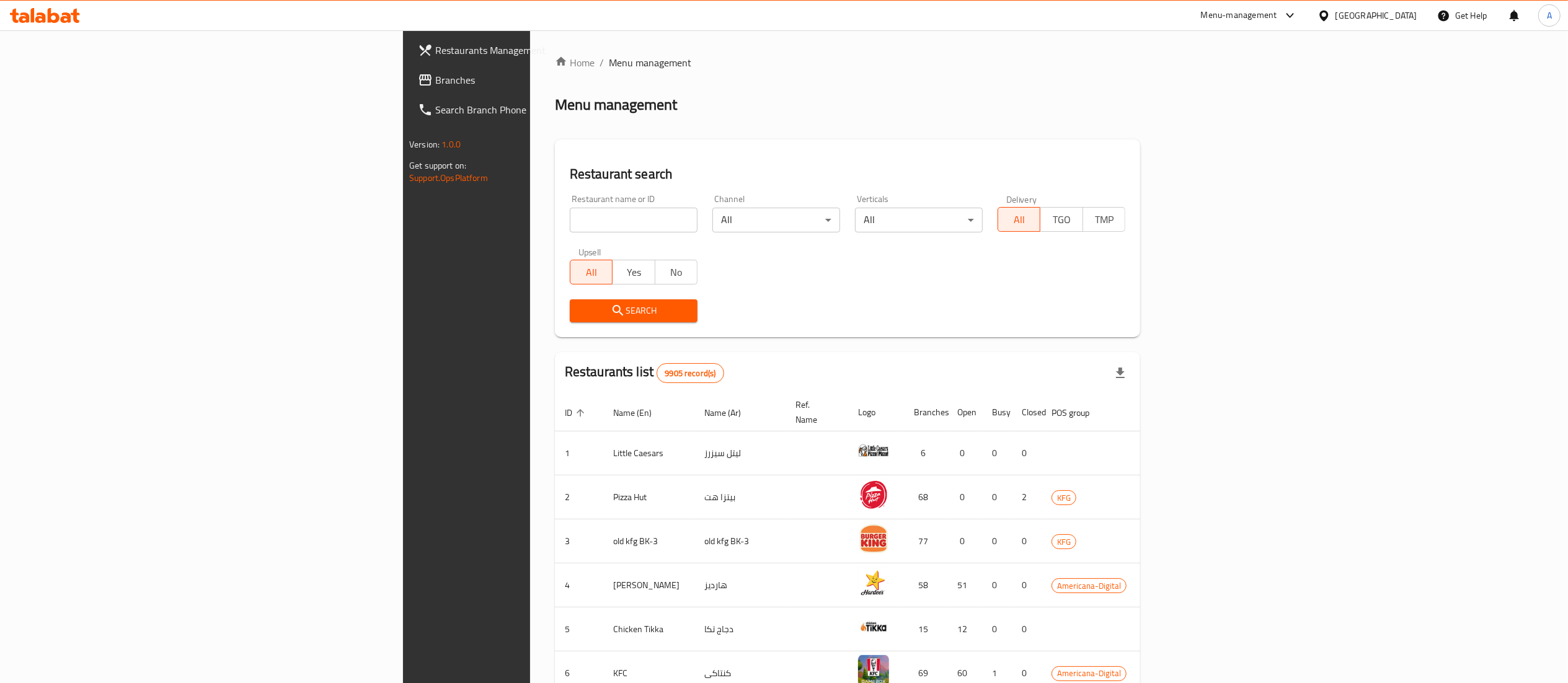
click at [570, 210] on input "search" at bounding box center [633, 220] width 128 height 25
paste input "عليا"
type input "عليا"
click button "Search" at bounding box center [633, 311] width 128 height 23
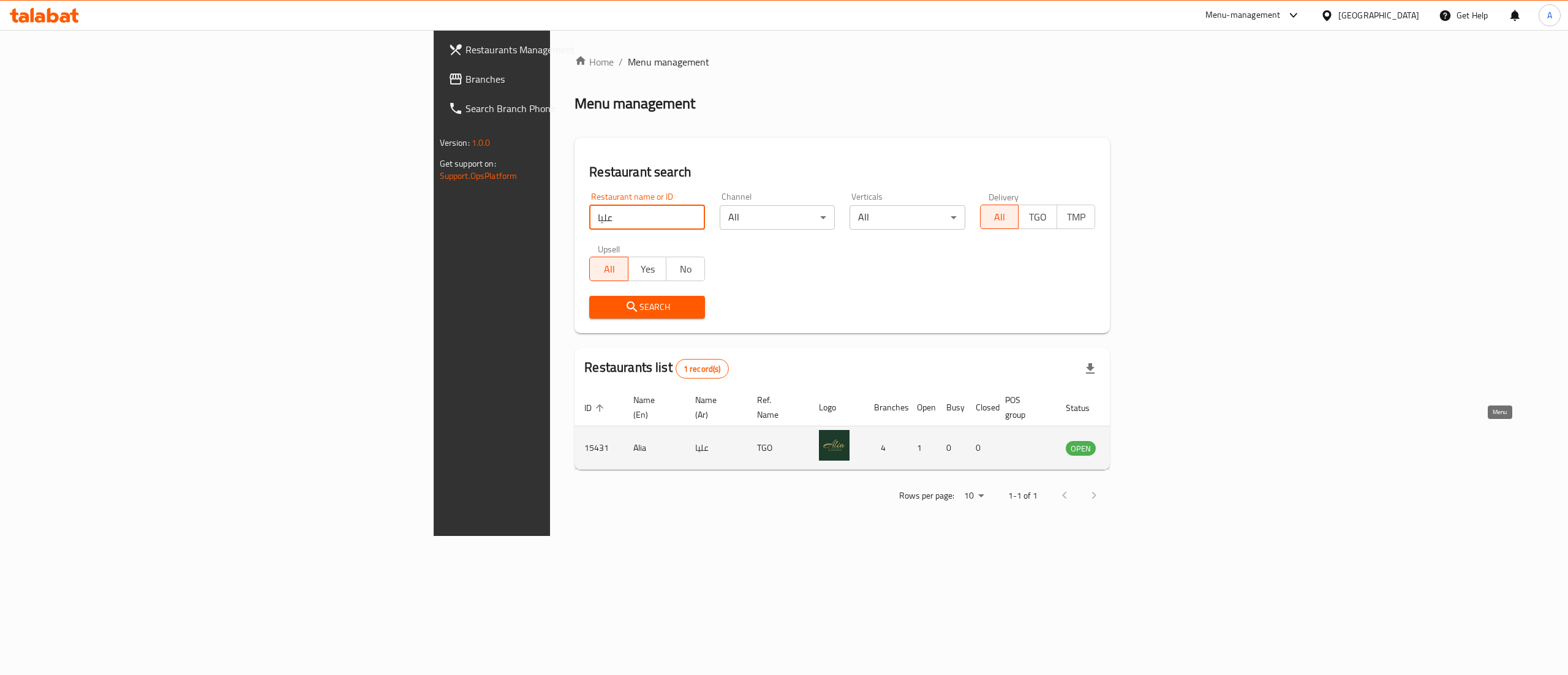
click at [1153, 440] on link "enhanced table" at bounding box center [1141, 447] width 23 height 15
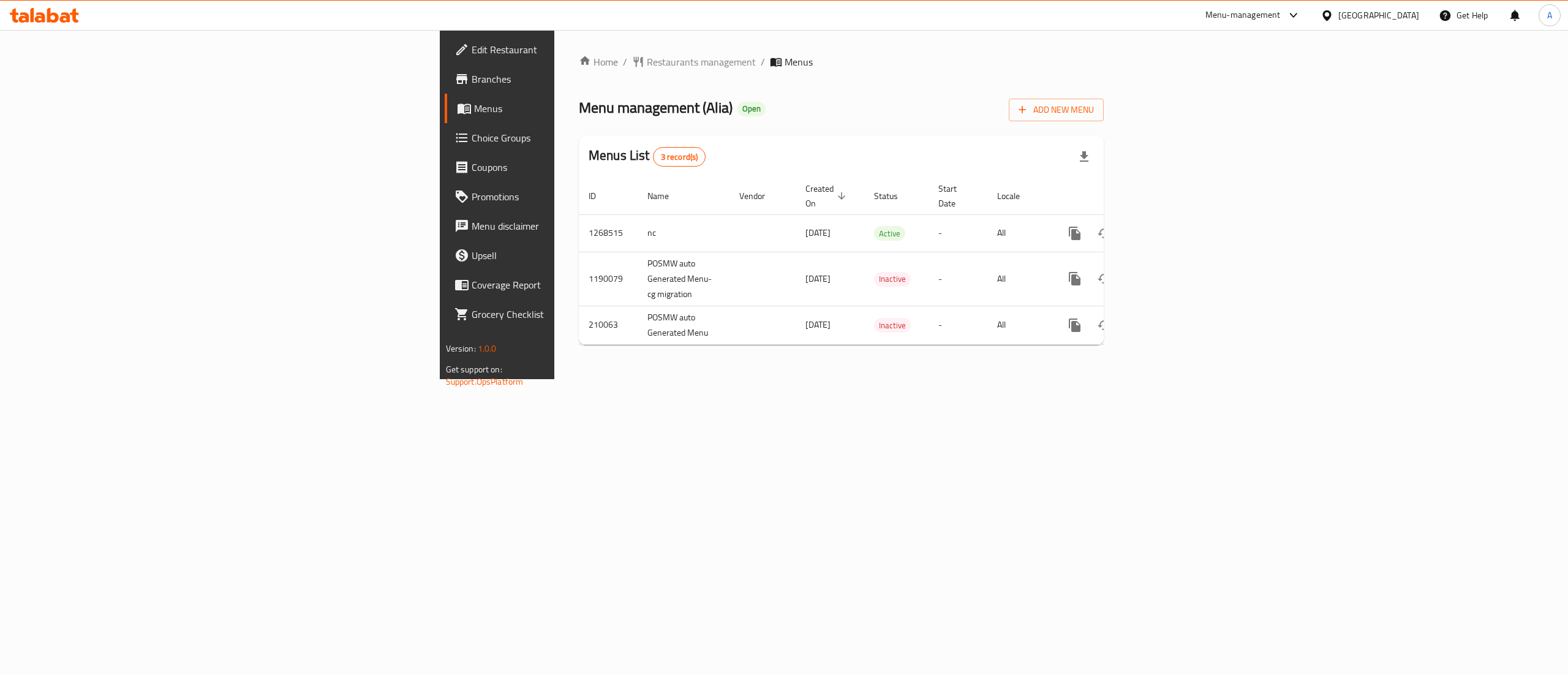
click at [471, 83] on span "Branches" at bounding box center [582, 78] width 220 height 15
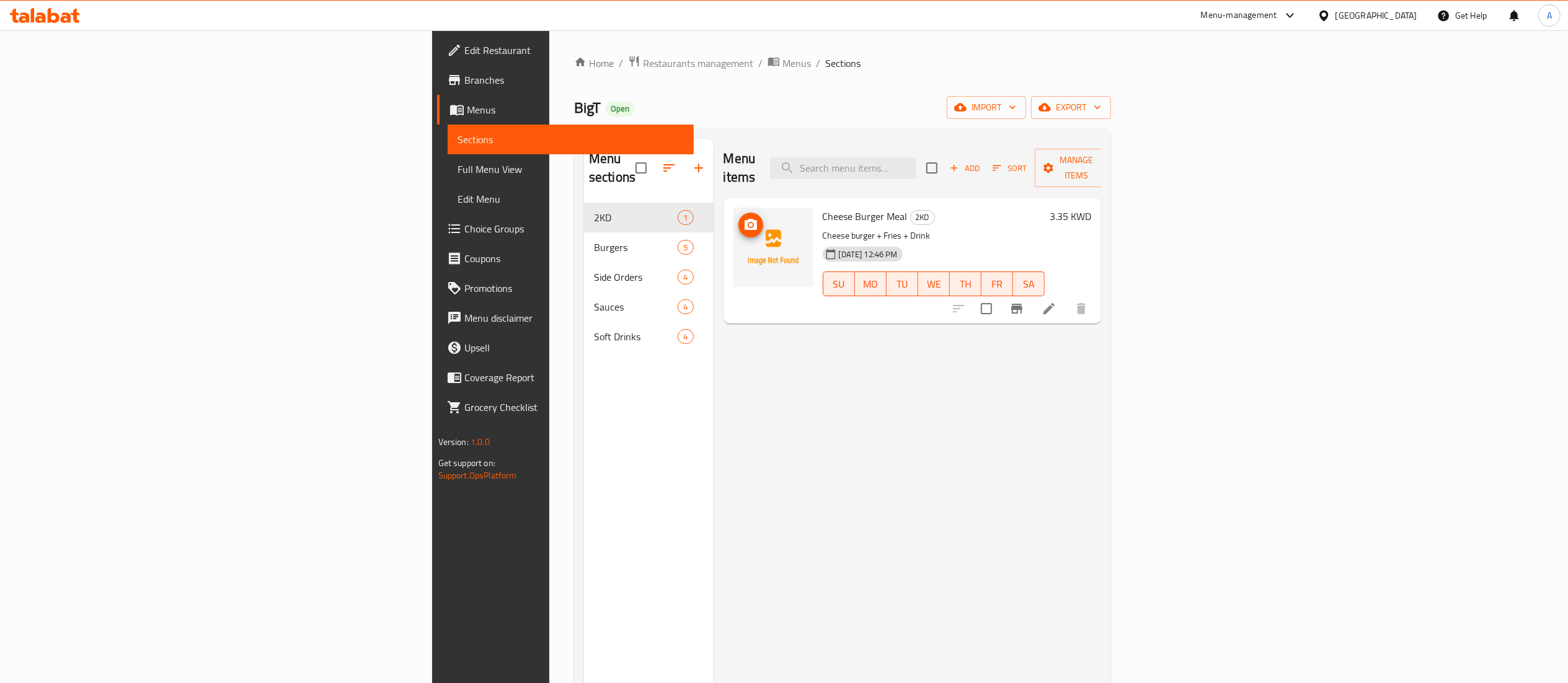
click at [743, 217] on icon "upload picture" at bounding box center [750, 224] width 15 height 15
click at [643, 62] on span "Restaurants management" at bounding box center [698, 63] width 110 height 15
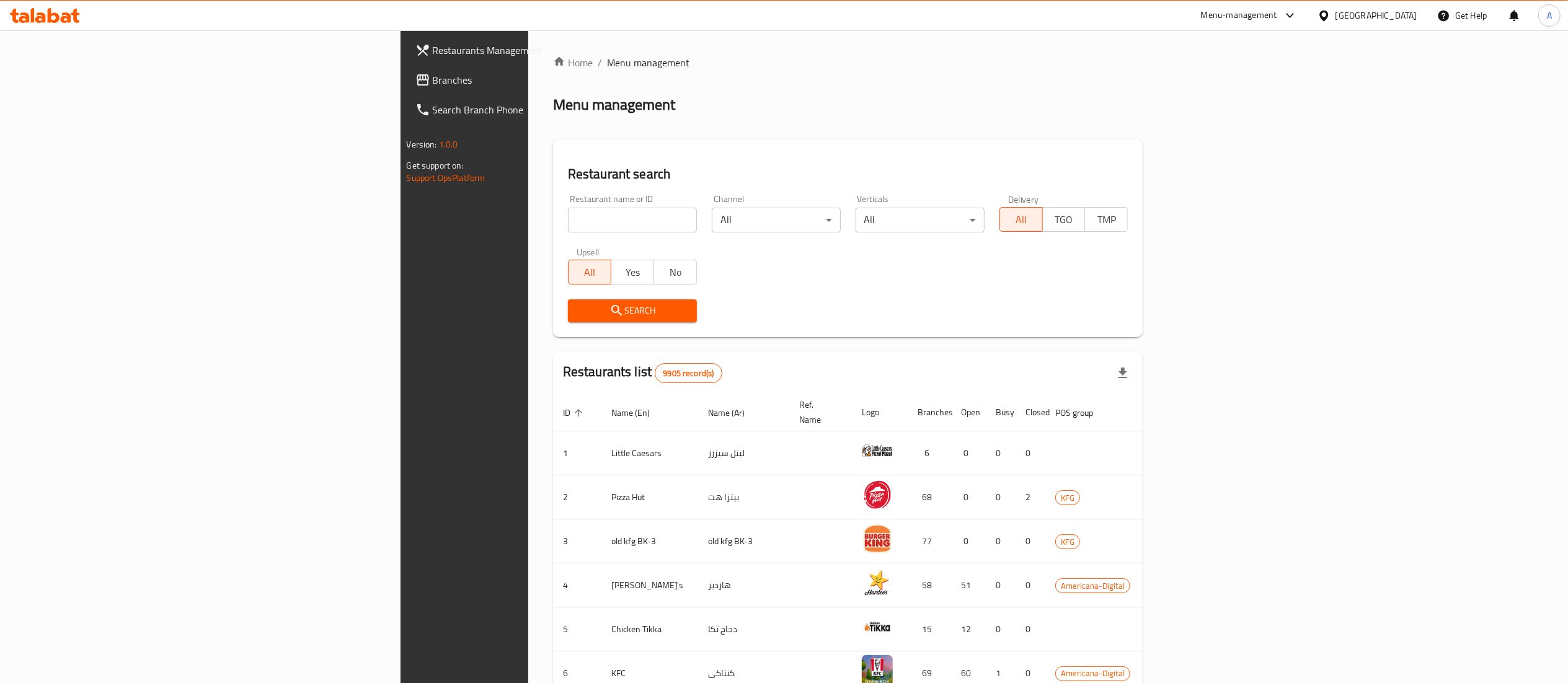
click at [568, 199] on div "Restaurant name or ID Restaurant name or ID" at bounding box center [632, 213] width 129 height 38
drag, startPoint x: 407, startPoint y: 211, endPoint x: 434, endPoint y: 208, distance: 27.2
click at [568, 211] on input "search" at bounding box center [632, 220] width 129 height 25
type input "bigT"
click button "Search" at bounding box center [632, 311] width 129 height 23
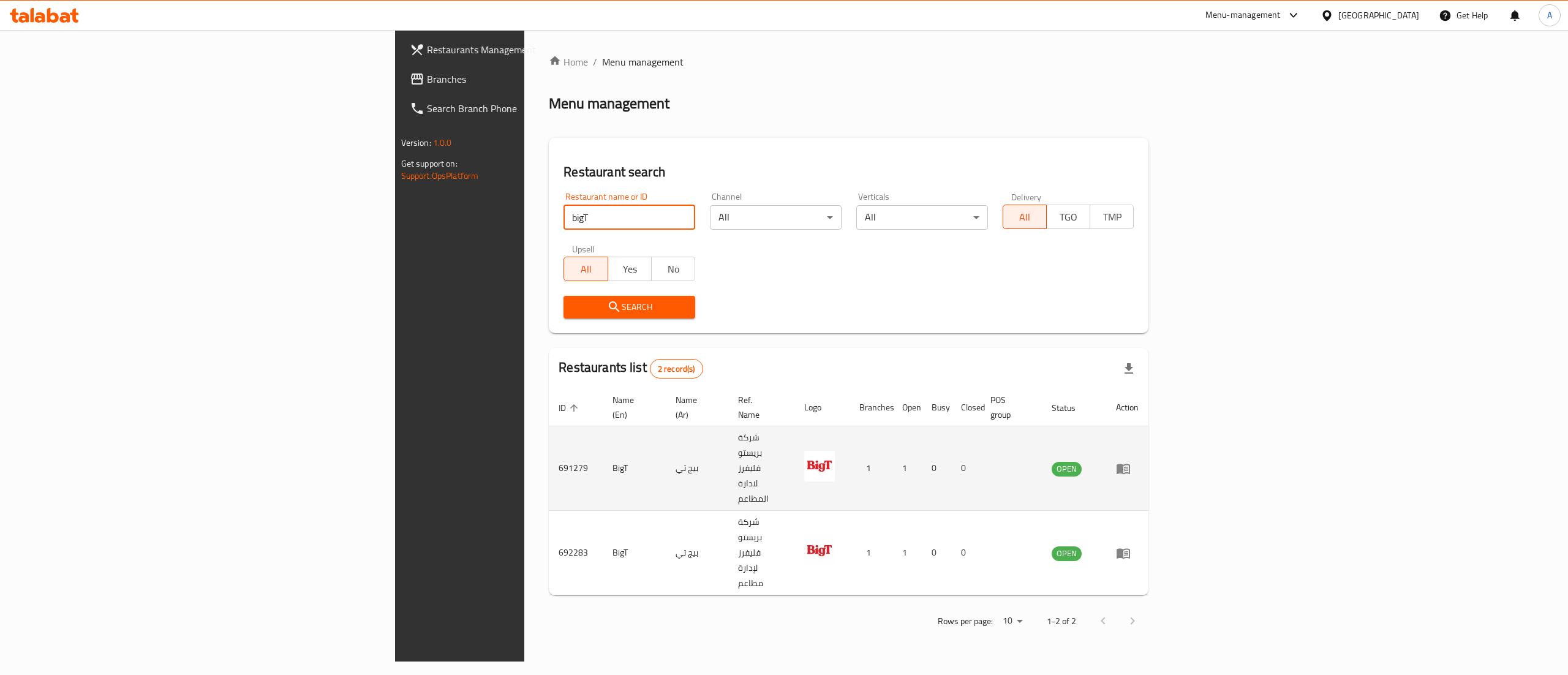
click at [549, 437] on td "691279" at bounding box center [575, 468] width 54 height 85
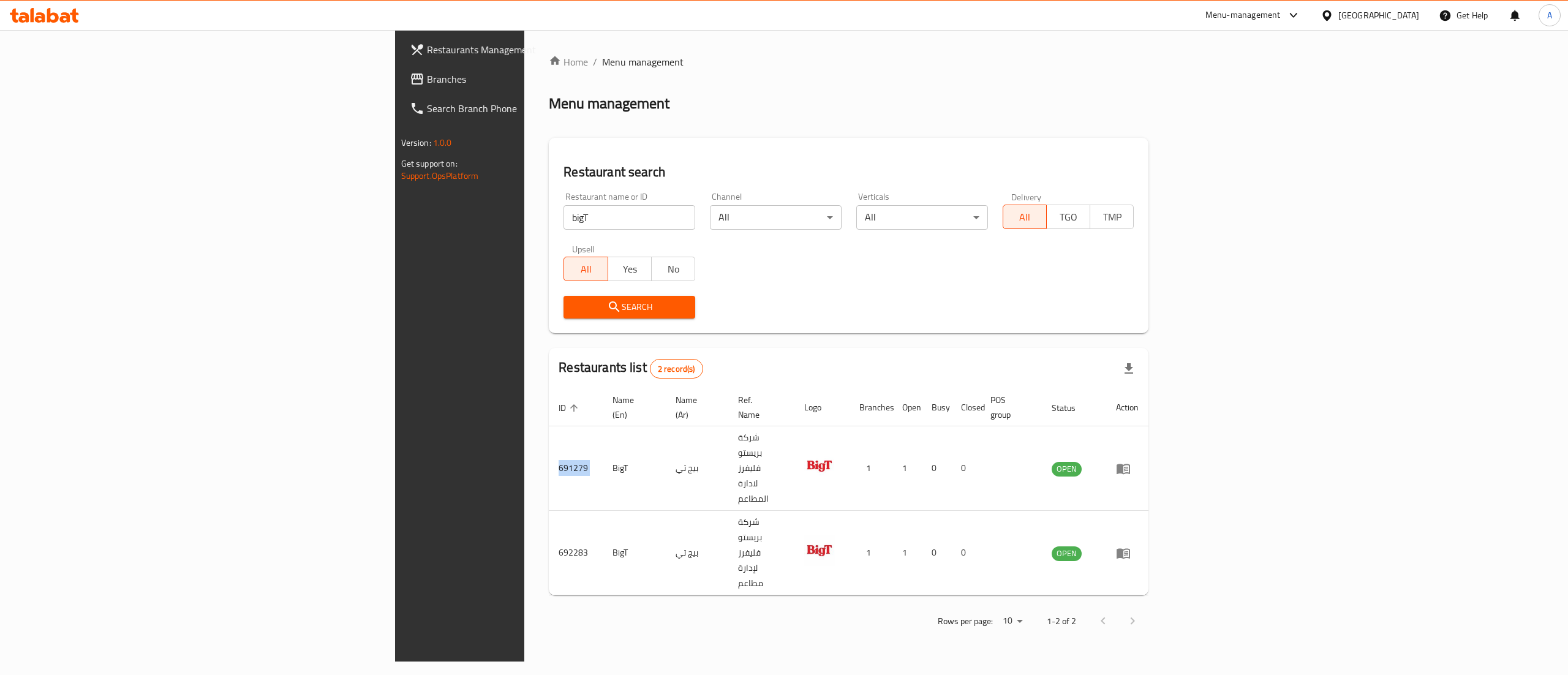
copy td "691279"
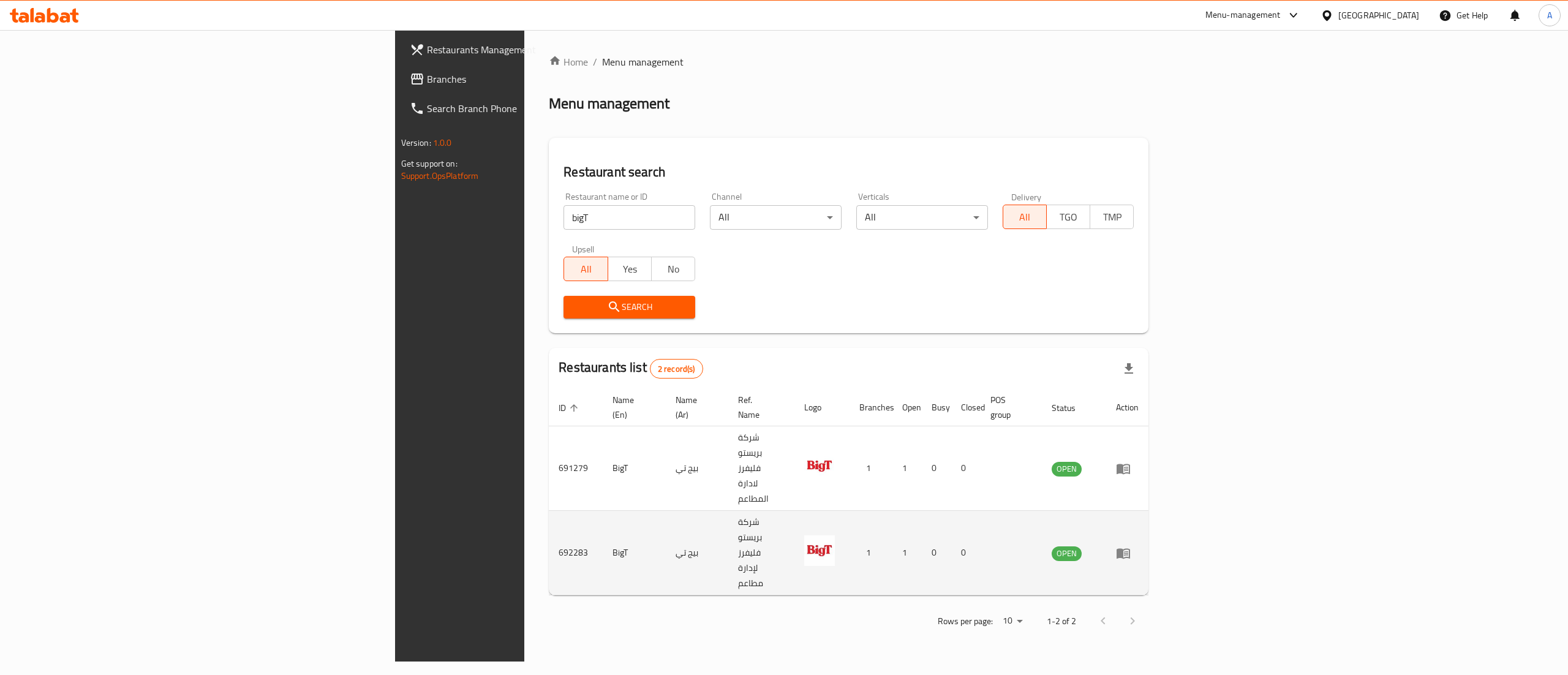
click at [549, 511] on td "692283" at bounding box center [575, 553] width 54 height 85
copy td "692283"
